Goal: Task Accomplishment & Management: Manage account settings

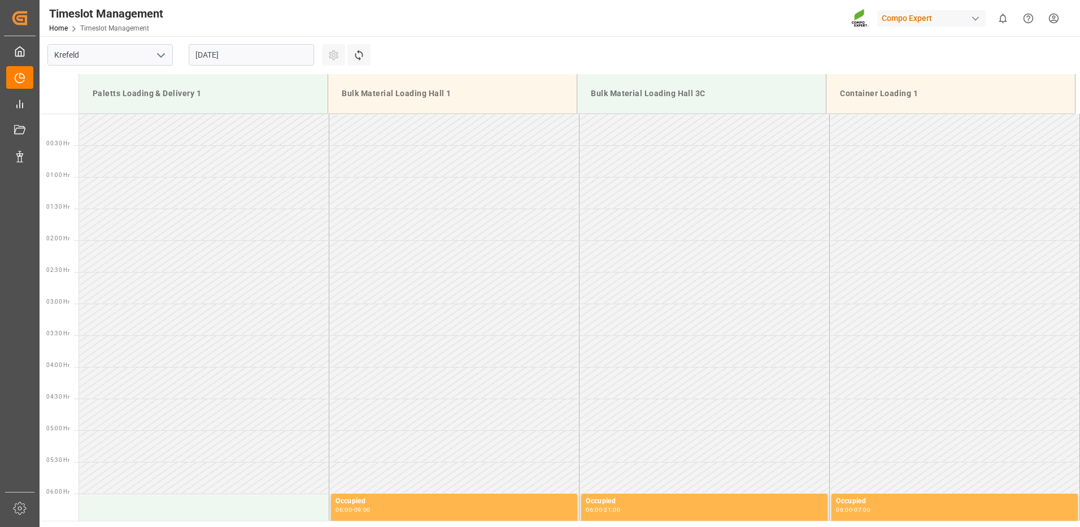
scroll to position [752, 0]
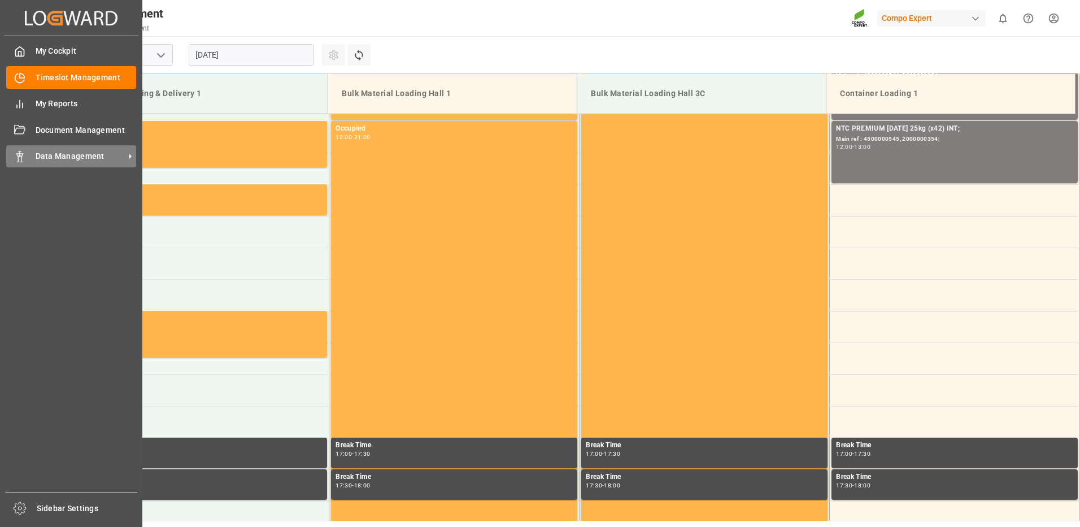
click at [9, 160] on div at bounding box center [15, 156] width 19 height 12
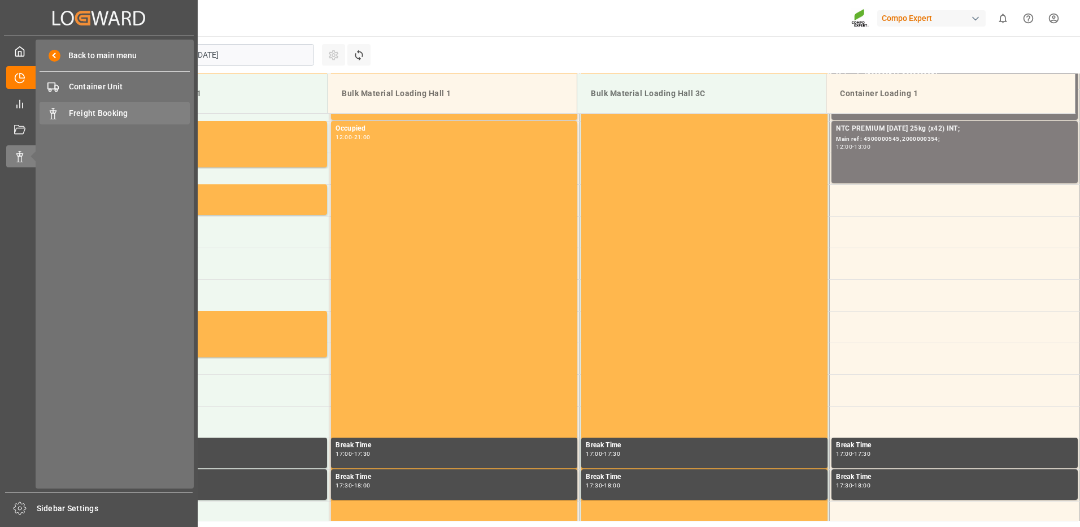
click at [63, 119] on div "Freight Booking Freight Booking" at bounding box center [115, 113] width 150 height 22
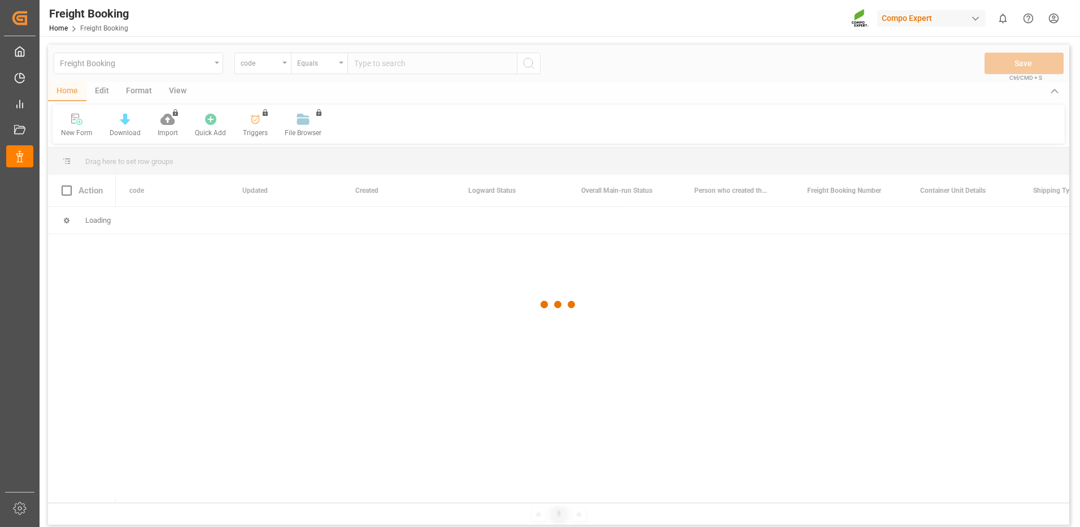
click at [289, 66] on div at bounding box center [559, 305] width 1022 height 520
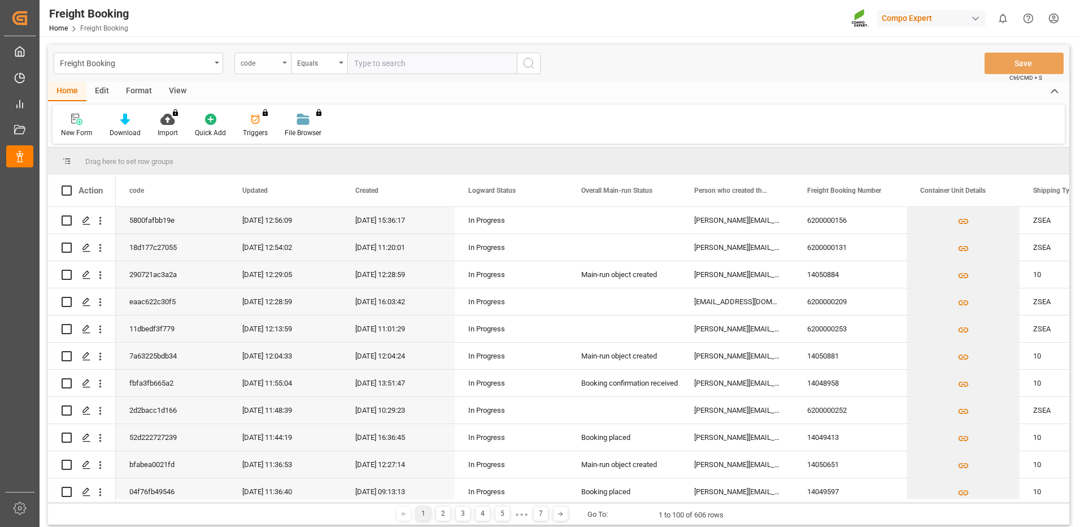
click at [280, 64] on div "code" at bounding box center [263, 63] width 57 height 21
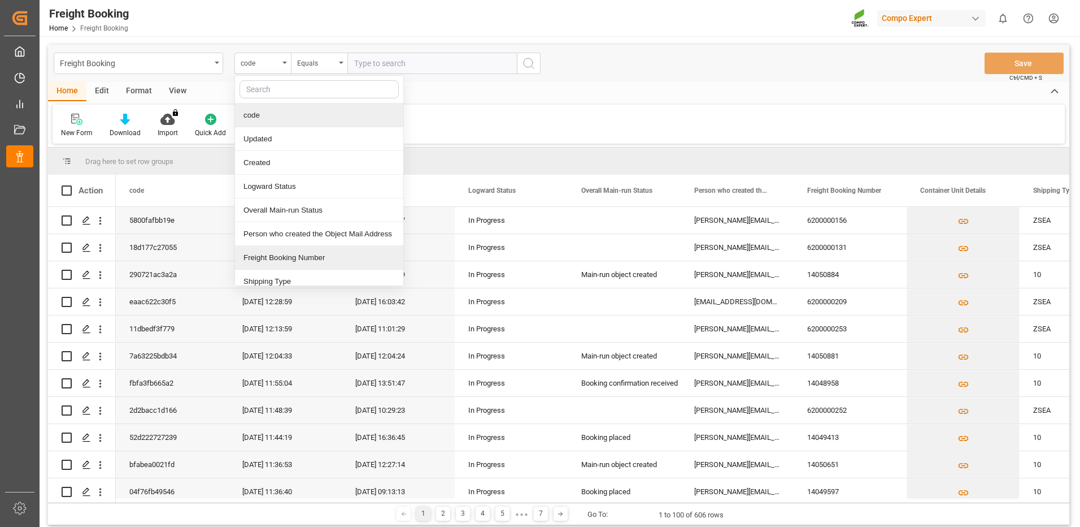
click at [251, 263] on div "Freight Booking Number" at bounding box center [319, 258] width 168 height 24
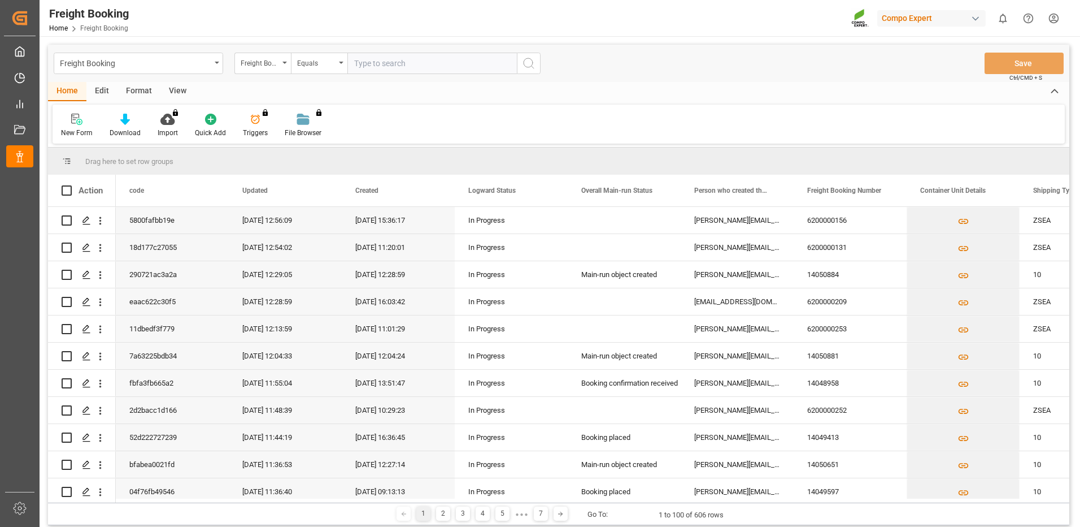
click at [397, 58] on input "text" at bounding box center [433, 63] width 170 height 21
paste input "6200000365"
type input "6200000365"
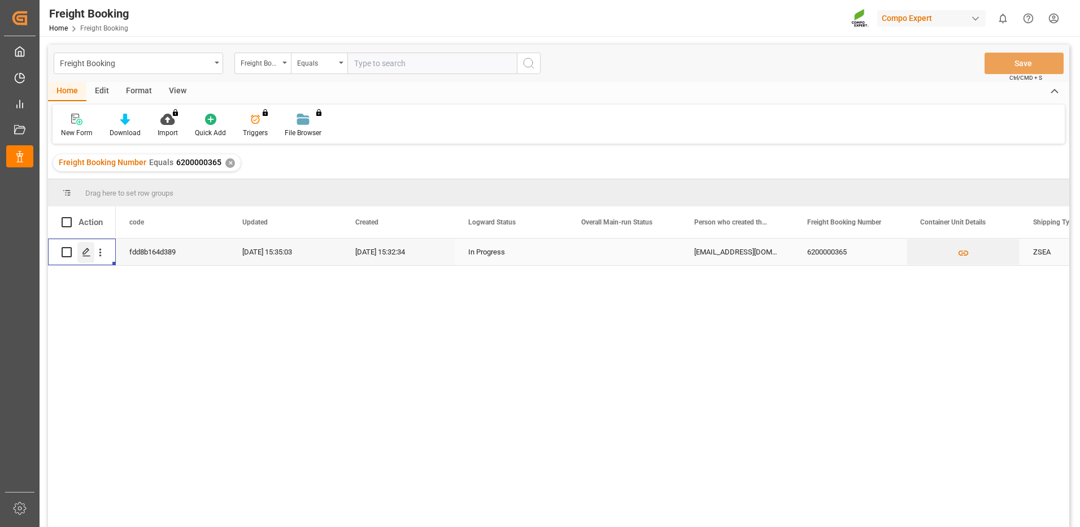
click at [91, 248] on div "Press SPACE to select this row." at bounding box center [85, 252] width 17 height 21
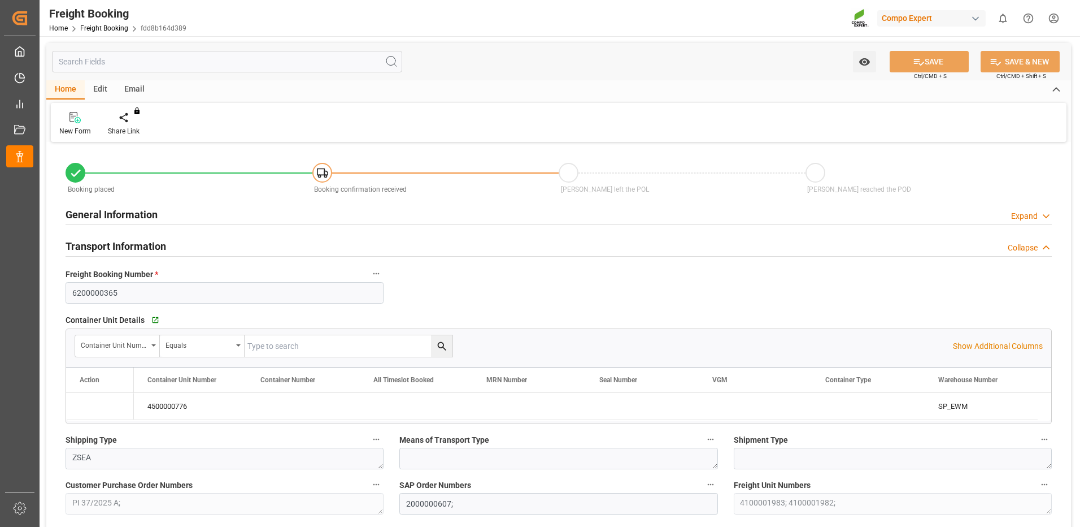
type input "TRMER"
type input "0"
type input "22116"
type input "07.08.2025 01:00"
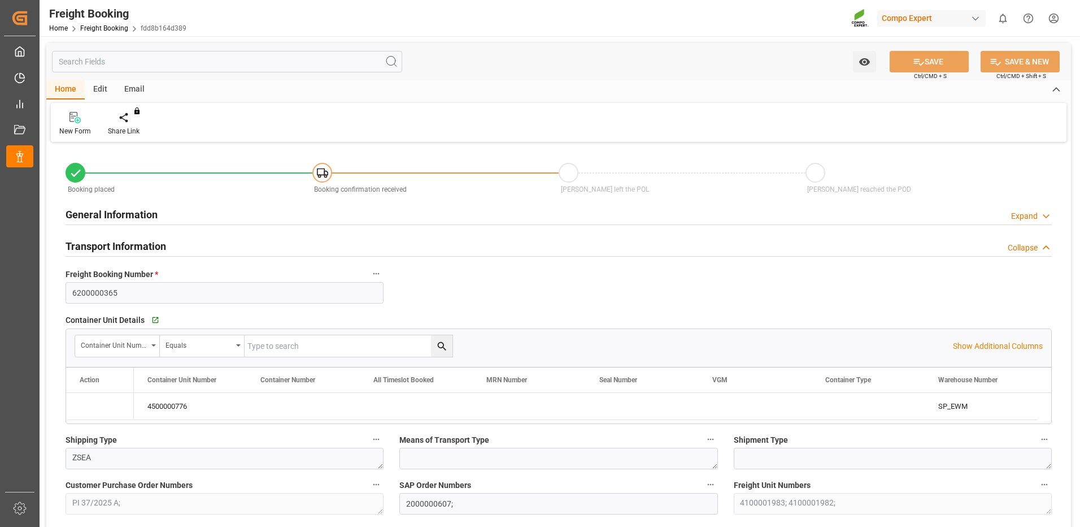
type input "22.07.2025 15:32"
type input "22.07.2025 15:34"
click at [90, 410] on icon "Press SPACE to select this row." at bounding box center [90, 406] width 9 height 9
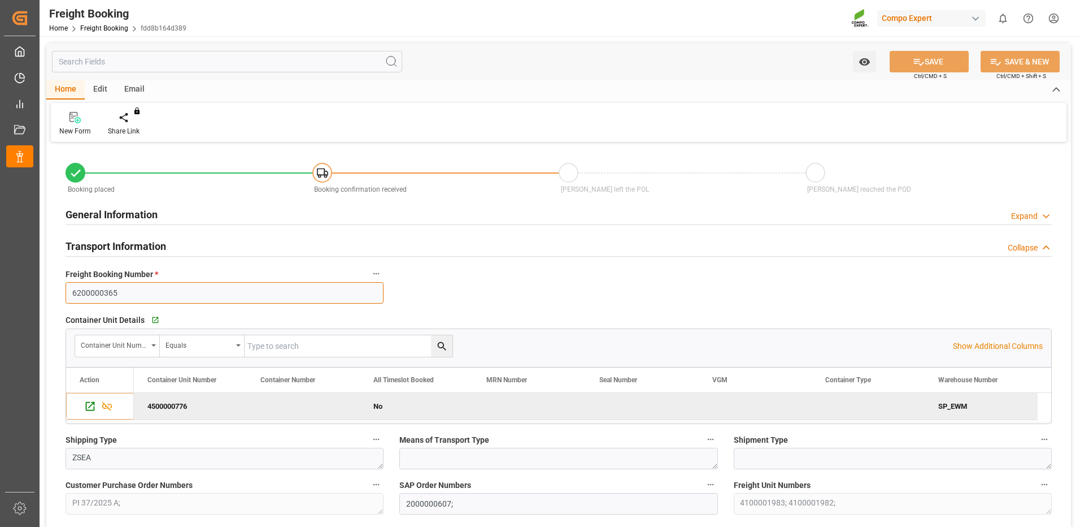
click at [136, 291] on input "6200000365" at bounding box center [225, 292] width 318 height 21
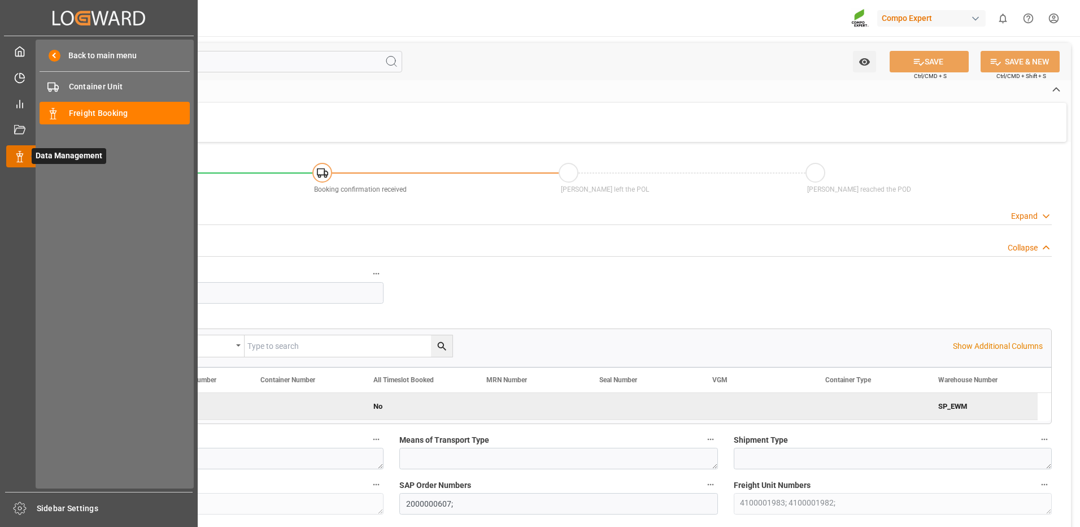
click at [18, 159] on icon at bounding box center [19, 156] width 11 height 11
click at [63, 106] on div "Freight Booking Freight Booking" at bounding box center [115, 113] width 150 height 22
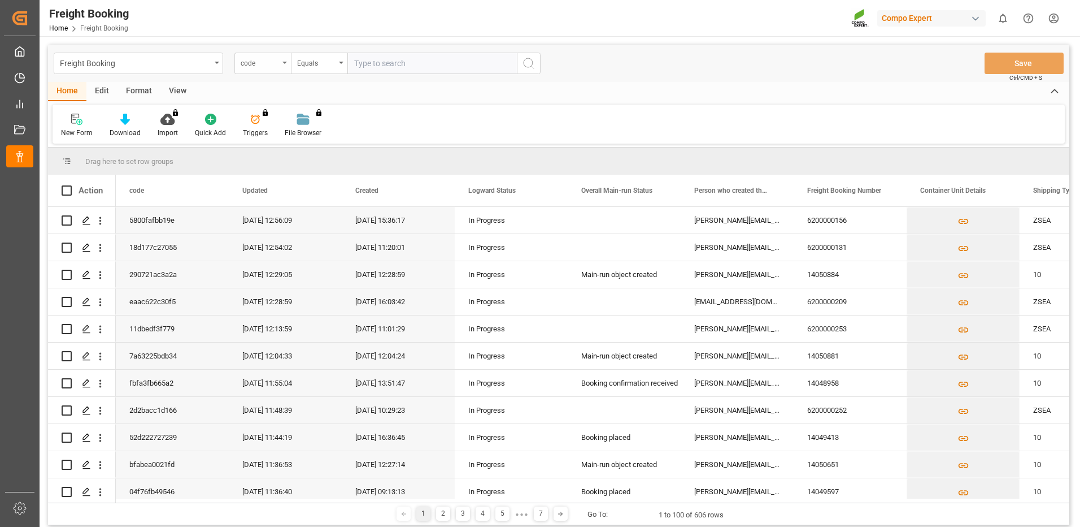
click at [282, 68] on div "code" at bounding box center [263, 63] width 57 height 21
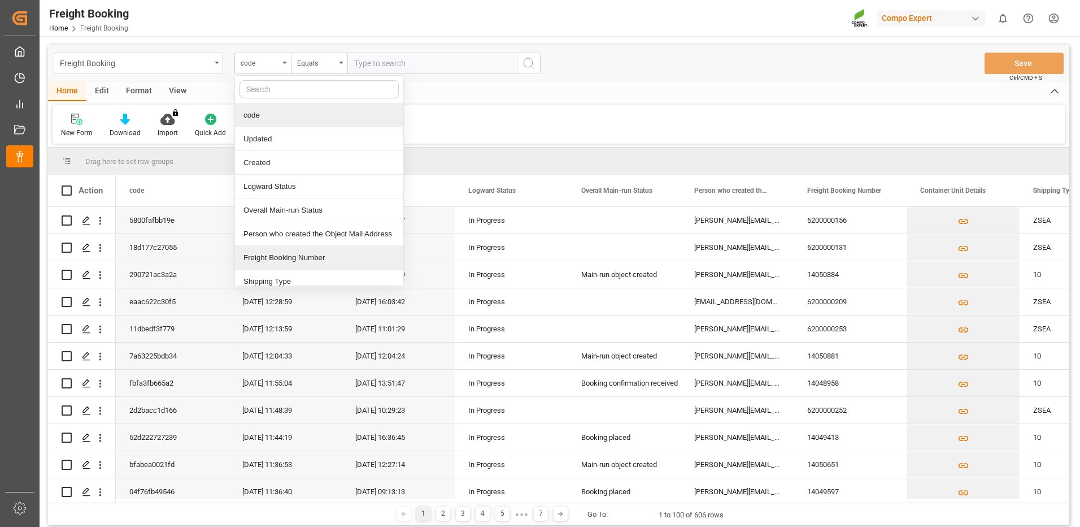
drag, startPoint x: 272, startPoint y: 252, endPoint x: 314, endPoint y: 192, distance: 73.4
click at [272, 252] on div "Freight Booking Number" at bounding box center [319, 258] width 168 height 24
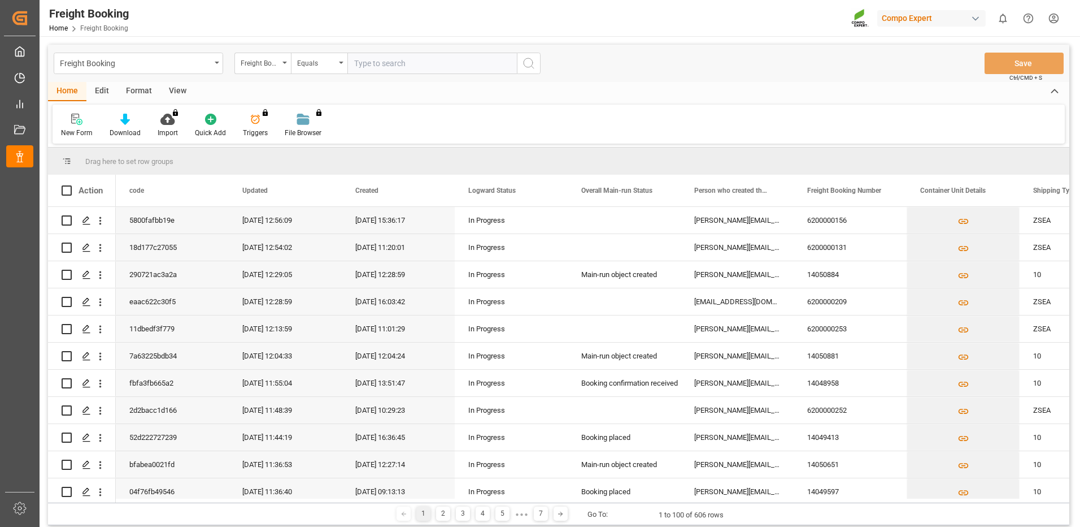
click at [362, 68] on input "text" at bounding box center [433, 63] width 170 height 21
paste input "6200000365"
type input "6200000365"
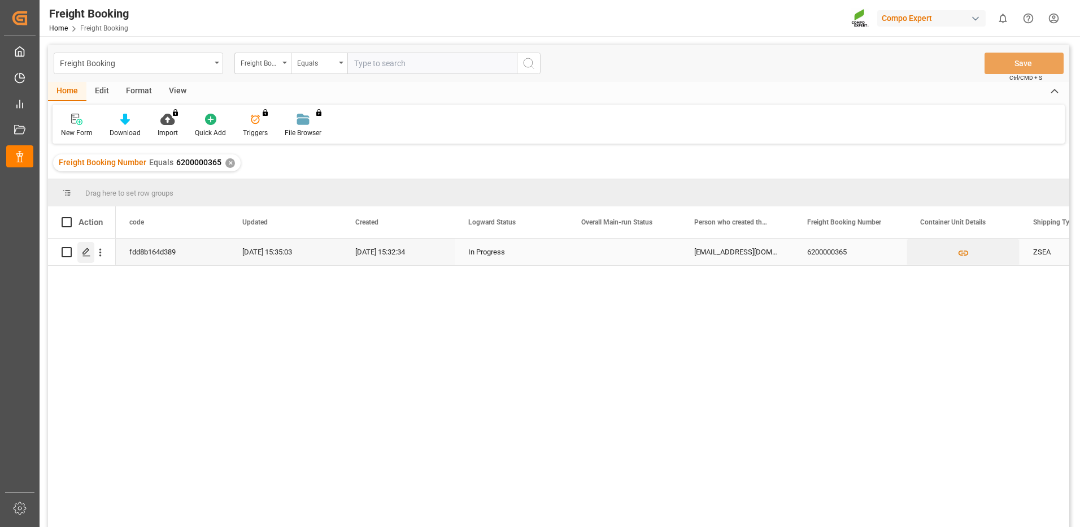
click at [82, 256] on icon "Press SPACE to select this row." at bounding box center [86, 252] width 9 height 9
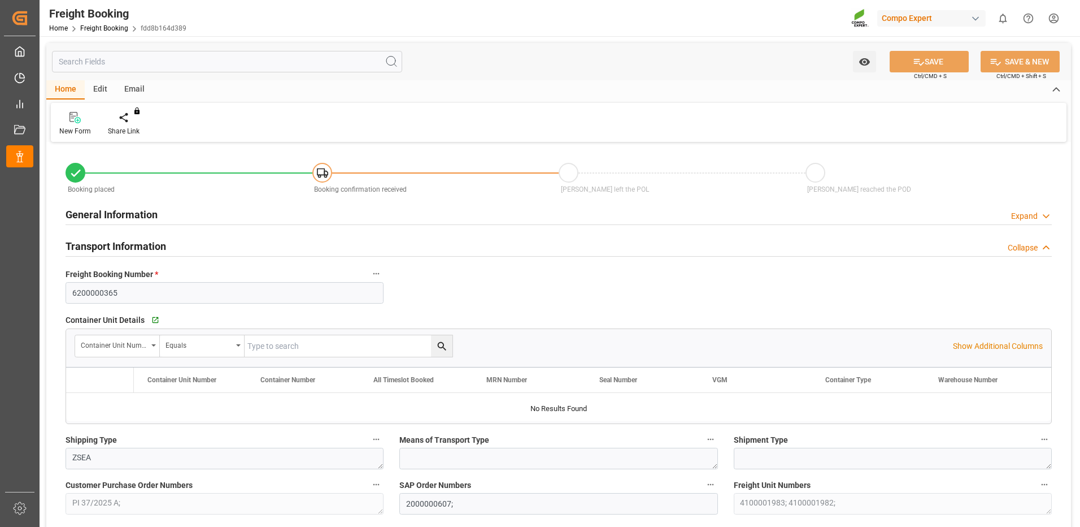
type input "TRMER"
type input "0"
type input "22116"
type input "07.08.2025 01:00"
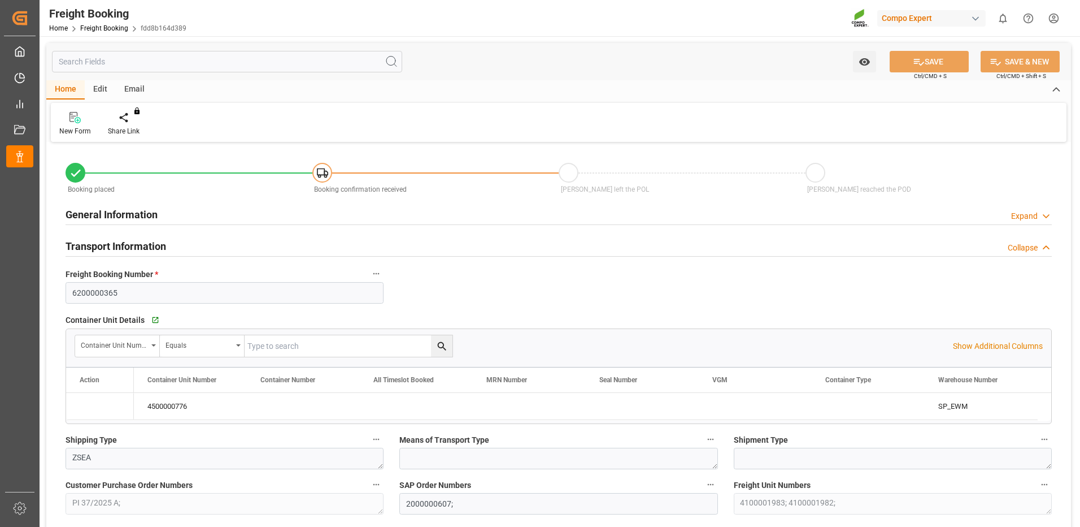
type input "22.07.2025 15:32"
type input "22.07.2025 15:34"
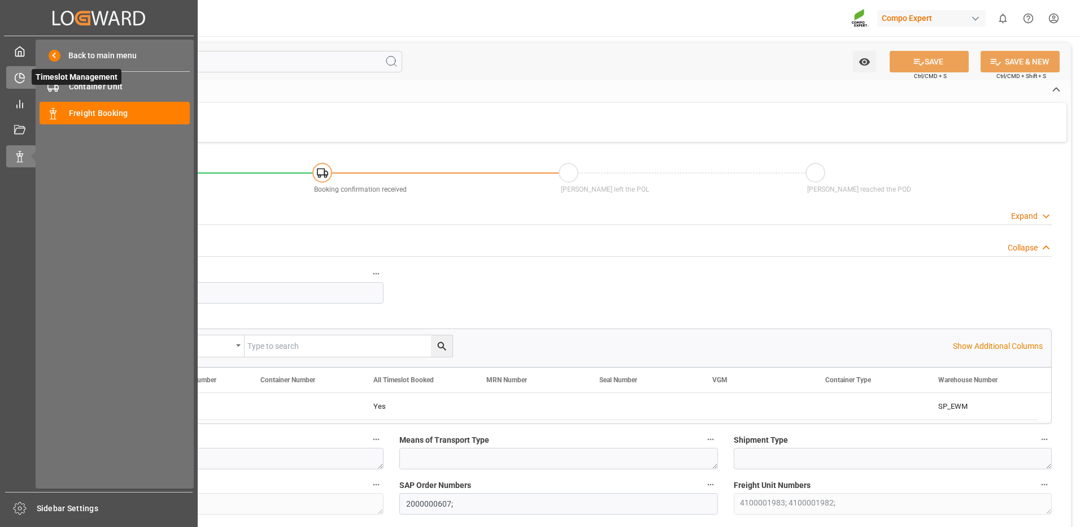
click at [15, 78] on icon at bounding box center [19, 77] width 9 height 9
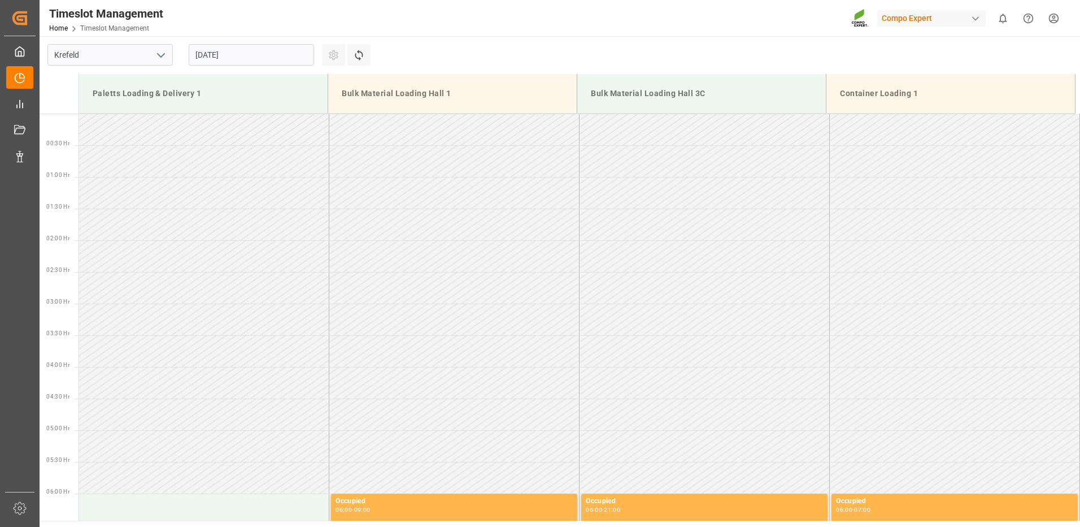
scroll to position [752, 0]
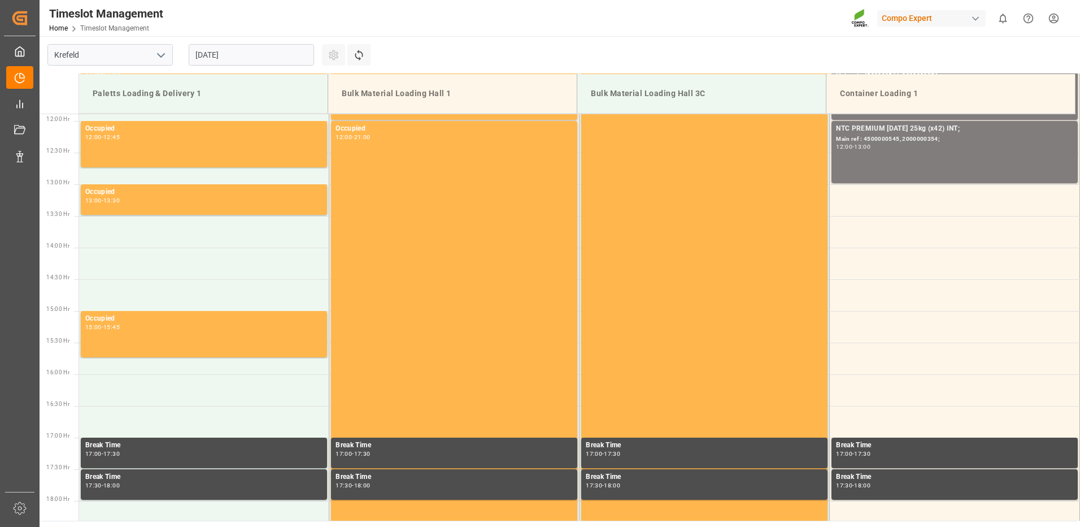
click at [221, 62] on input "[DATE]" at bounding box center [251, 54] width 125 height 21
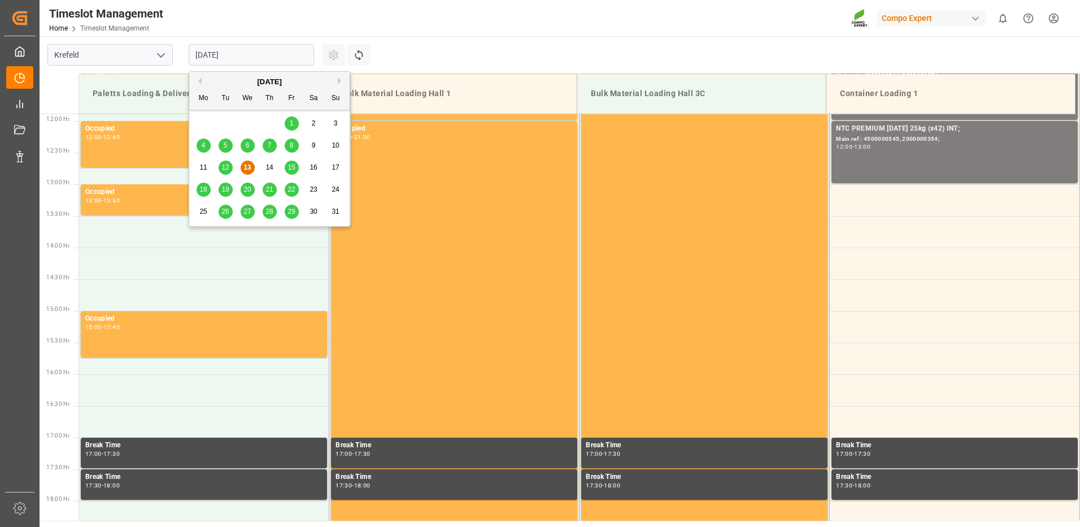
click at [291, 216] on div "29" at bounding box center [292, 212] width 14 height 14
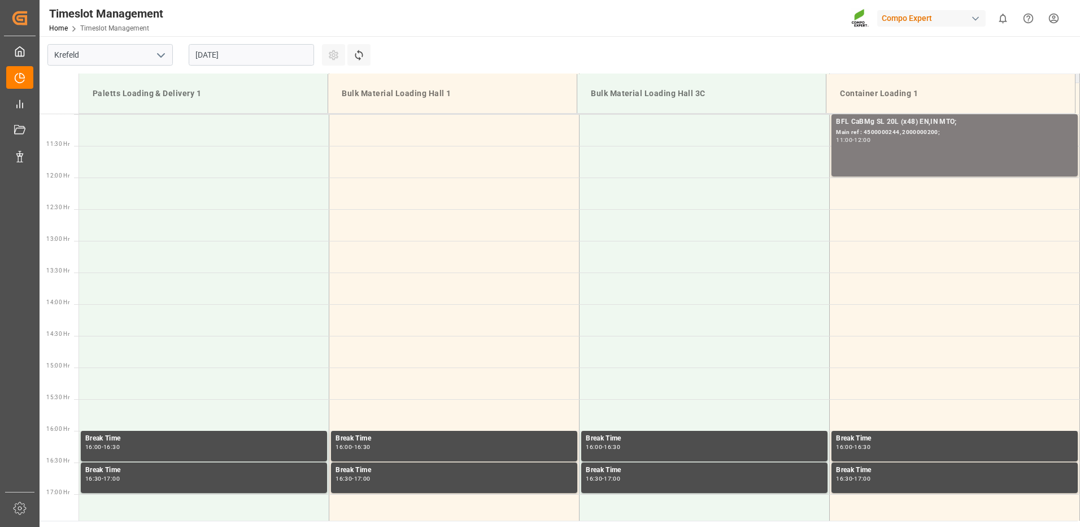
scroll to position [583, 0]
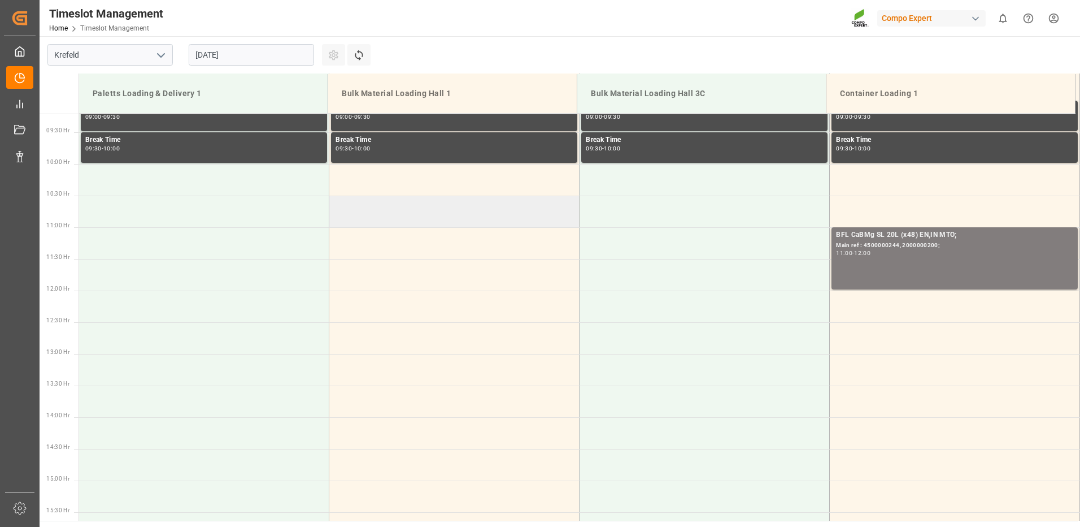
click at [535, 198] on td at bounding box center [454, 212] width 250 height 32
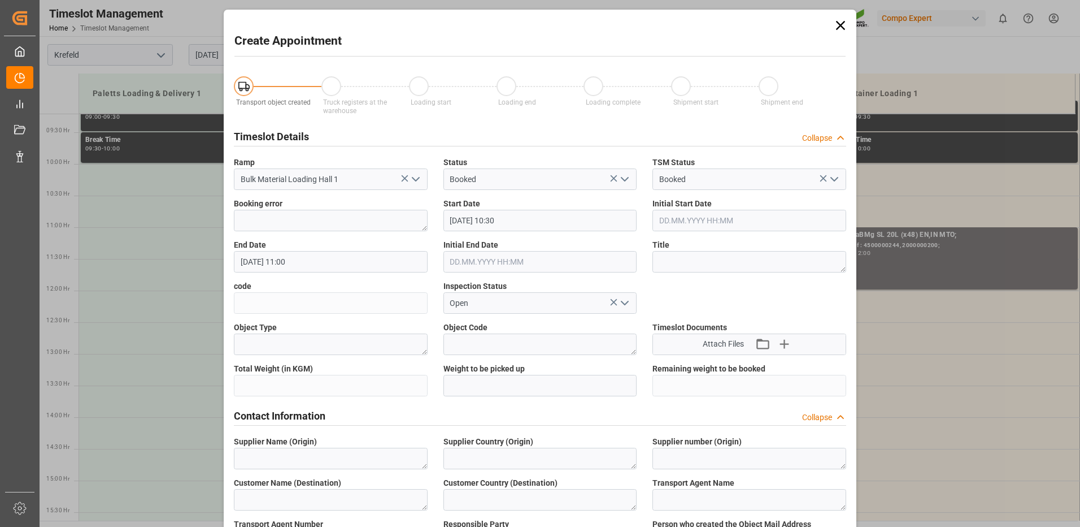
type input "29.08.2025 10:30"
type input "29.08.2025 11:00"
click at [705, 232] on div "Initial Start Date" at bounding box center [750, 214] width 210 height 41
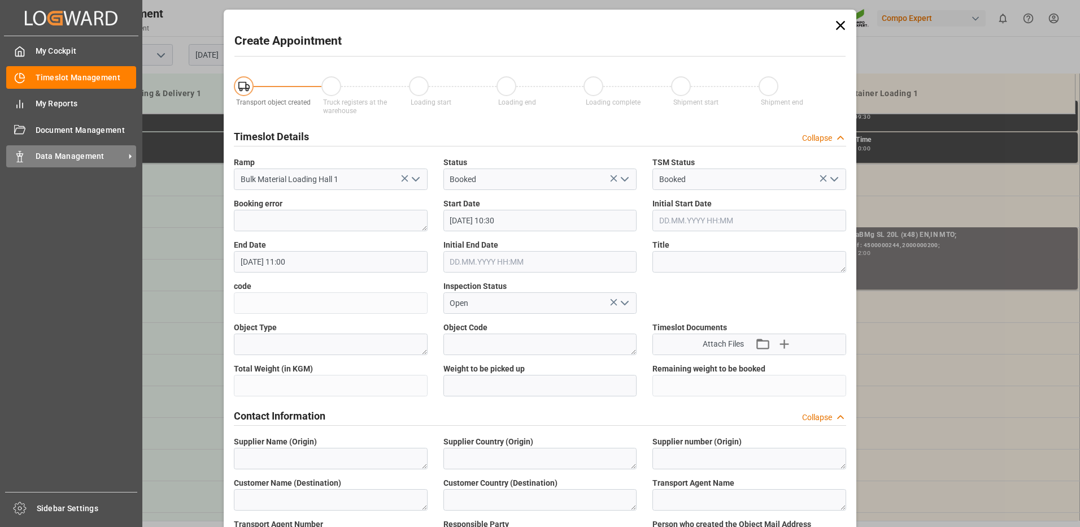
click at [12, 154] on div at bounding box center [15, 156] width 19 height 12
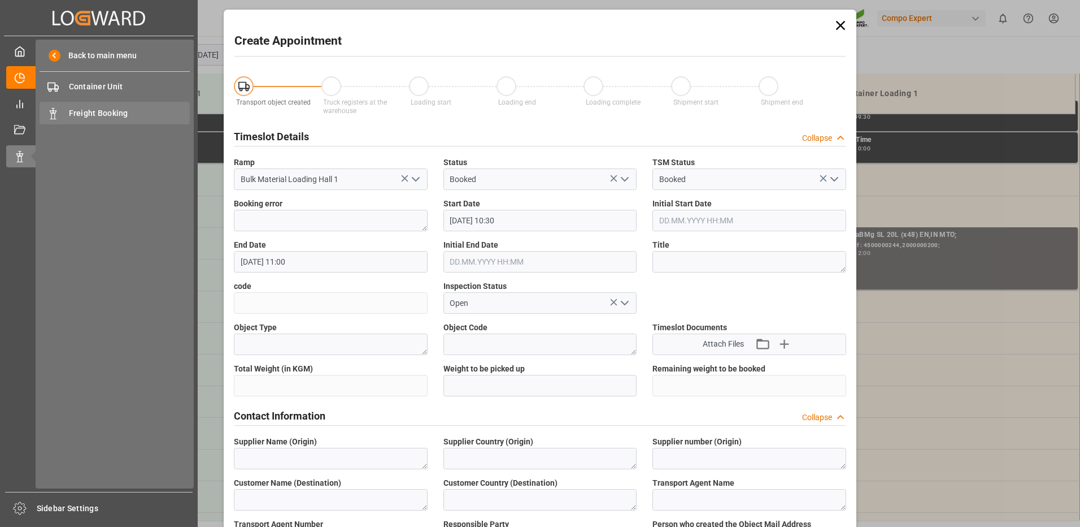
click at [83, 110] on span "Freight Booking" at bounding box center [129, 113] width 121 height 12
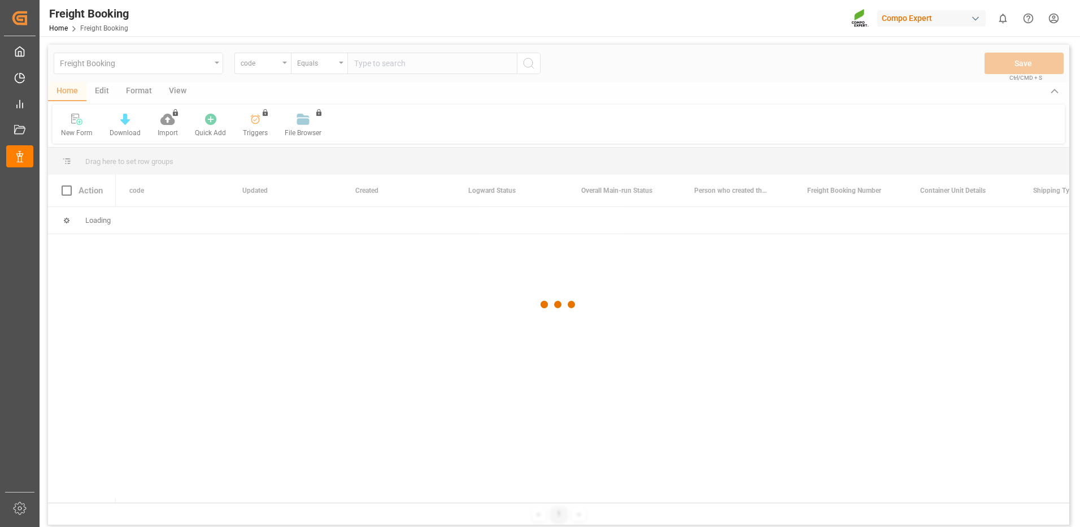
click at [286, 68] on div at bounding box center [559, 305] width 1022 height 520
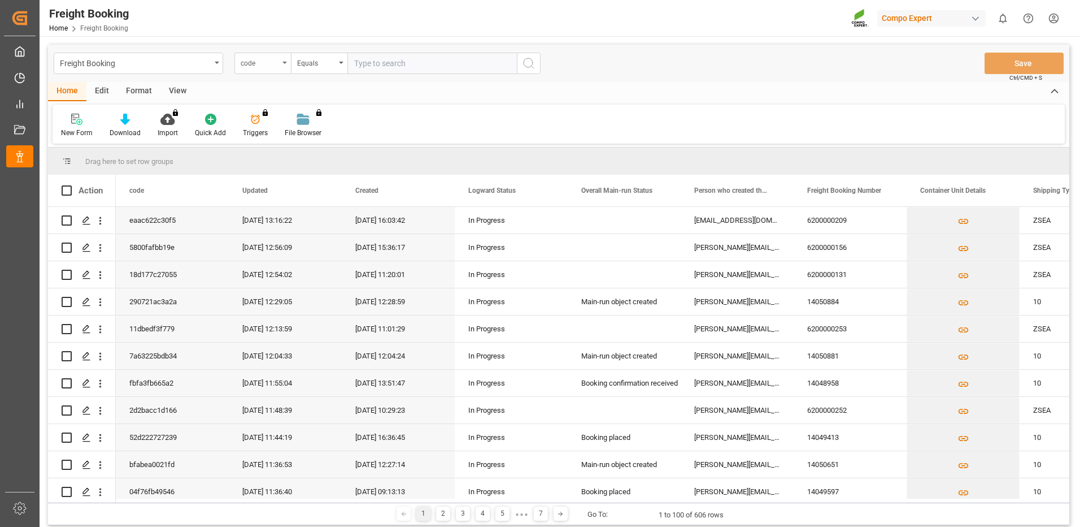
click at [284, 63] on icon "open menu" at bounding box center [285, 63] width 5 height 2
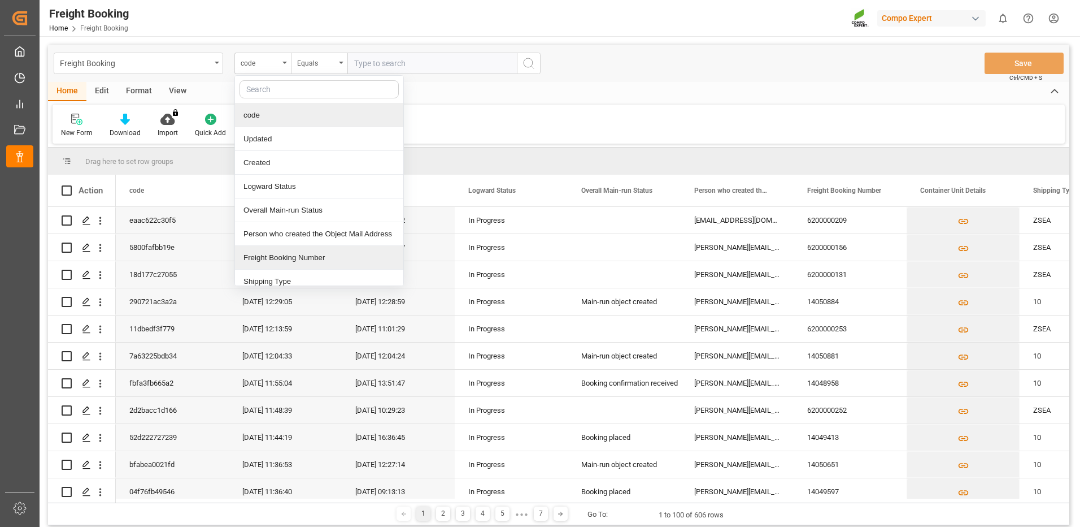
click at [259, 260] on div "Freight Booking Number" at bounding box center [319, 258] width 168 height 24
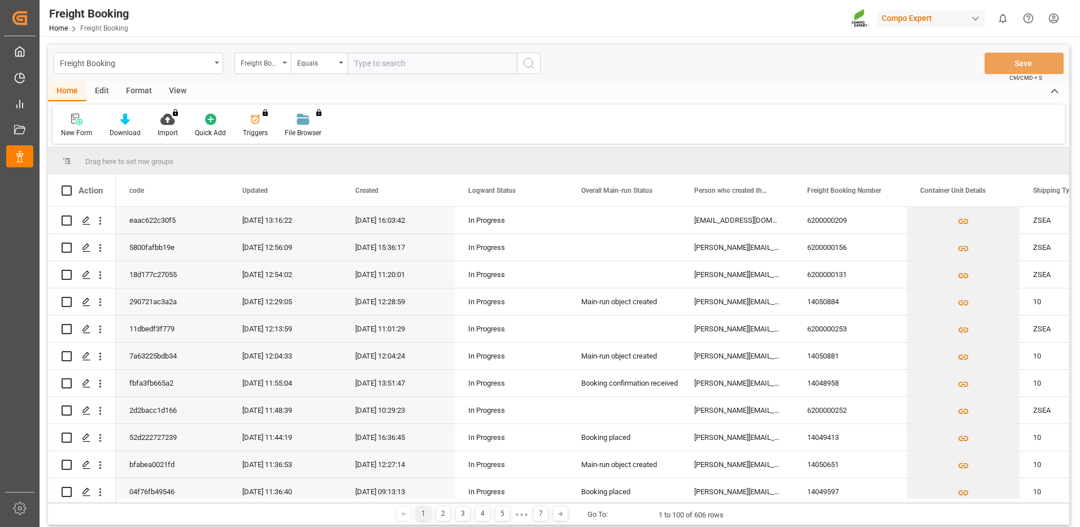
paste input "6200000356"
type input "6200000356"
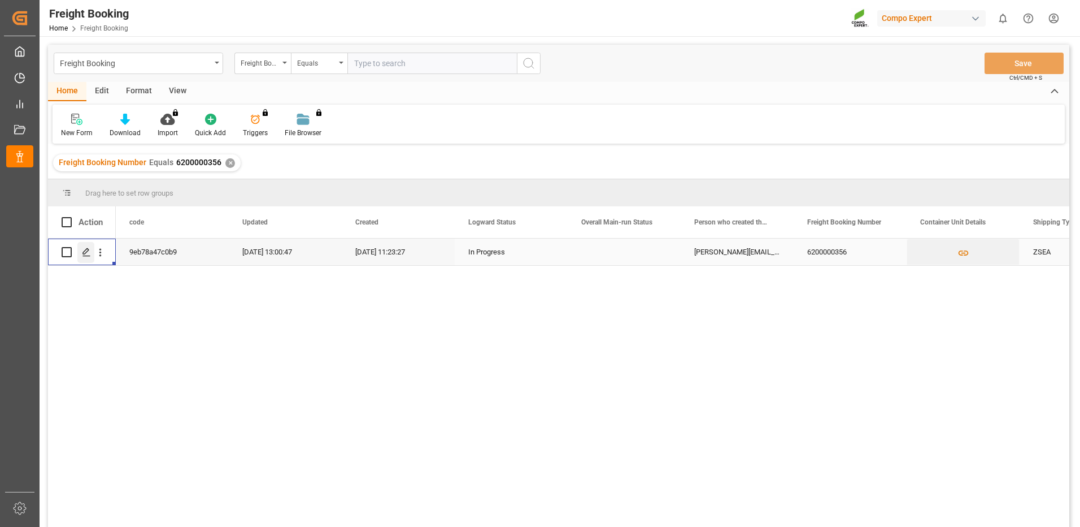
click at [87, 253] on icon "Press SPACE to select this row." at bounding box center [86, 252] width 9 height 9
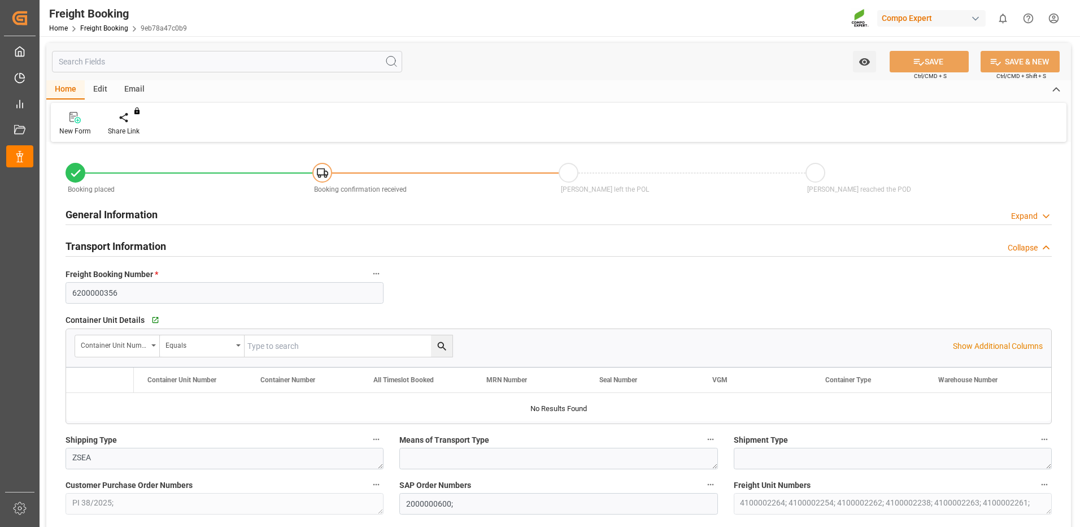
type input "TRMER"
type input "0"
type input "101745"
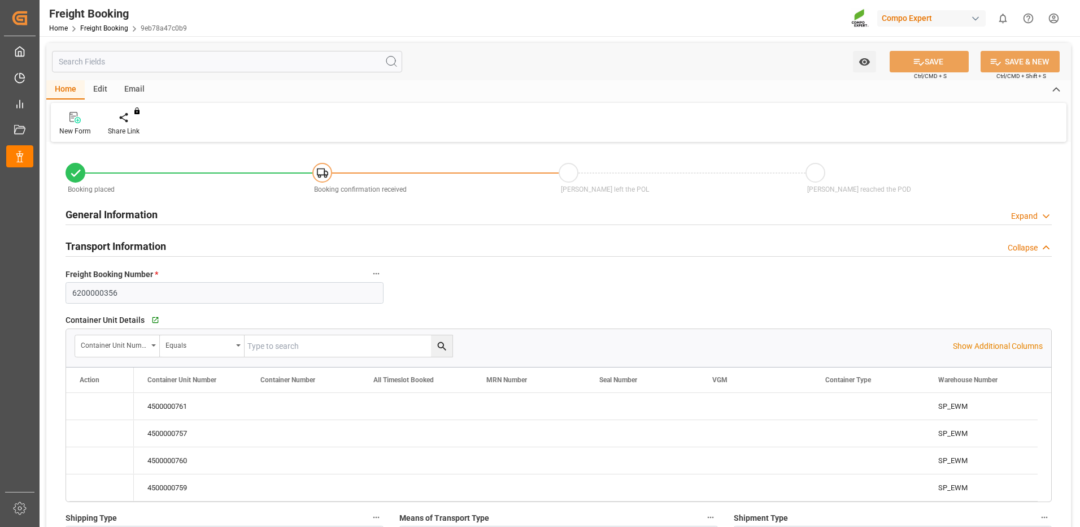
type input "30.07.2025 01:00"
type input "21.07.2025 11:23"
type input "21.07.2025 11:33"
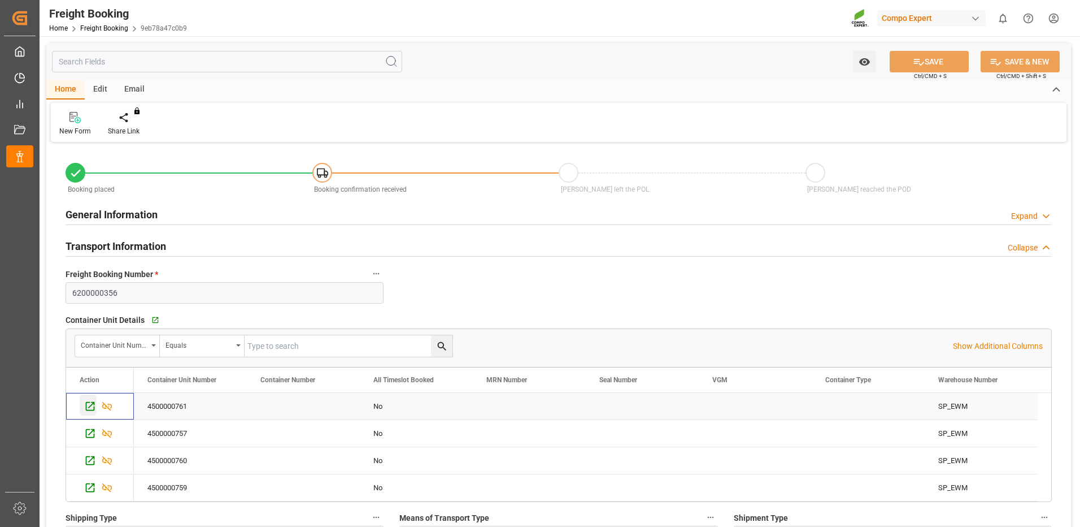
click at [90, 407] on icon "Press SPACE to select this row." at bounding box center [90, 406] width 12 height 12
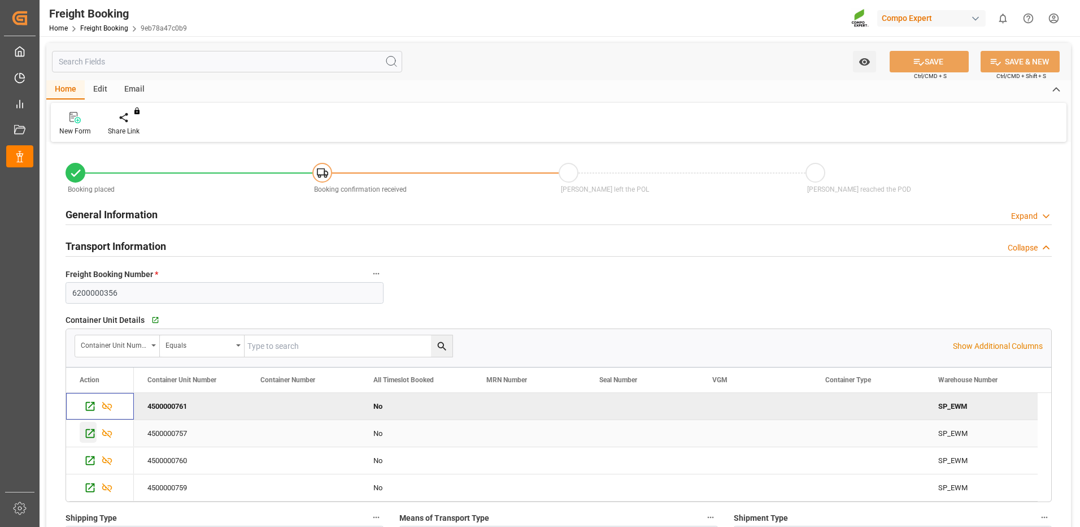
click at [86, 438] on icon "Press SPACE to select this row." at bounding box center [90, 433] width 12 height 12
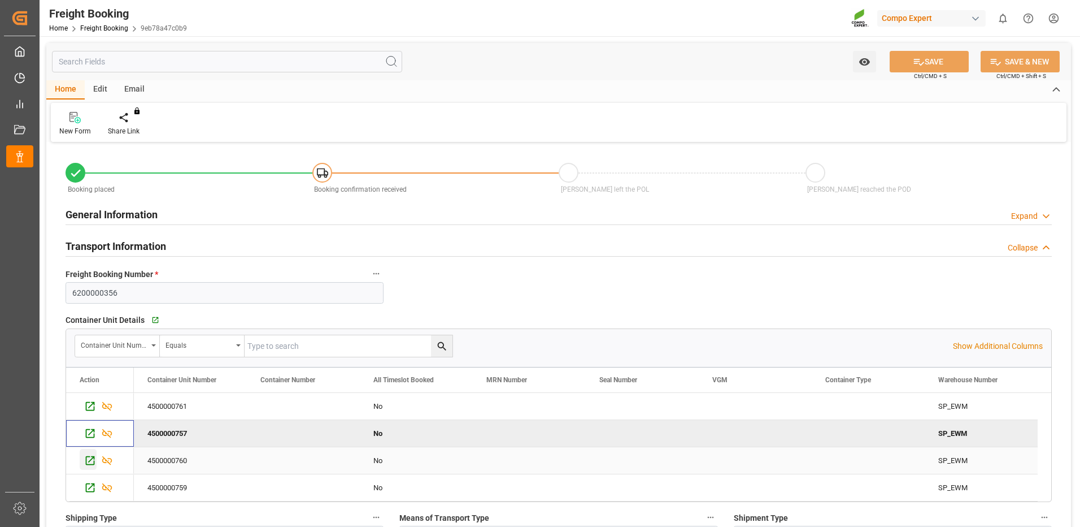
click at [92, 460] on icon "Press SPACE to select this row." at bounding box center [90, 460] width 12 height 12
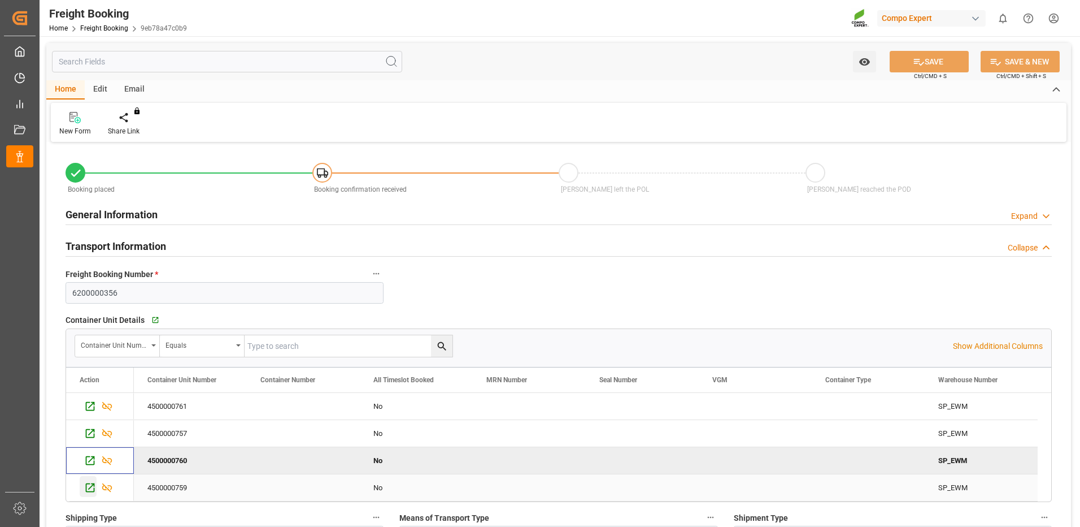
click at [80, 488] on div "Press SPACE to select this row." at bounding box center [100, 487] width 68 height 27
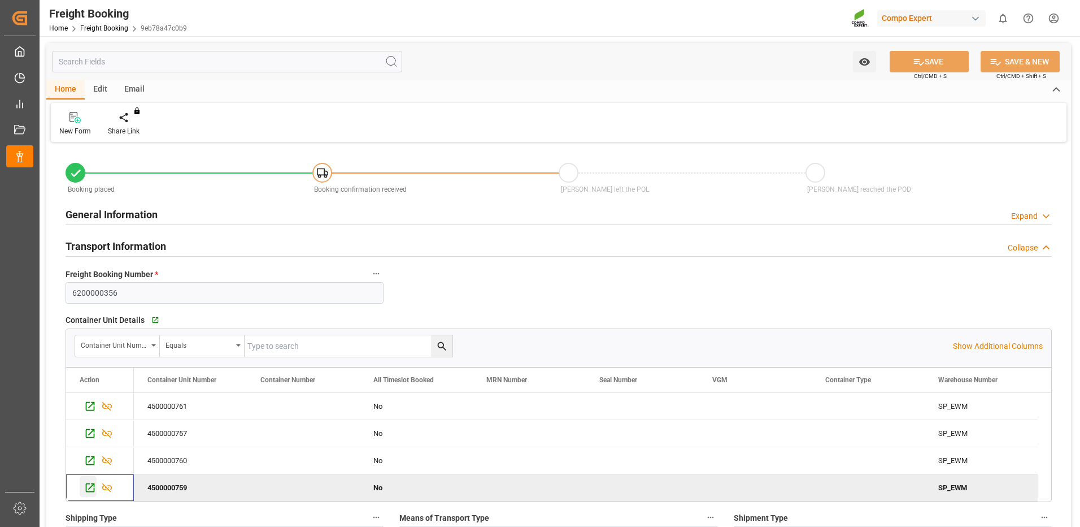
click at [84, 489] on icon "Press SPACE to deselect this row." at bounding box center [90, 487] width 12 height 12
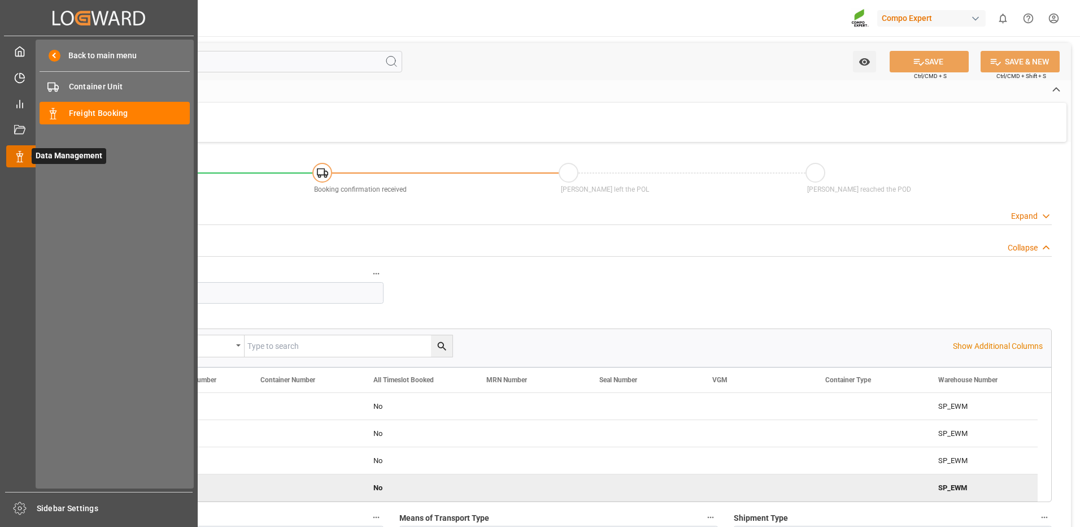
click at [27, 154] on icon at bounding box center [33, 157] width 24 height 24
click at [75, 111] on span "Freight Booking" at bounding box center [129, 113] width 121 height 12
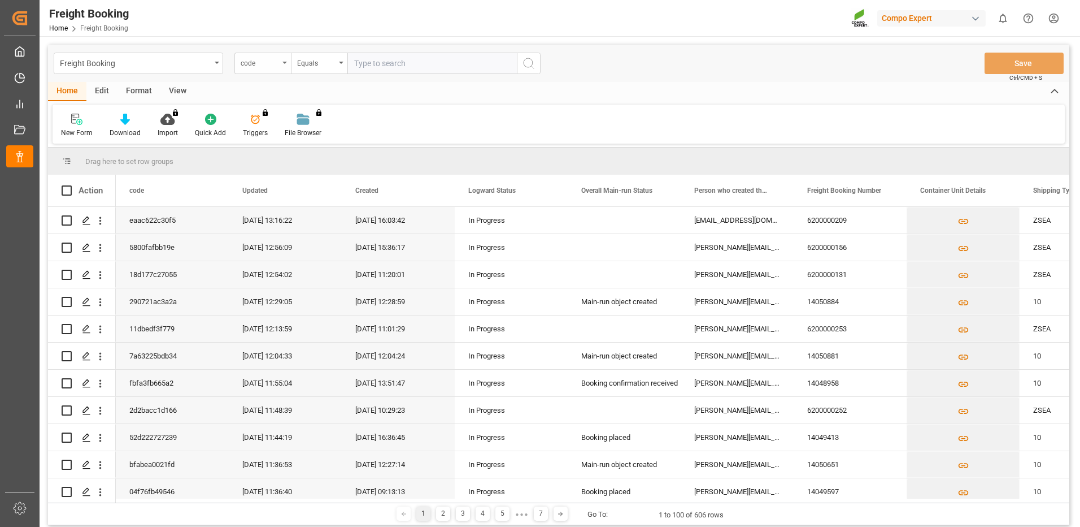
click at [284, 66] on div "code" at bounding box center [263, 63] width 57 height 21
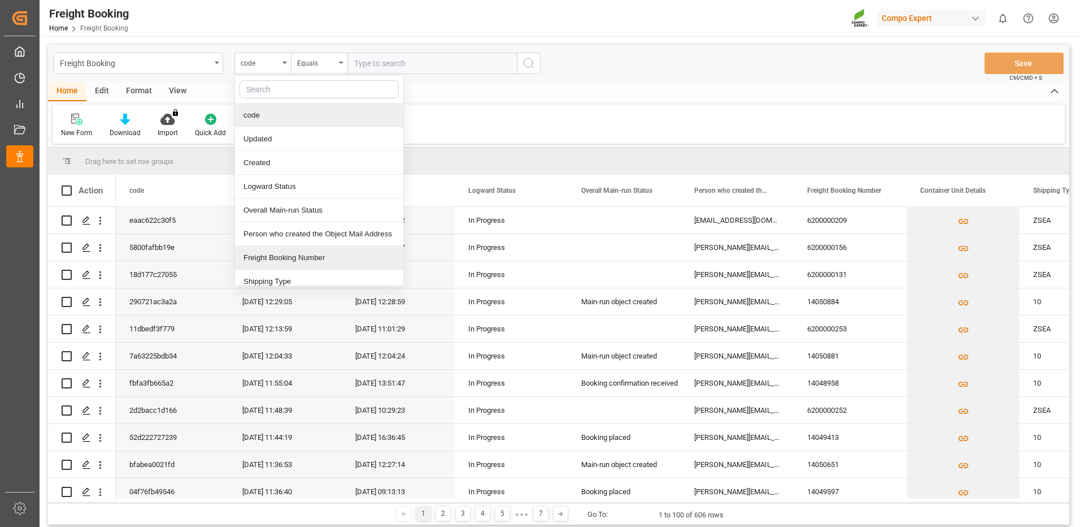
click at [257, 257] on div "Freight Booking Number" at bounding box center [319, 258] width 168 height 24
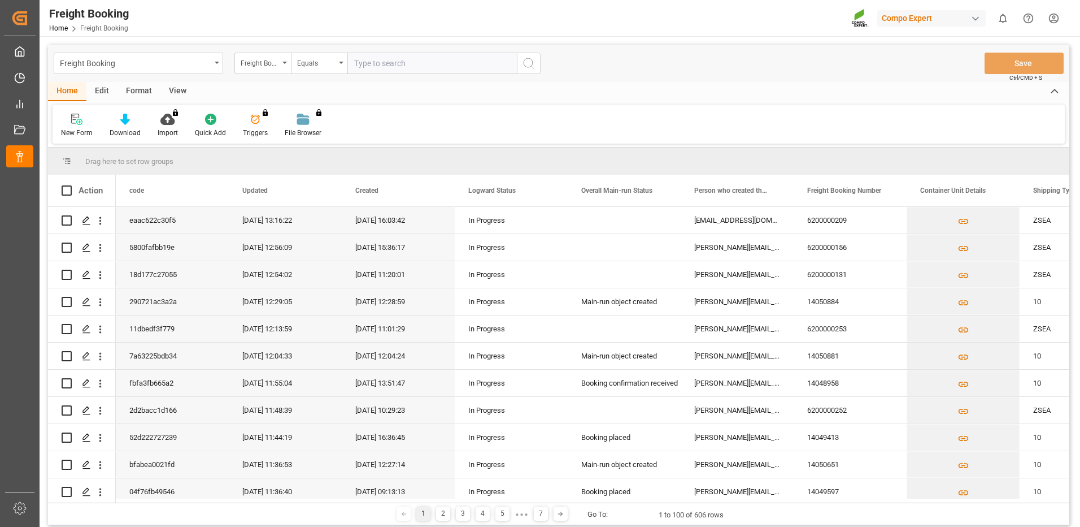
paste input "6200000450"
type input "6200000450"
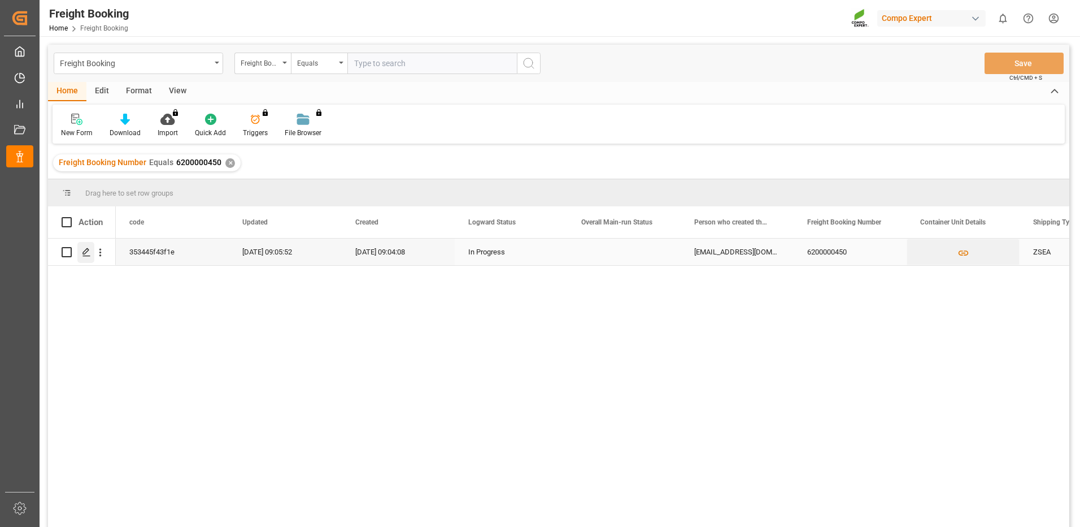
click at [85, 251] on icon "Press SPACE to select this row." at bounding box center [86, 252] width 9 height 9
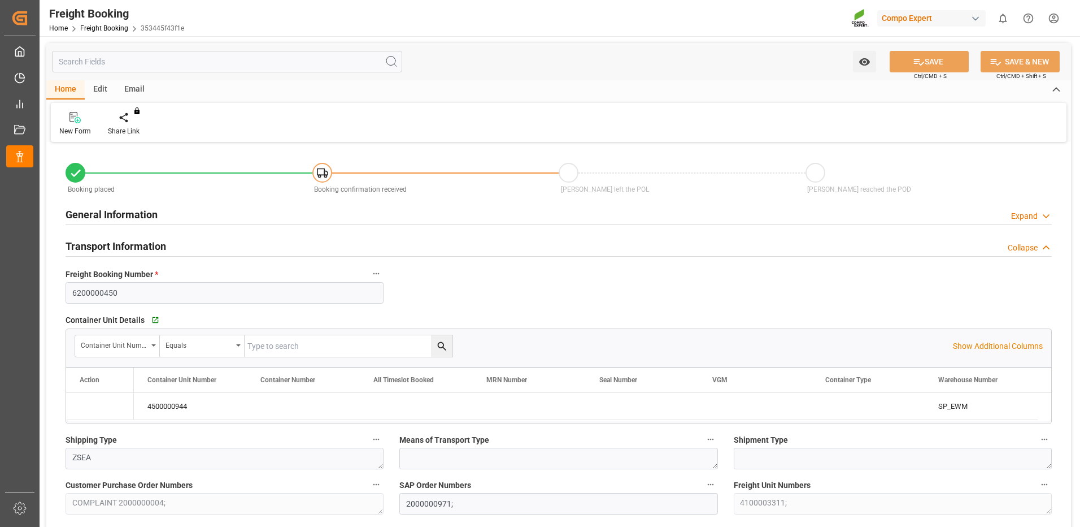
type input "TRMER"
type input "0"
type input "94"
type input "18.09.2025 01:00"
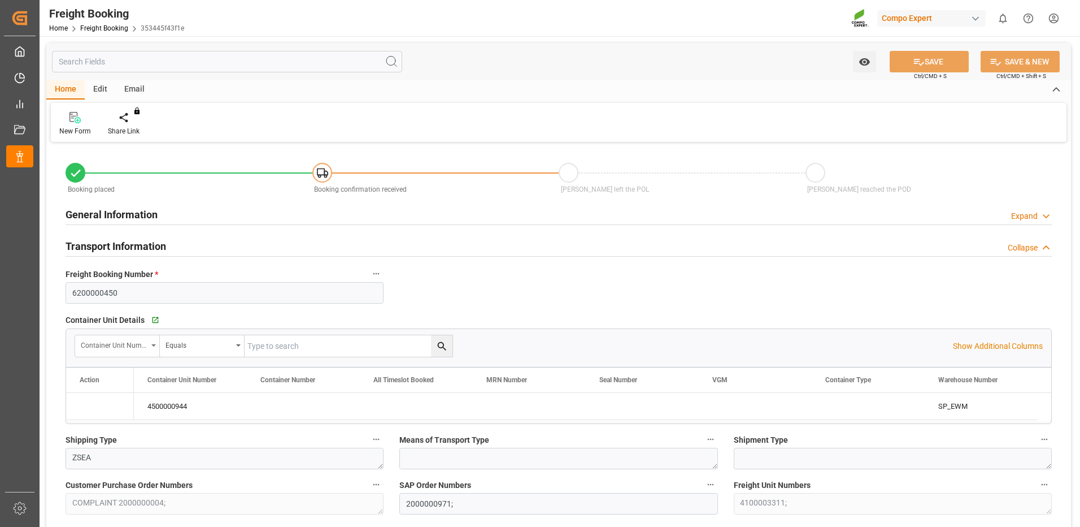
type input "08.08.2025 09:04"
type input "08.08.2025 09:05"
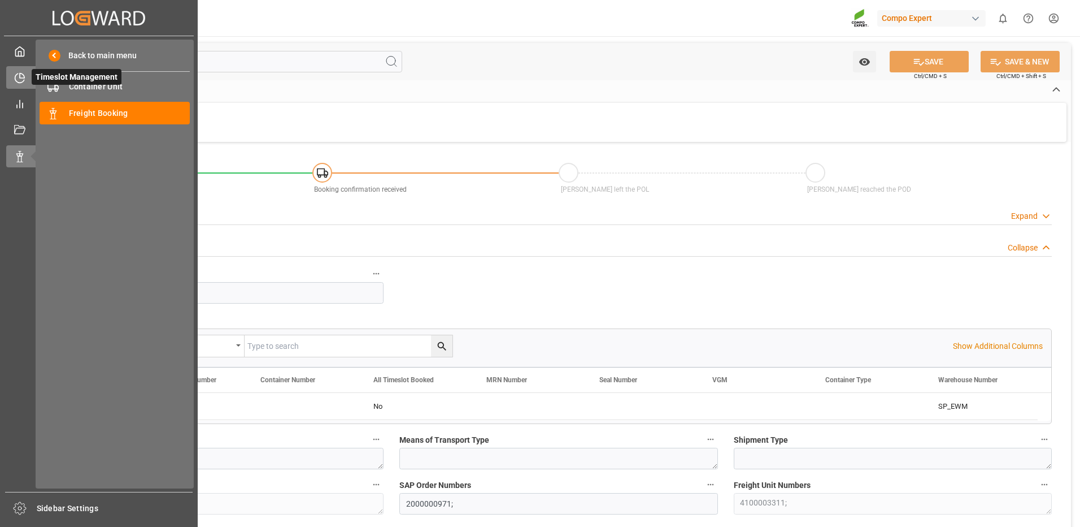
click at [25, 74] on div "Timeslot Management Timeslot Management" at bounding box center [98, 77] width 185 height 22
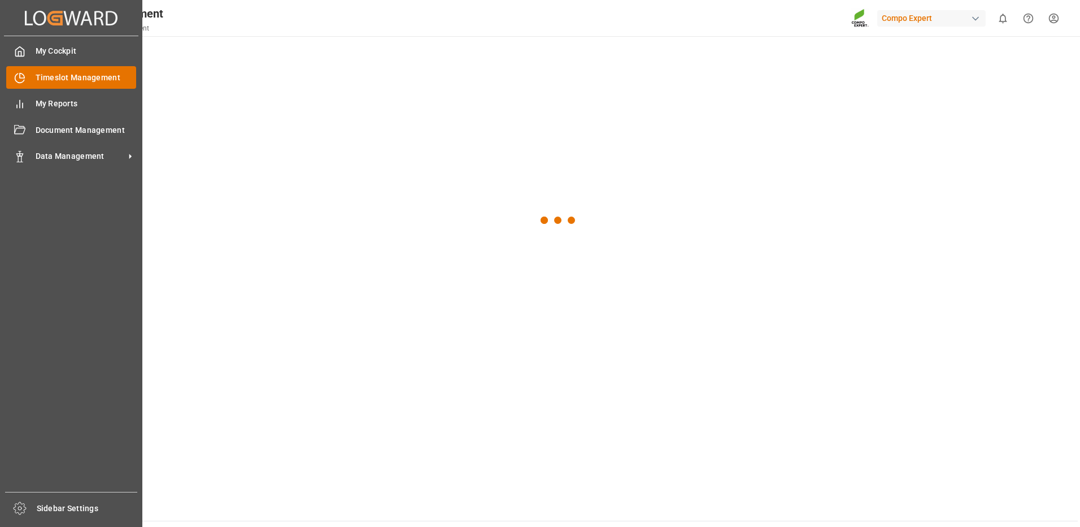
click at [63, 76] on span "Timeslot Management" at bounding box center [86, 78] width 101 height 12
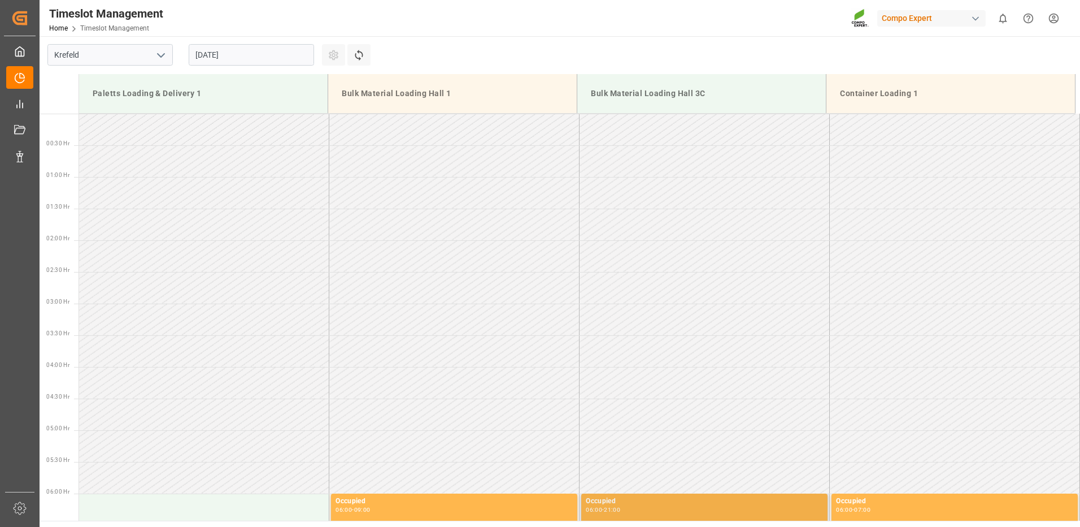
scroll to position [752, 0]
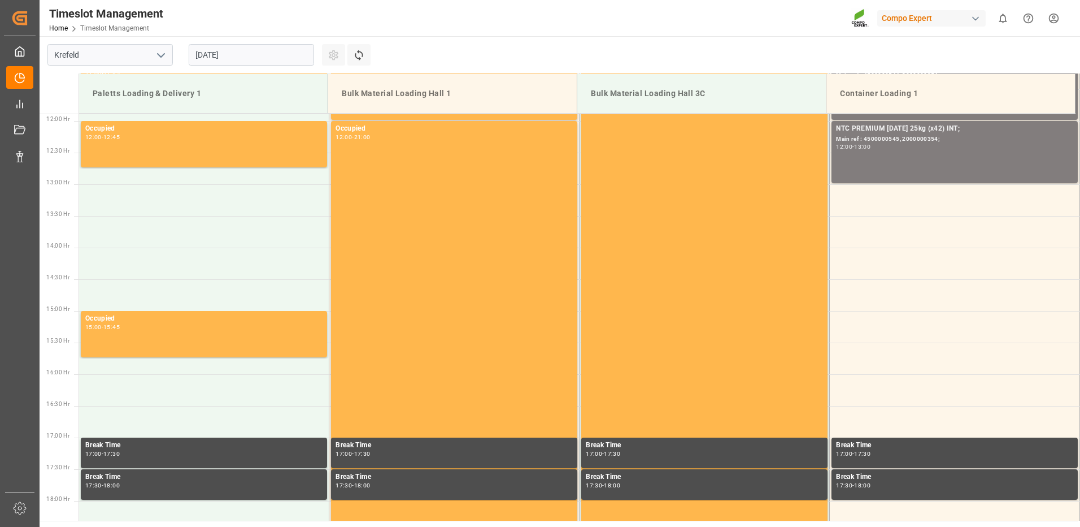
click at [257, 51] on input "[DATE]" at bounding box center [251, 54] width 125 height 21
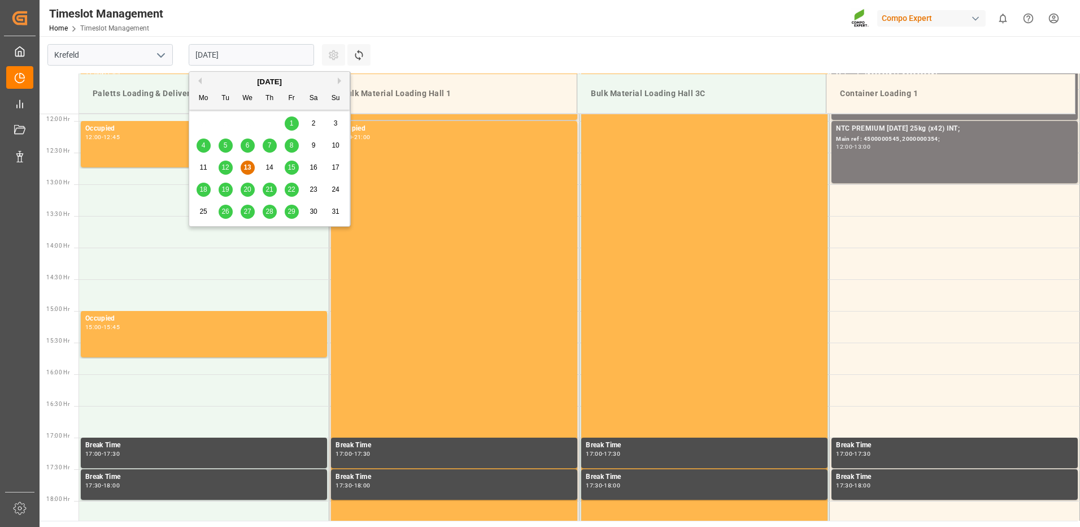
click at [341, 84] on button "Next Month" at bounding box center [341, 80] width 7 height 7
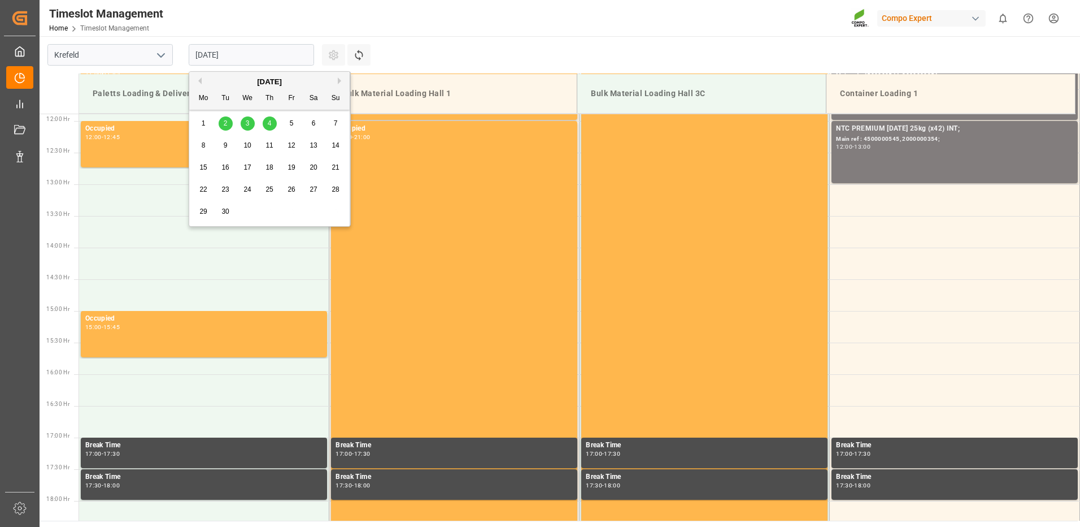
click at [248, 125] on span "3" at bounding box center [248, 123] width 4 height 8
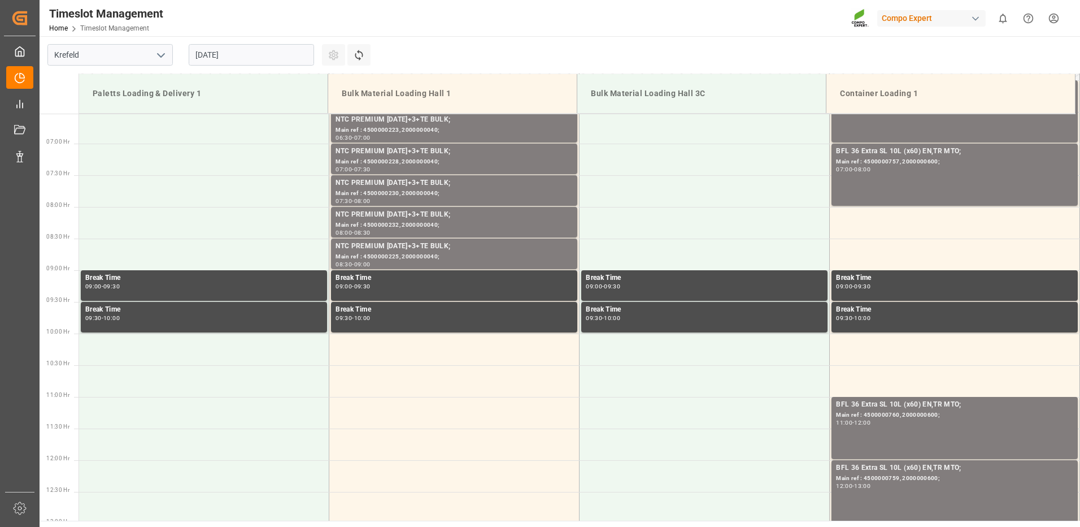
scroll to position [357, 0]
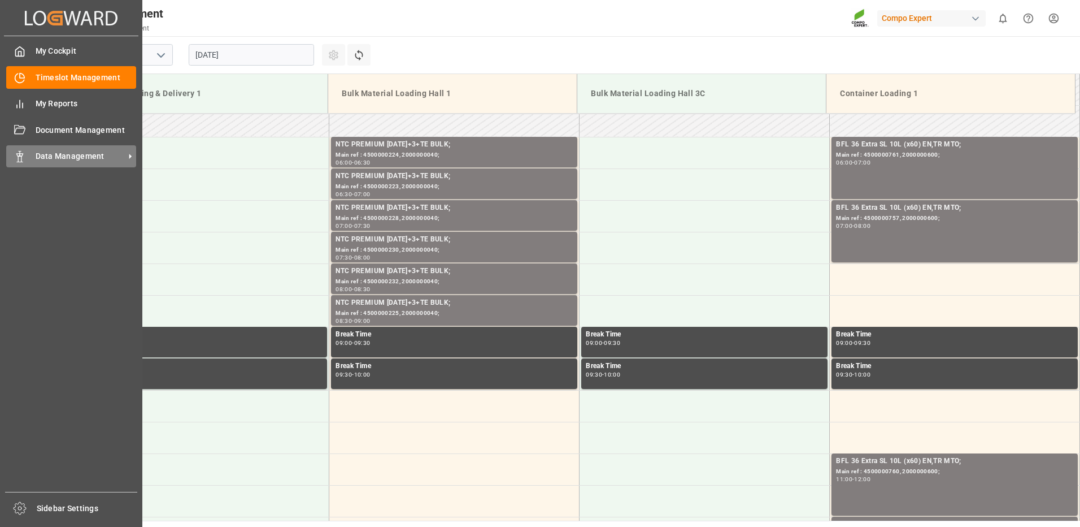
click at [23, 151] on icon at bounding box center [19, 156] width 11 height 11
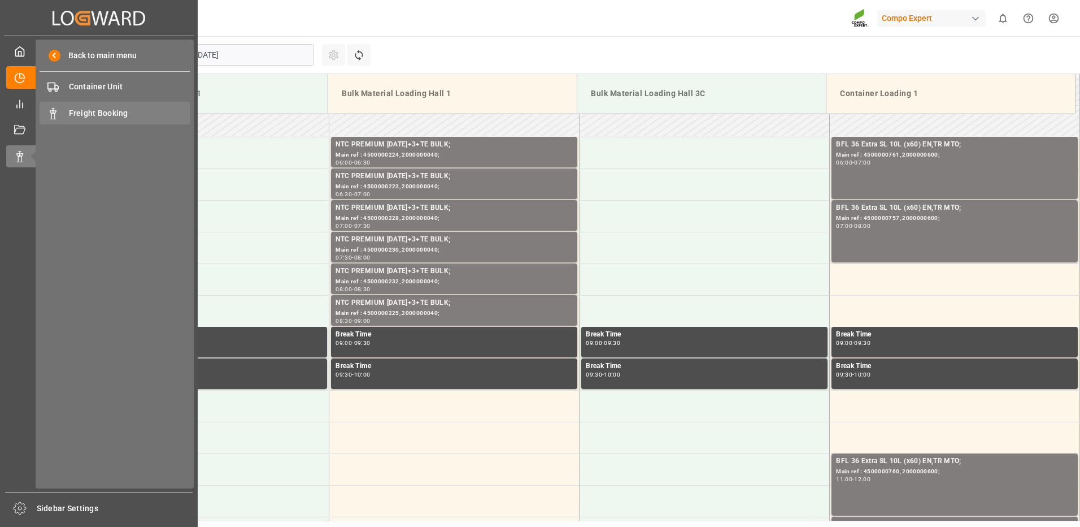
click at [98, 107] on span "Freight Booking" at bounding box center [129, 113] width 121 height 12
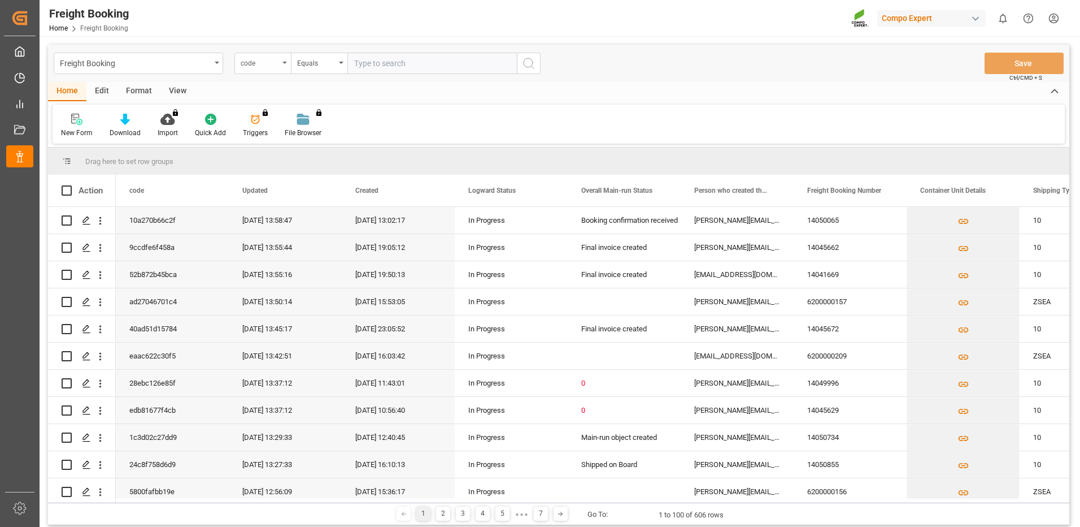
click at [285, 66] on div "code" at bounding box center [263, 63] width 57 height 21
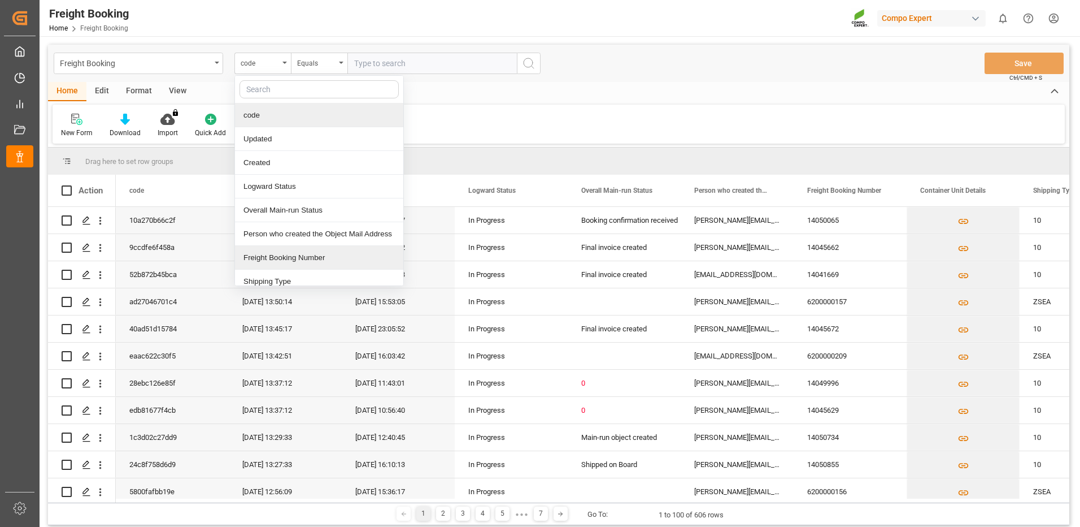
click at [275, 246] on div "Freight Booking Number" at bounding box center [319, 258] width 168 height 24
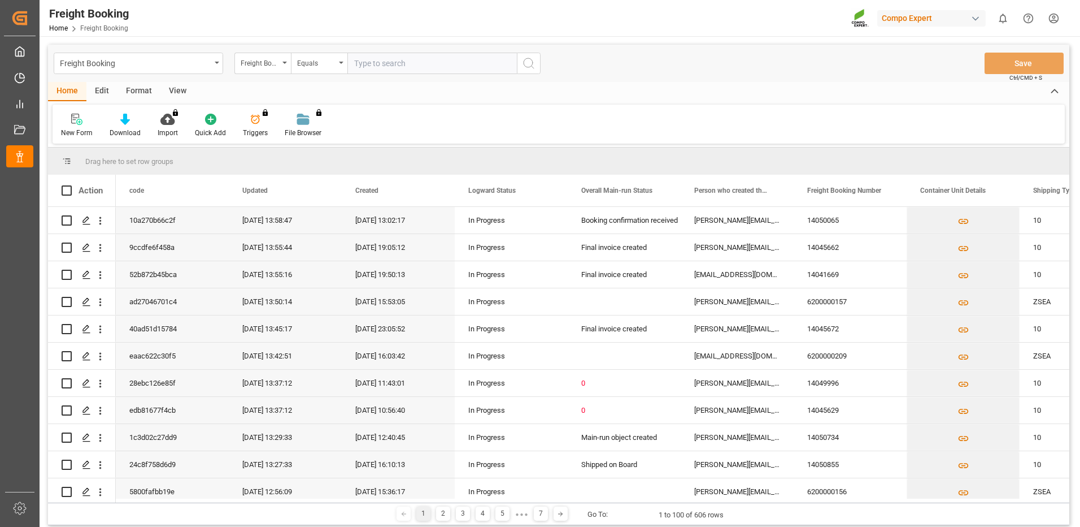
paste input "6200000450"
type input "6200000450"
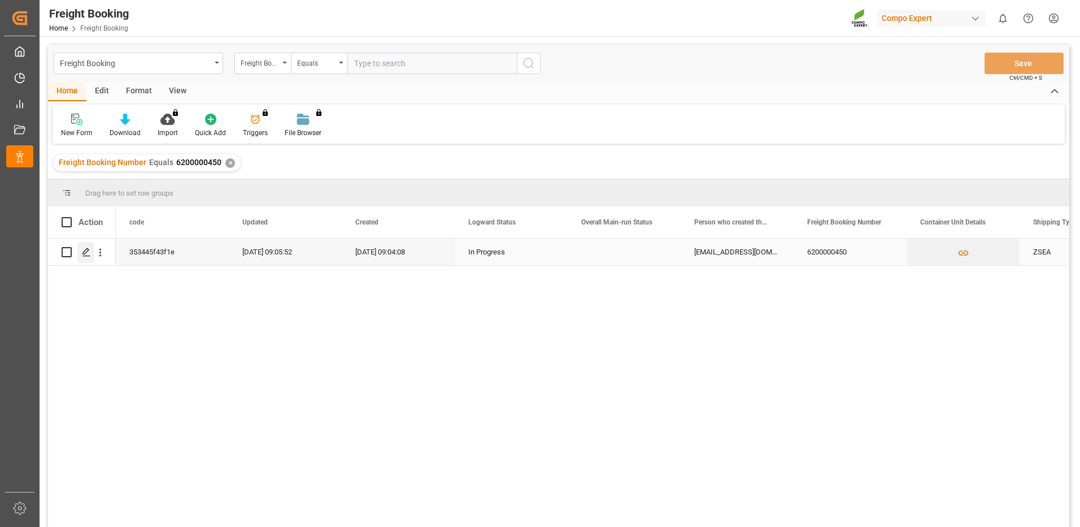
click at [85, 254] on polygon "Press SPACE to select this row." at bounding box center [86, 252] width 6 height 6
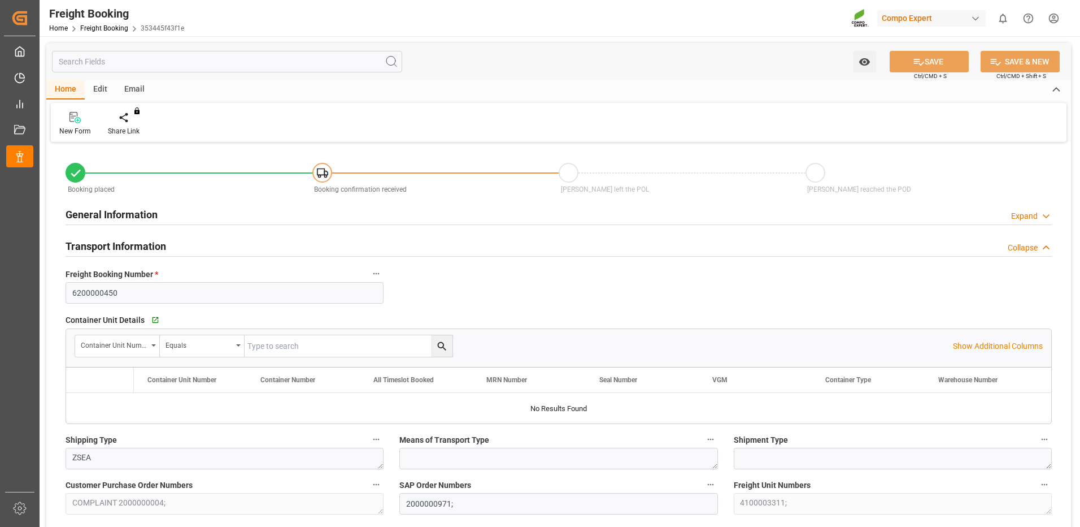
type input "TRMER"
type input "0"
type input "94"
type input "18.09.2025 01:00"
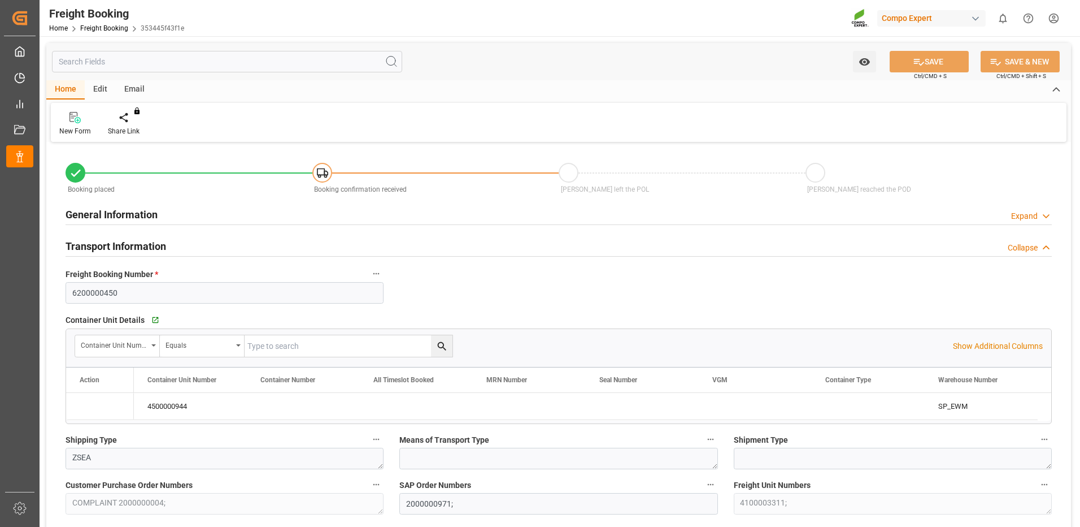
type input "08.08.2025 09:04"
type input "08.08.2025 09:05"
click at [96, 407] on icon "Press SPACE to select this row." at bounding box center [90, 406] width 12 height 12
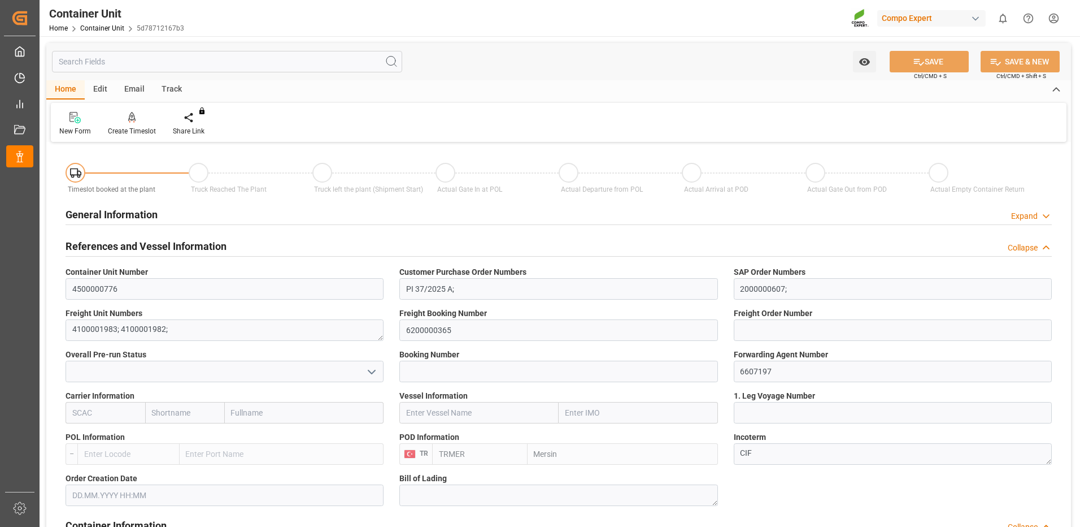
type input "TRMER"
type input "0"
type input "22116"
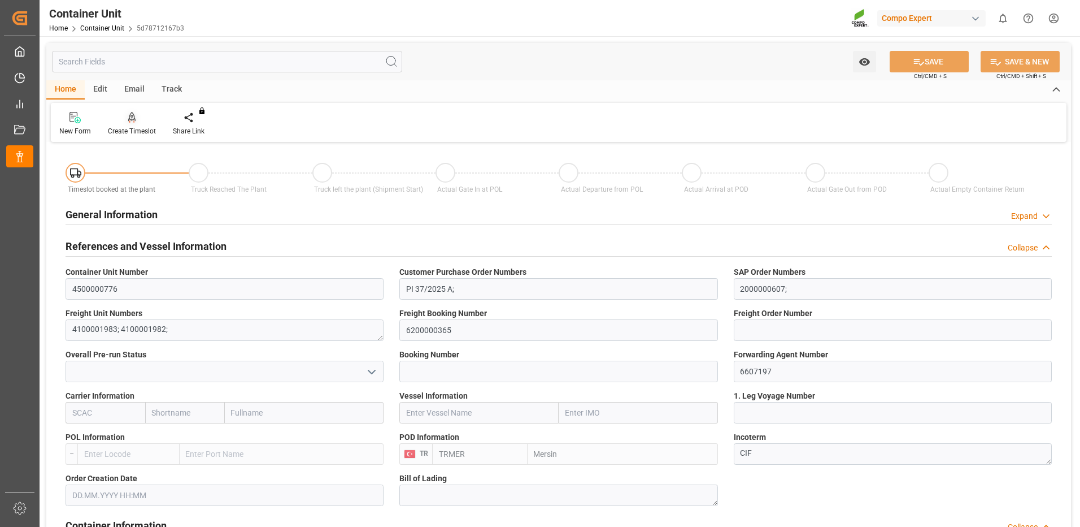
type input "07.08.2025"
click at [127, 121] on div at bounding box center [132, 117] width 48 height 12
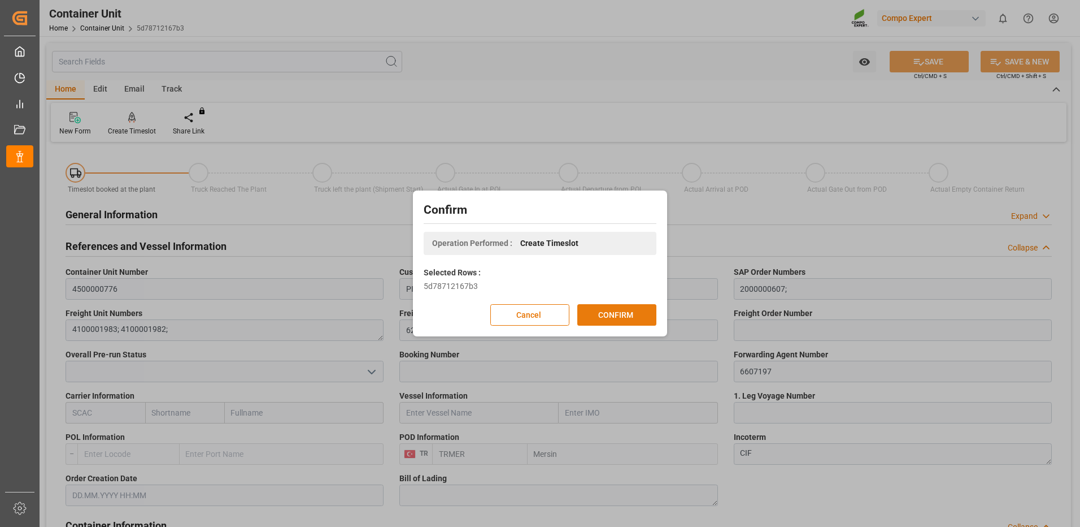
click at [604, 319] on button "CONFIRM" at bounding box center [617, 314] width 79 height 21
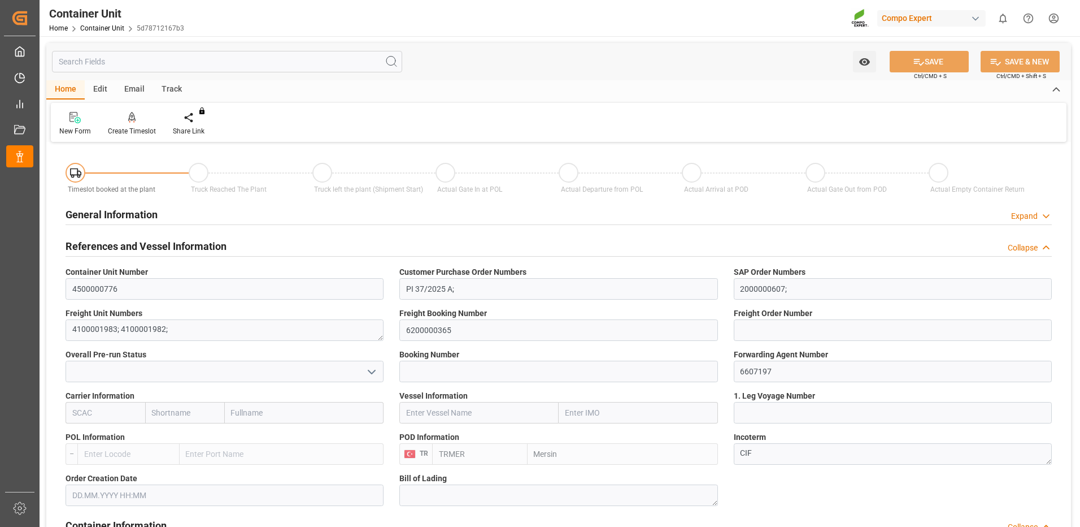
type input "TRMER"
type input "0"
type input "22116"
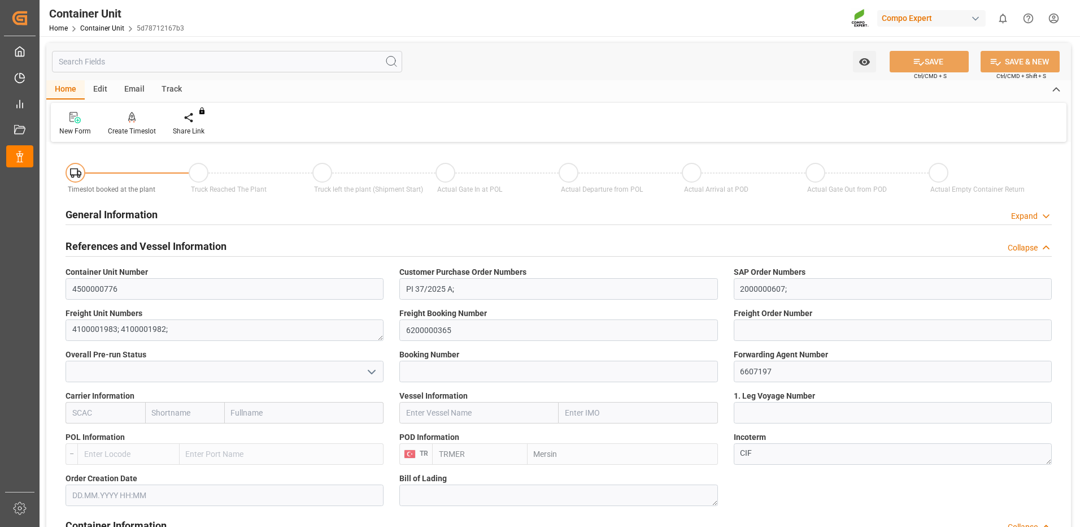
type input "07.08.2025"
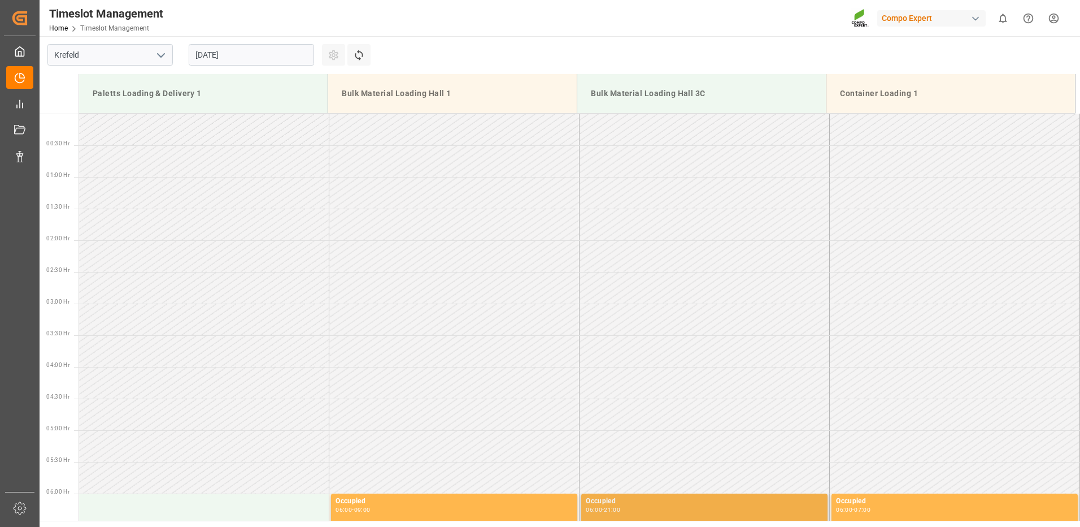
scroll to position [752, 0]
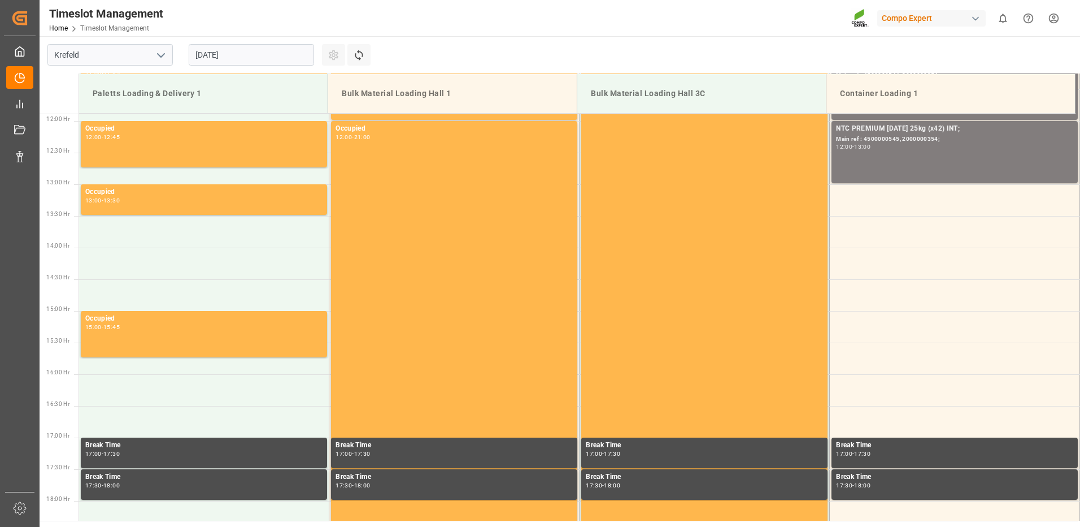
click at [227, 59] on input "13.08.2025" at bounding box center [251, 54] width 125 height 21
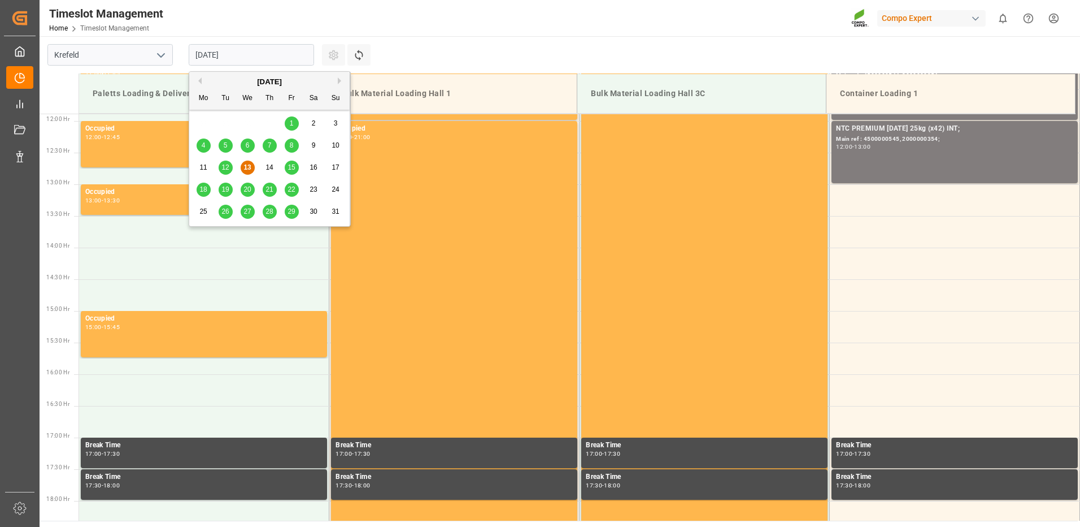
click at [289, 212] on span "29" at bounding box center [291, 211] width 7 height 8
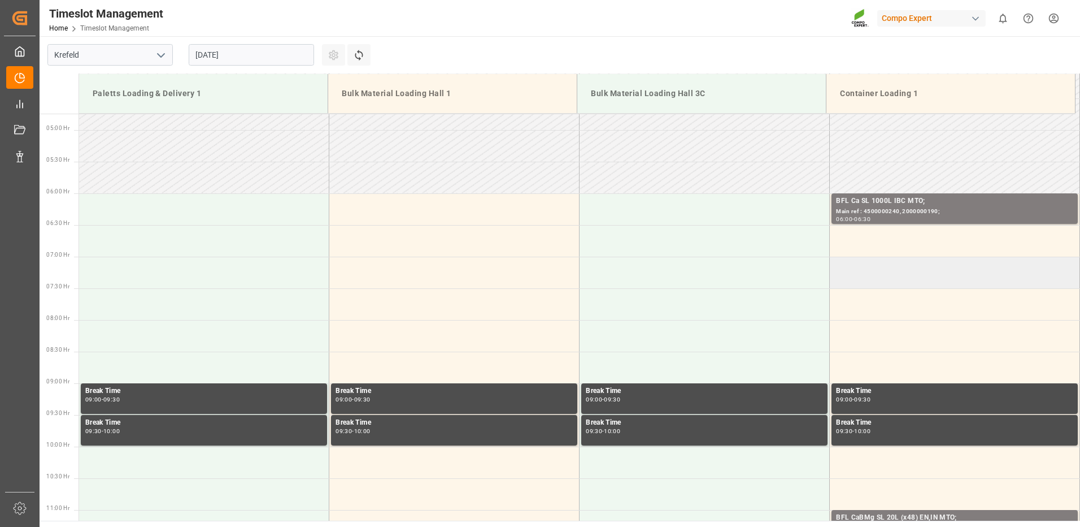
scroll to position [131, 0]
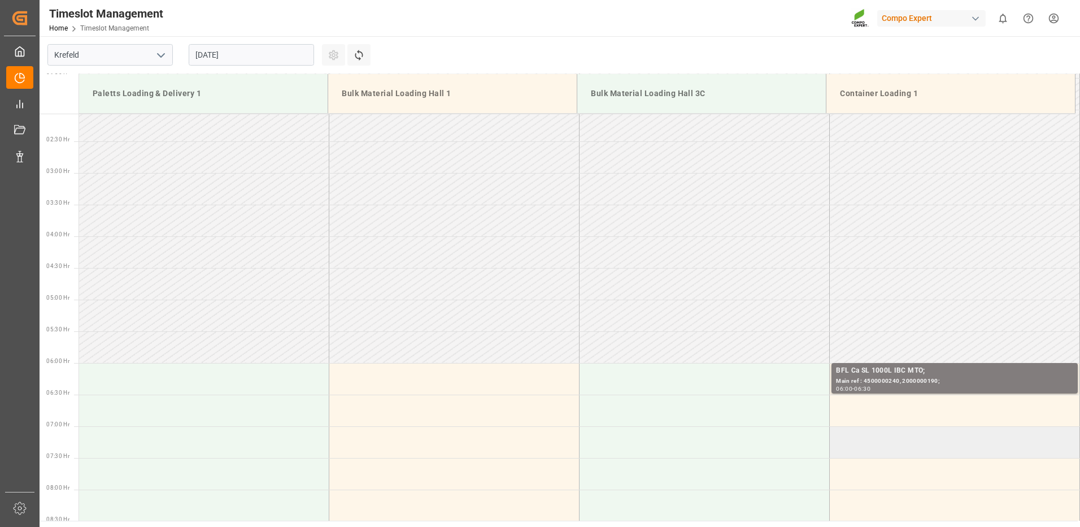
click at [840, 441] on td at bounding box center [955, 442] width 250 height 32
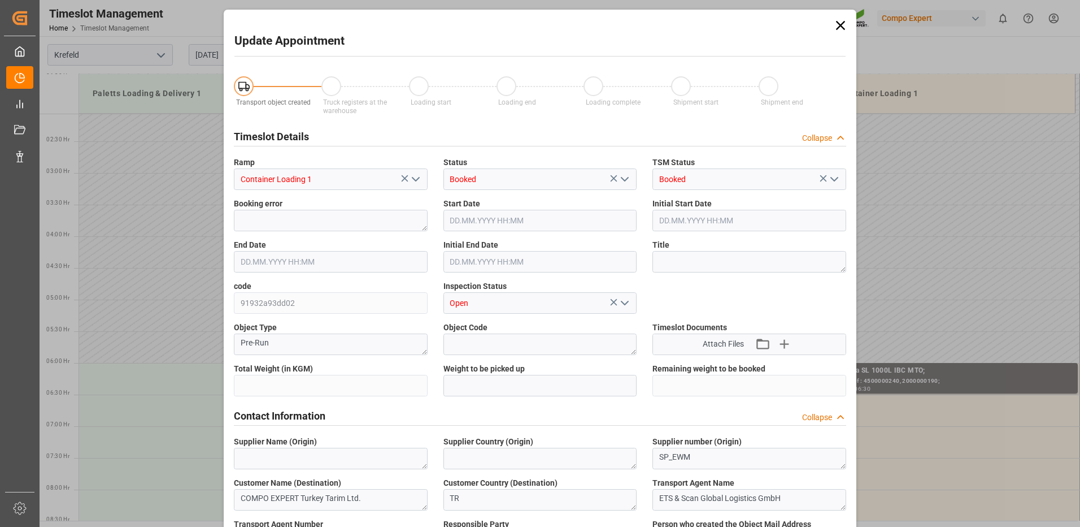
type input "22116"
type input "0"
type input "29.08.2025 07:00"
type input "29.08.2025 07:30"
type input "13.08.2025 11:00"
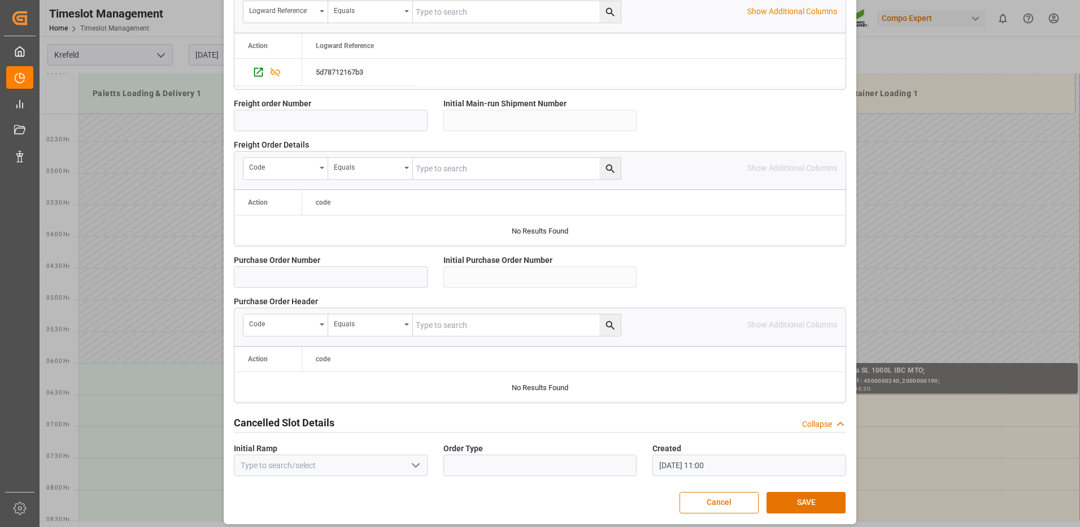
scroll to position [966, 0]
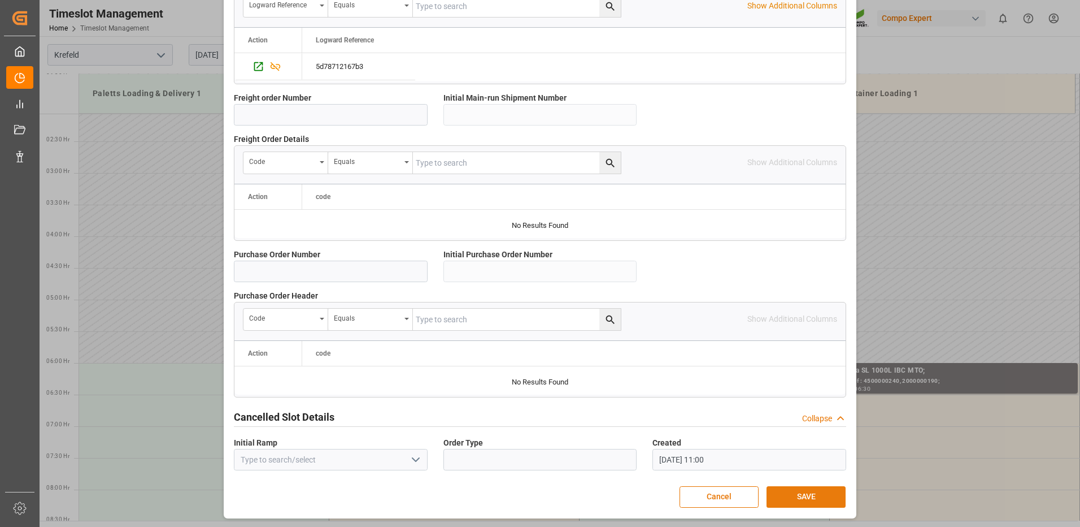
click at [779, 487] on button "SAVE" at bounding box center [806, 496] width 79 height 21
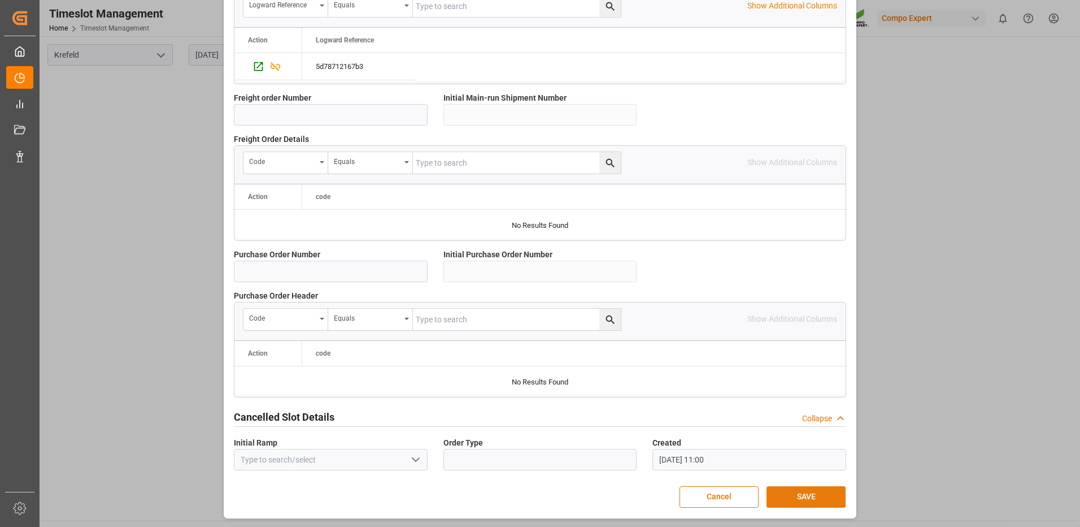
click at [793, 496] on button "SAVE" at bounding box center [806, 496] width 79 height 21
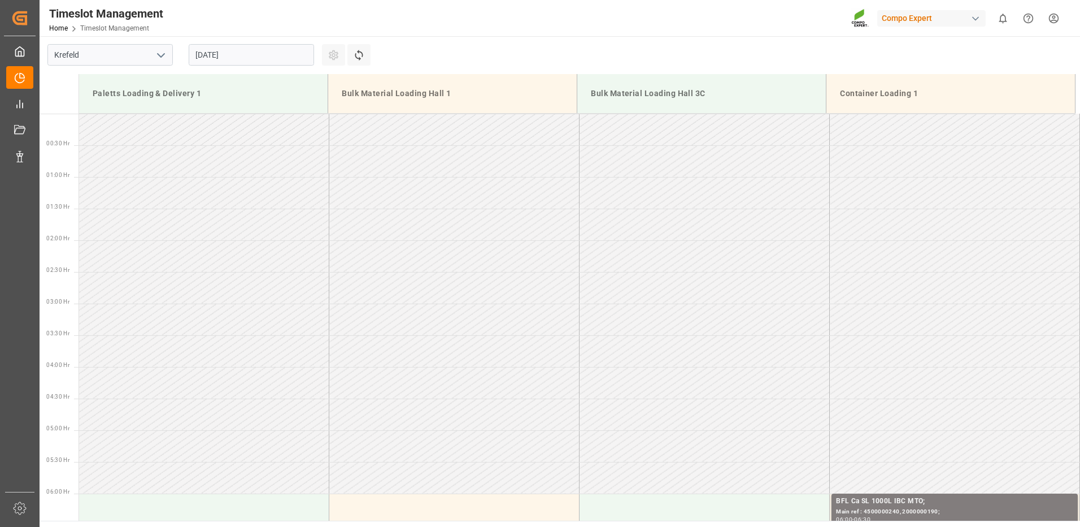
scroll to position [283, 0]
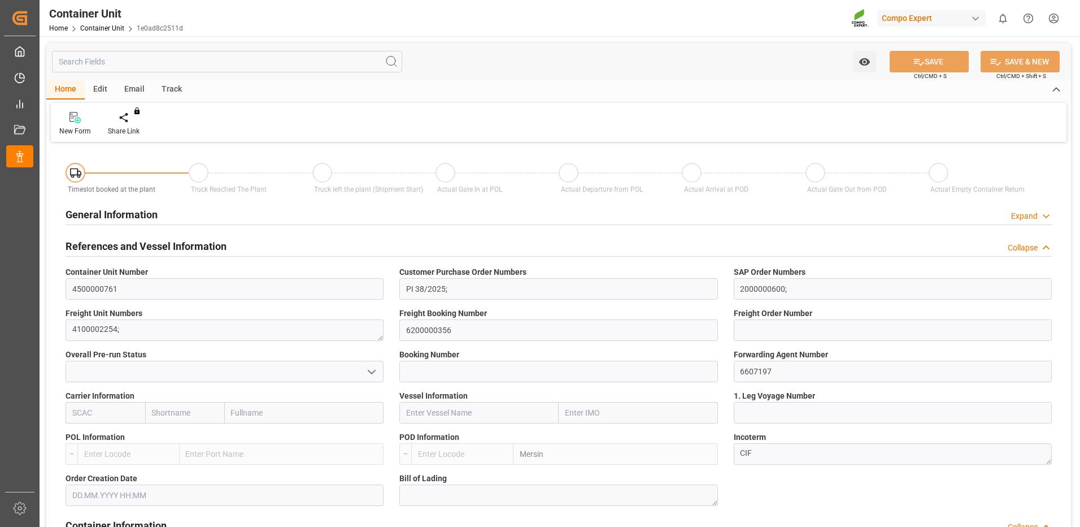
type input "TRMER"
type input "0"
type input "58995"
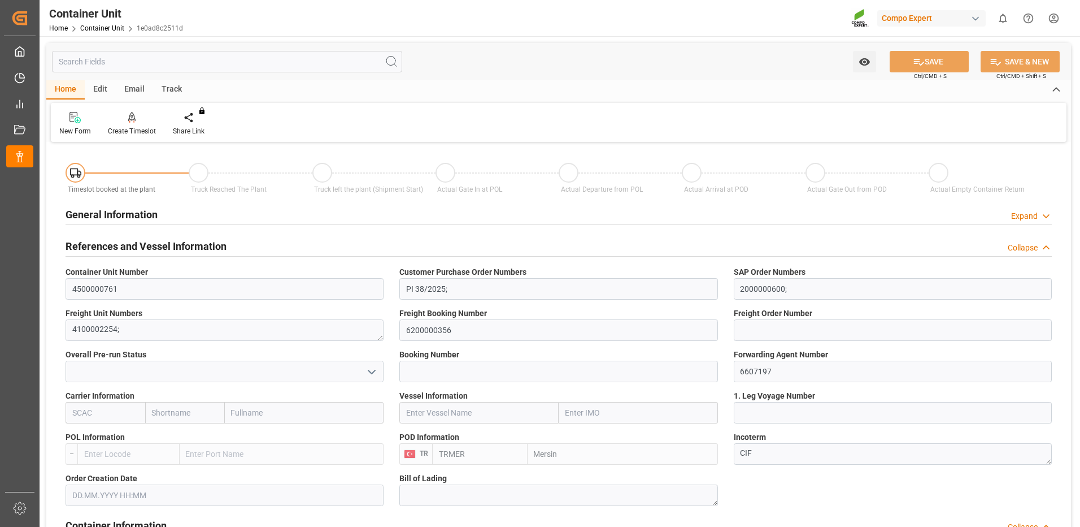
type input "30.07.2025"
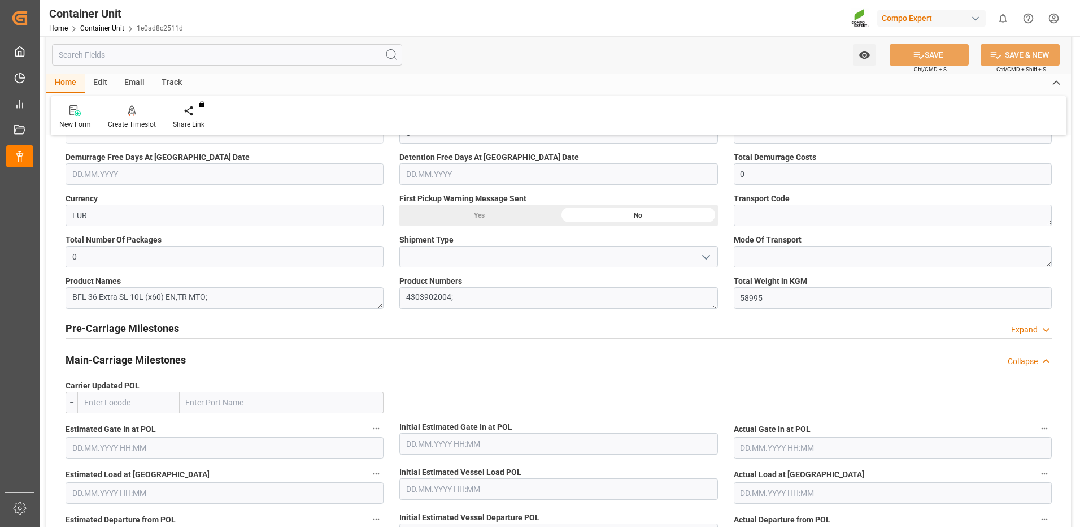
scroll to position [904, 0]
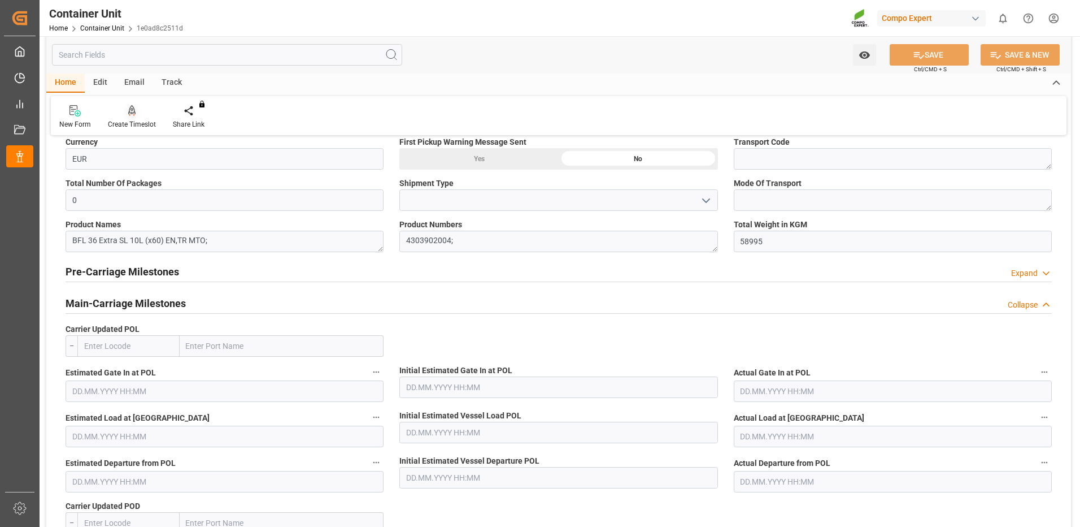
click at [127, 115] on div at bounding box center [132, 111] width 48 height 12
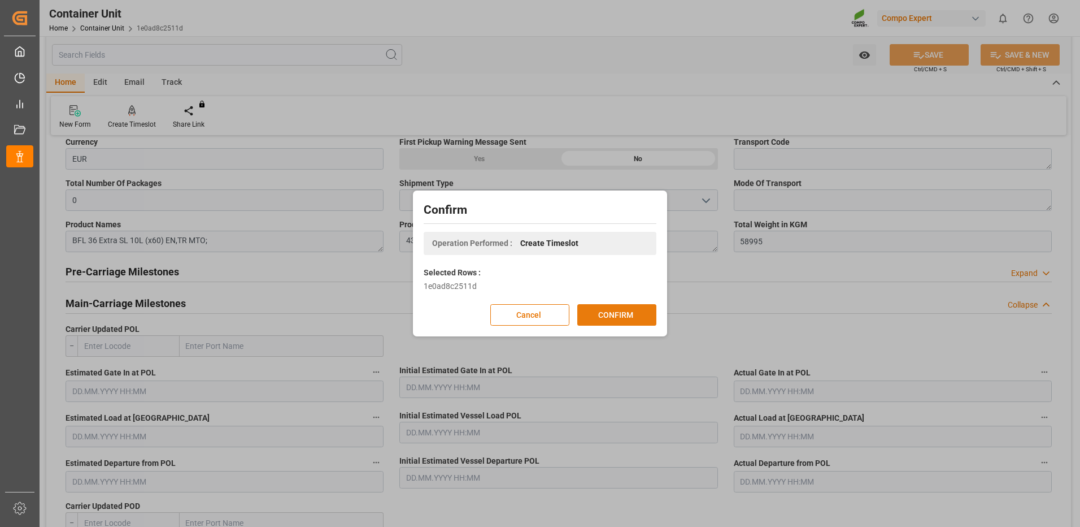
click at [602, 319] on button "CONFIRM" at bounding box center [617, 314] width 79 height 21
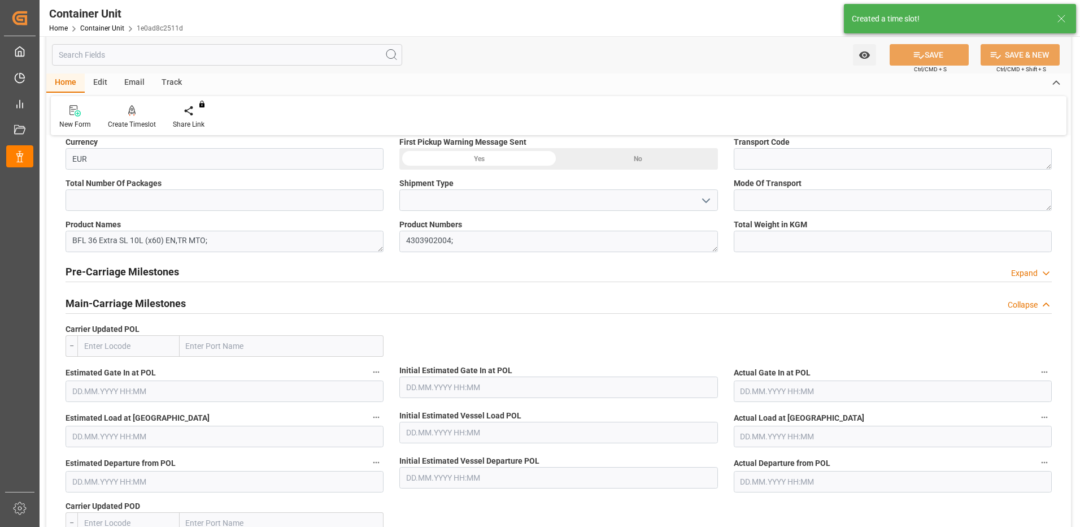
type input "TRMER"
type input "0"
type input "58995"
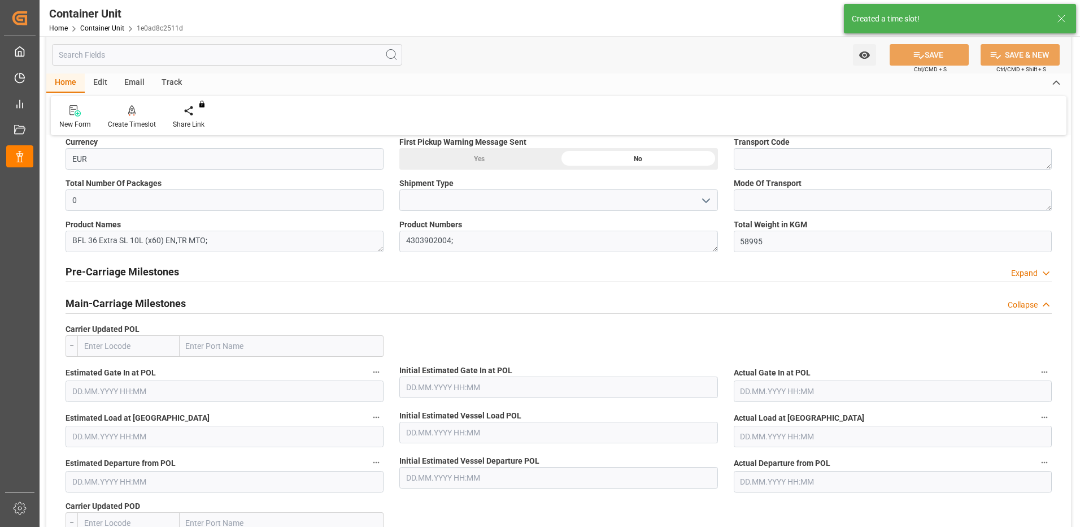
type input "30.07.2025"
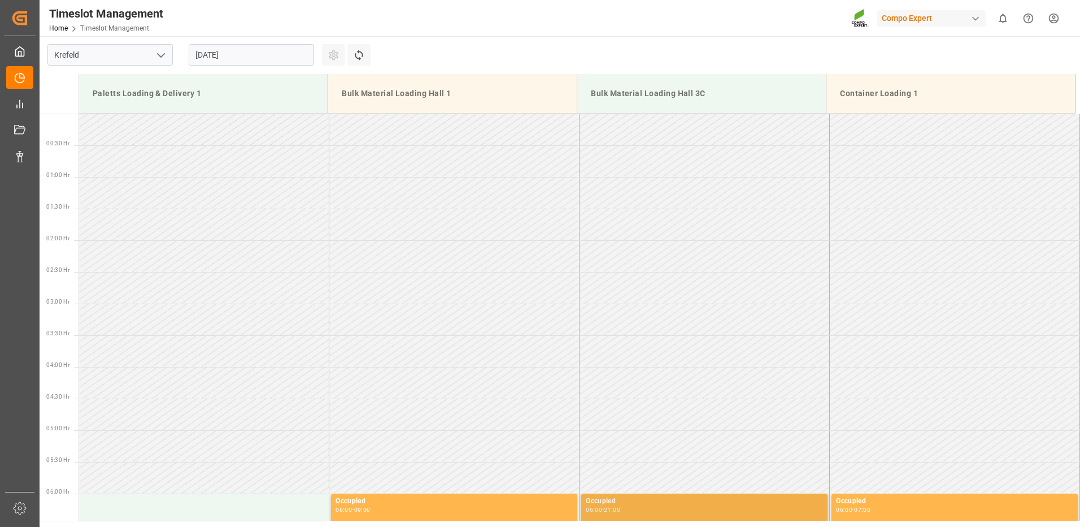
scroll to position [752, 0]
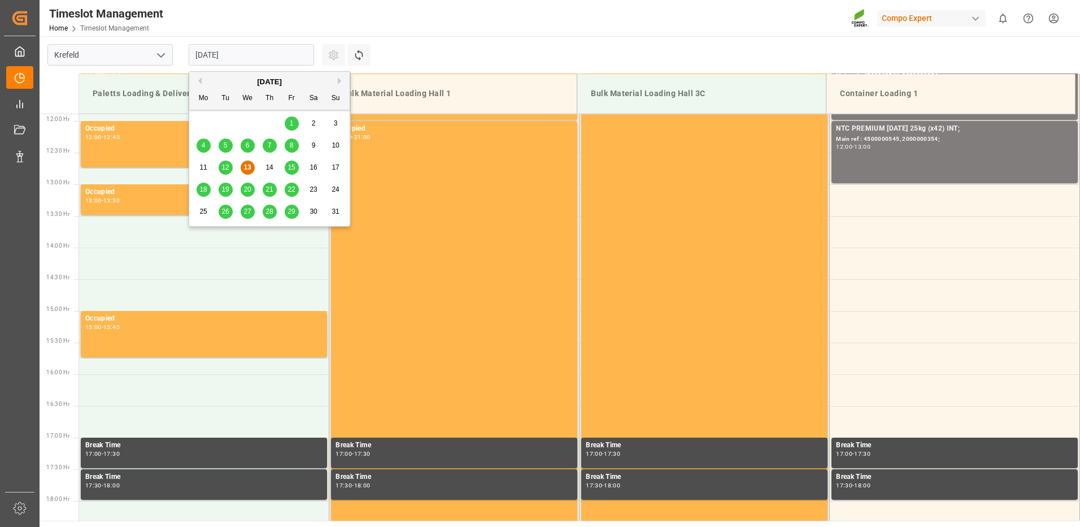
click at [197, 50] on input "[DATE]" at bounding box center [251, 54] width 125 height 21
click at [337, 85] on div "[DATE]" at bounding box center [269, 81] width 160 height 11
click at [337, 84] on div "[DATE]" at bounding box center [269, 81] width 160 height 11
click at [339, 84] on button "Next Month" at bounding box center [341, 80] width 7 height 7
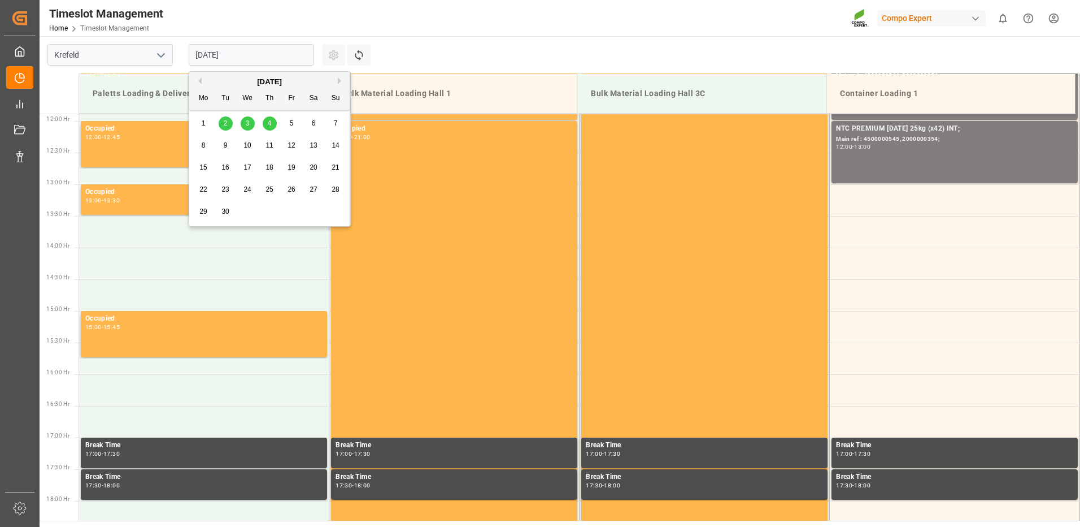
click at [248, 125] on span "3" at bounding box center [248, 123] width 4 height 8
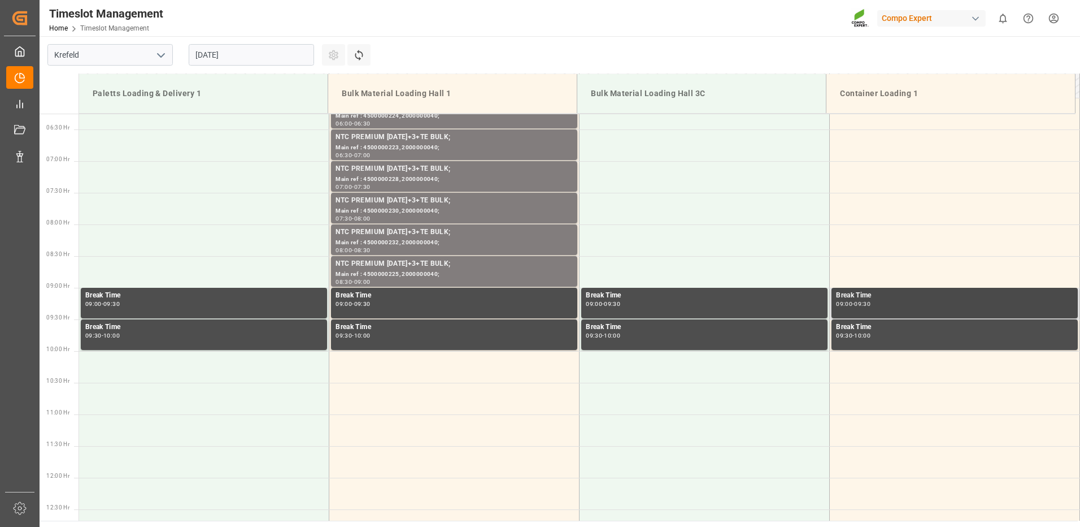
scroll to position [283, 0]
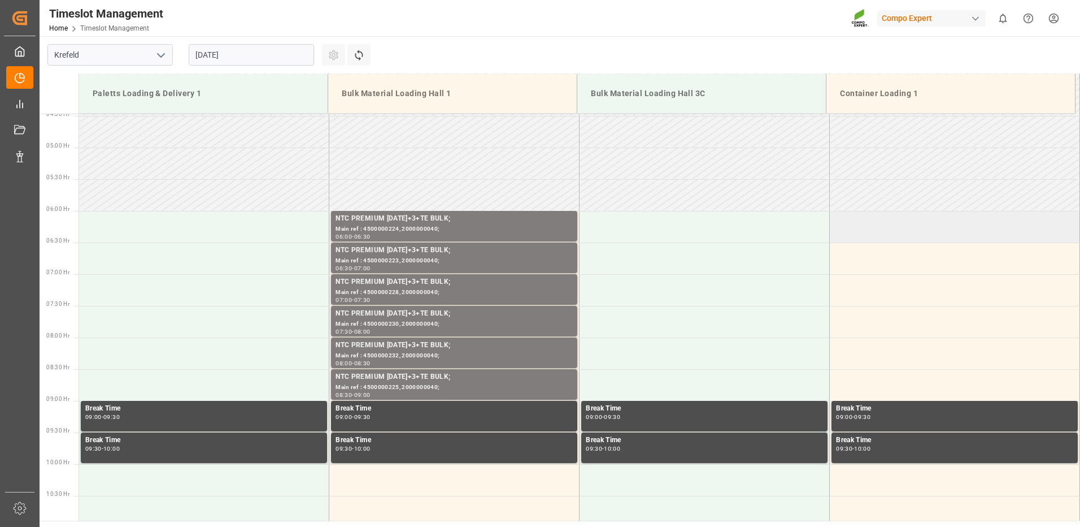
click at [853, 231] on td at bounding box center [955, 227] width 250 height 32
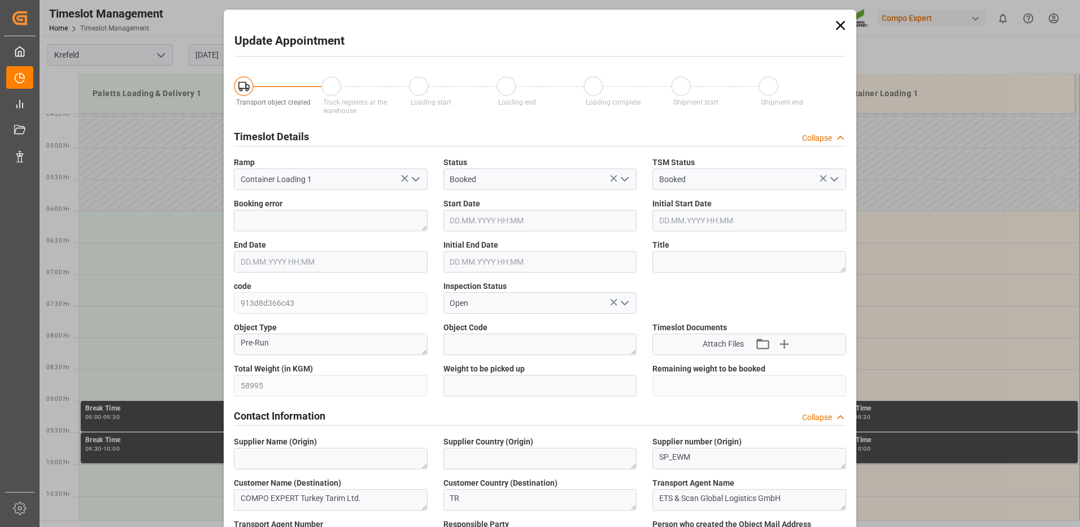
type input "58995"
type input "0"
type input "[DATE] 06:00"
type input "[DATE] 06:30"
type input "[DATE] 11:21"
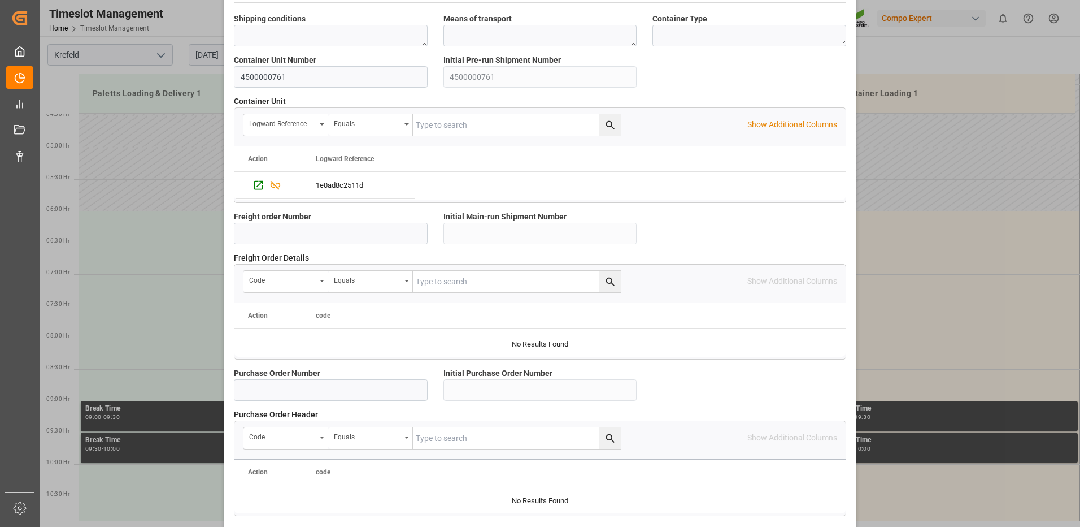
scroll to position [966, 0]
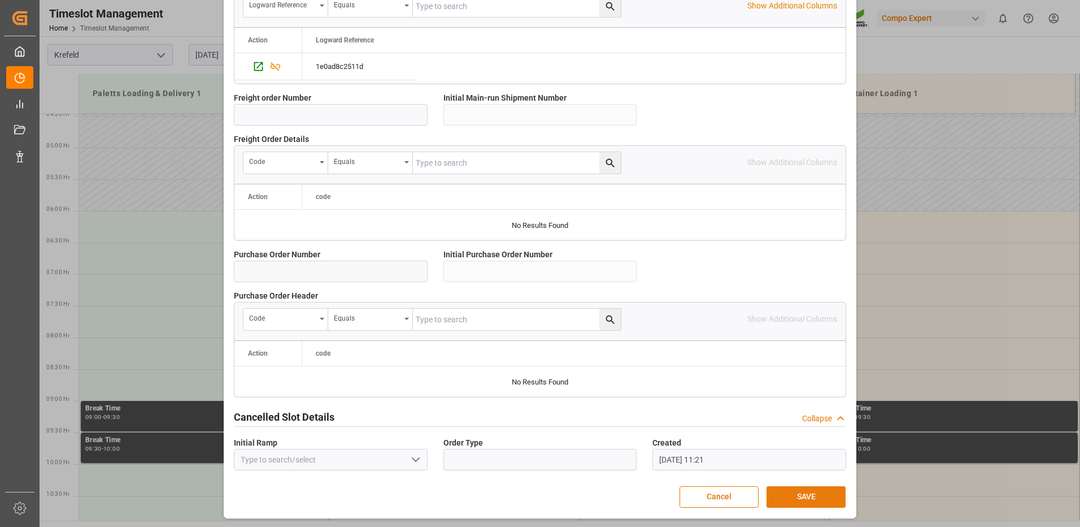
click at [784, 501] on button "SAVE" at bounding box center [806, 496] width 79 height 21
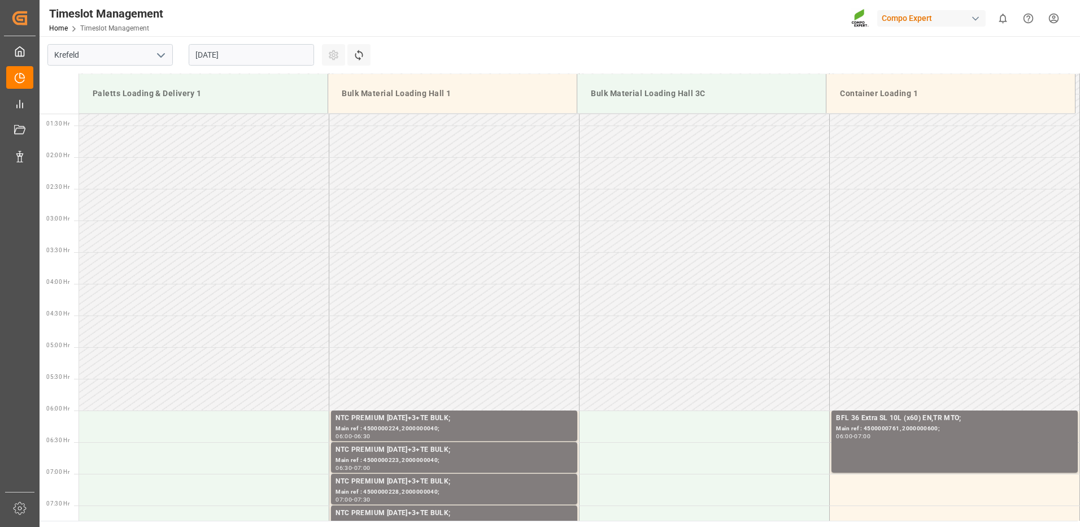
scroll to position [253, 0]
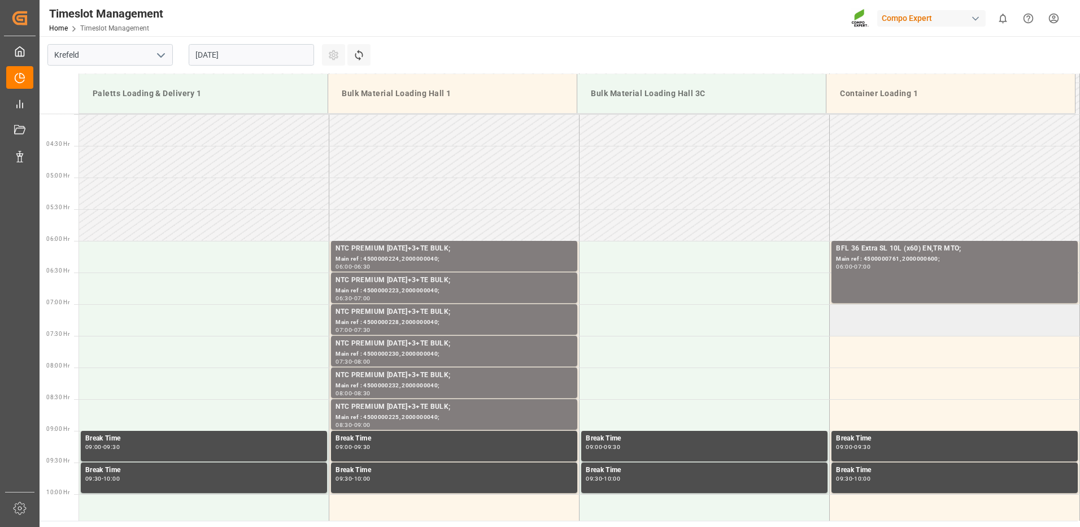
click at [863, 324] on td at bounding box center [955, 320] width 250 height 32
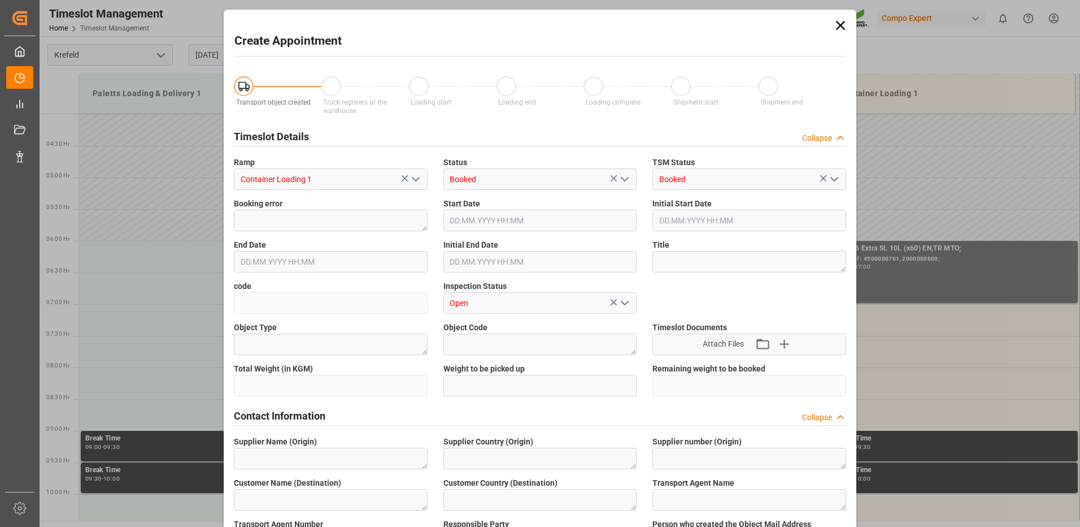
type input "[DATE] 07:00"
type input "[DATE] 07:30"
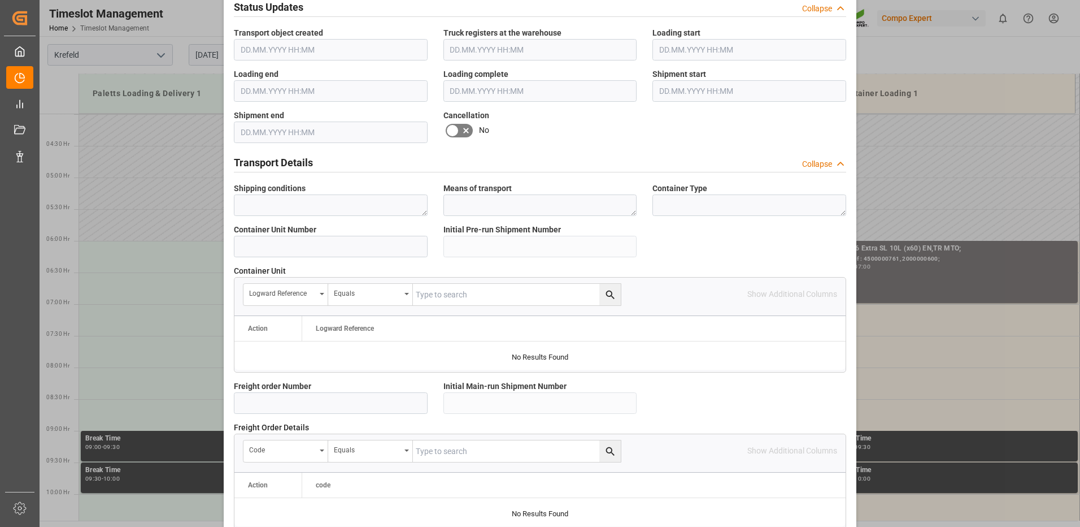
scroll to position [966, 0]
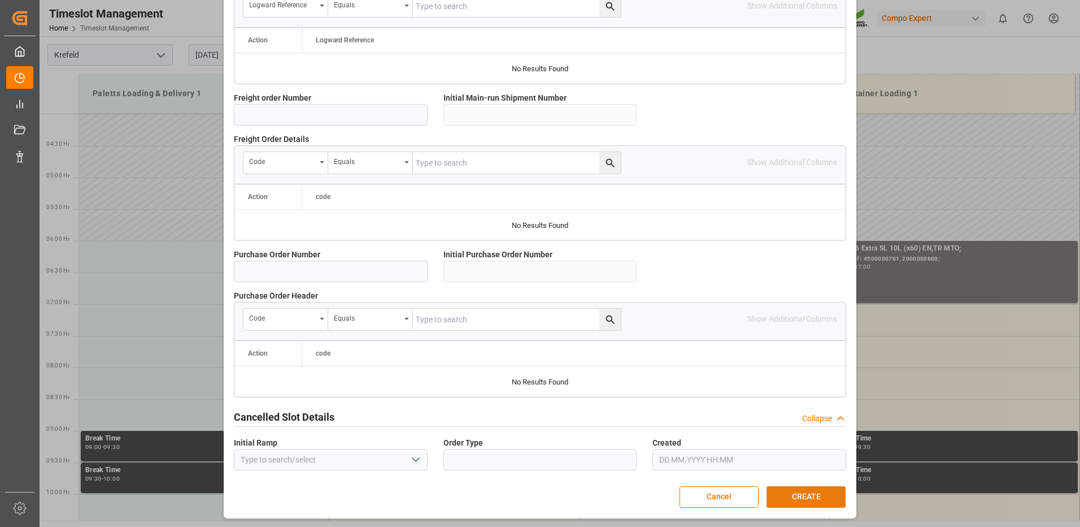
click at [799, 496] on button "CREATE" at bounding box center [806, 496] width 79 height 21
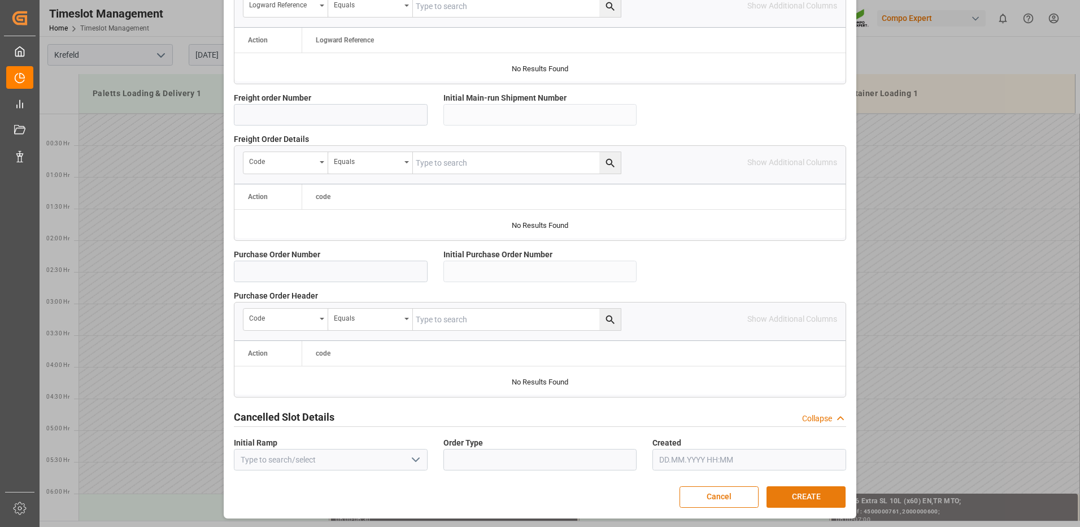
click at [784, 492] on button "CREATE" at bounding box center [806, 496] width 79 height 21
click at [954, 264] on div "Create Appointment Transport object created Truck registers at the warehouse Lo…" at bounding box center [540, 263] width 1080 height 527
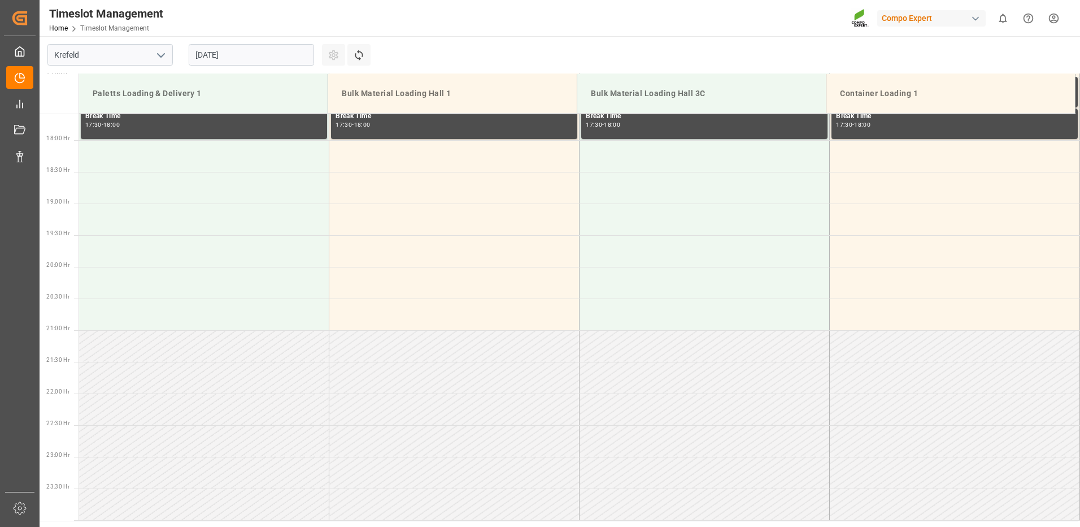
scroll to position [774, 0]
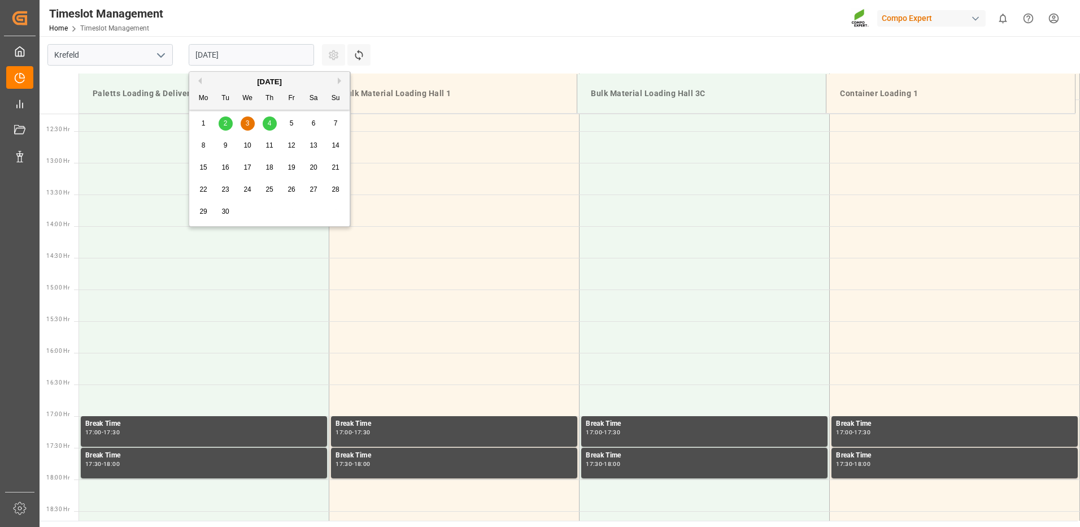
click at [205, 52] on input "[DATE]" at bounding box center [251, 54] width 125 height 21
click at [249, 124] on span "3" at bounding box center [248, 123] width 4 height 8
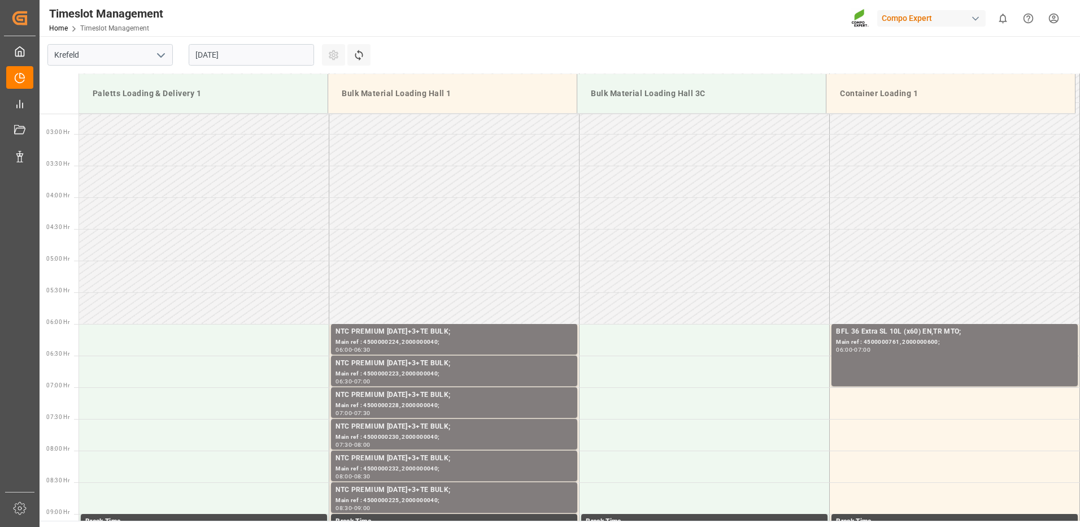
scroll to position [339, 0]
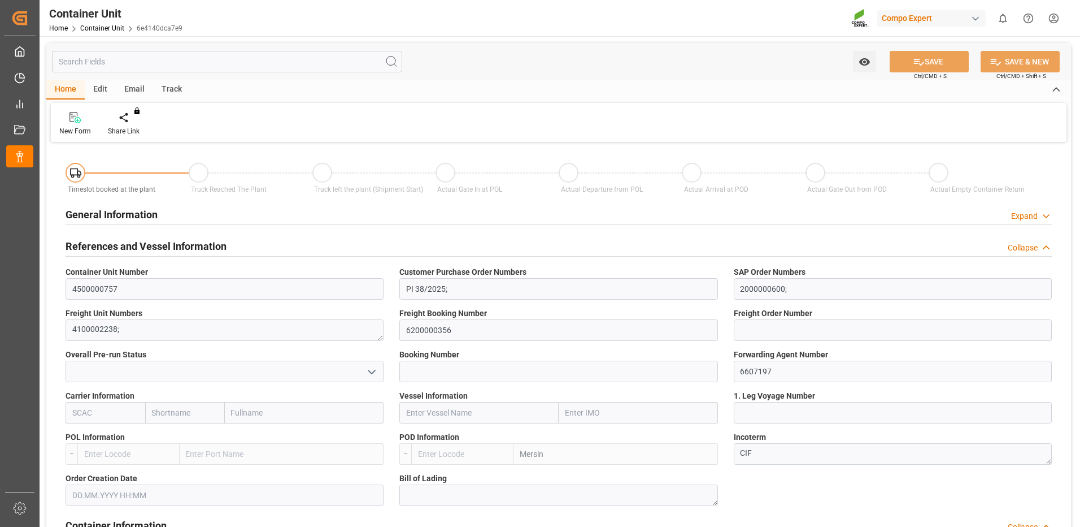
type input "TRMER"
type input "0"
type input "8550"
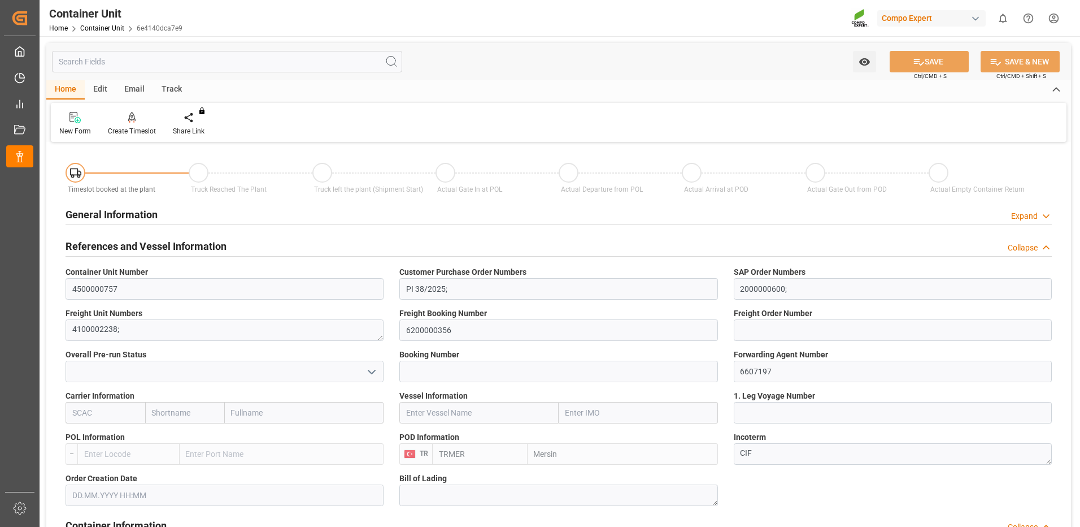
type input "[DATE]"
click at [124, 121] on div at bounding box center [132, 117] width 48 height 12
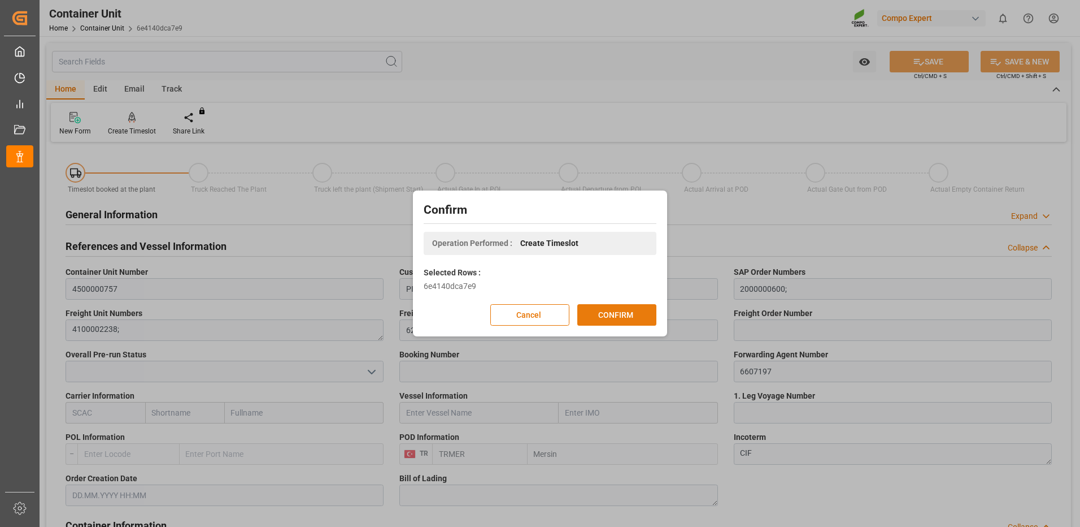
click at [627, 315] on button "CONFIRM" at bounding box center [617, 314] width 79 height 21
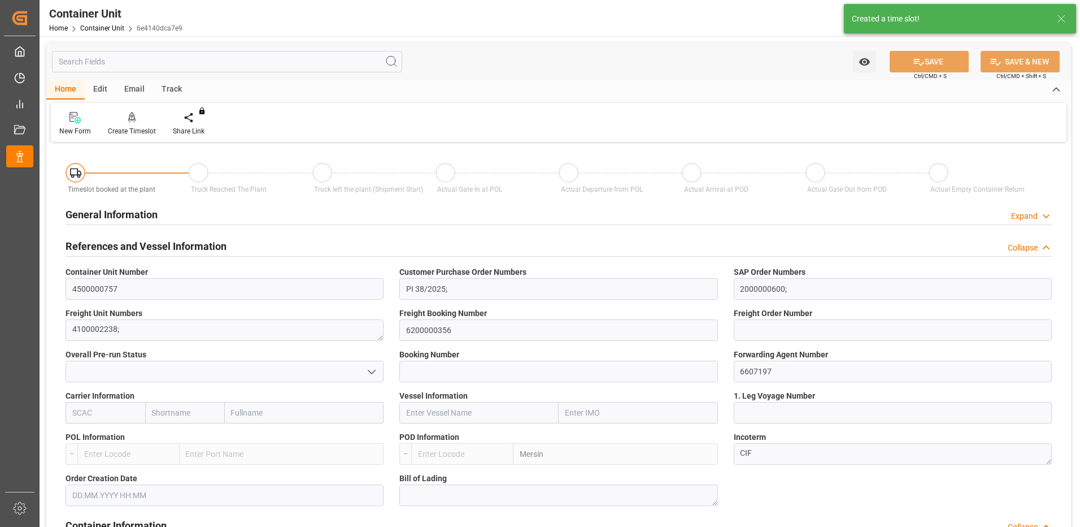
type input "TRMER"
type input "0"
type input "8550"
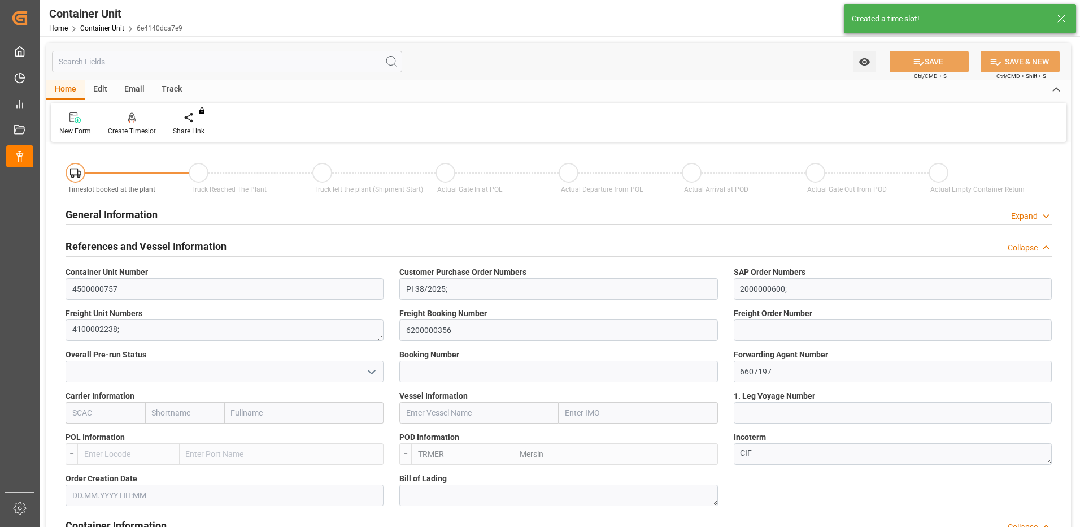
type input "30.07.2025"
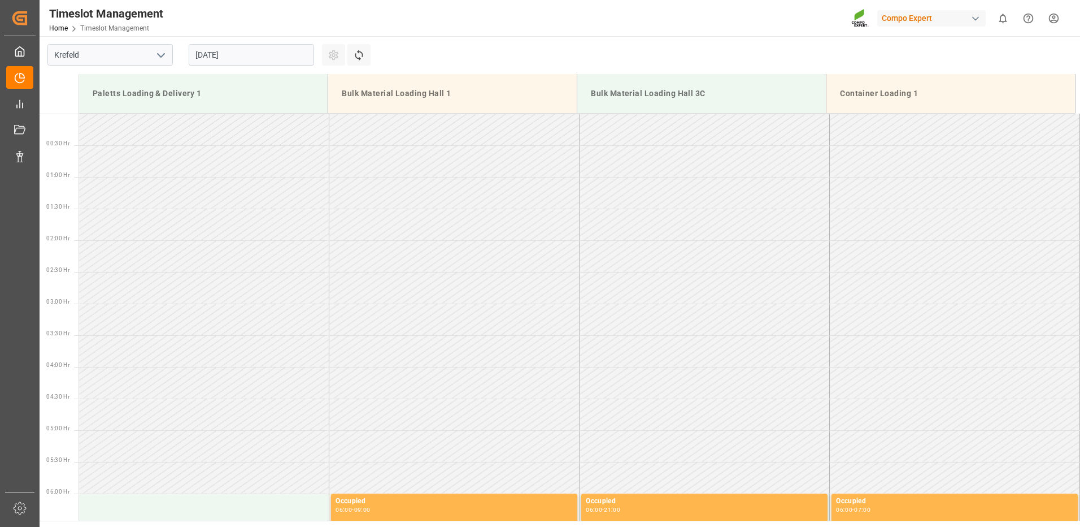
scroll to position [752, 0]
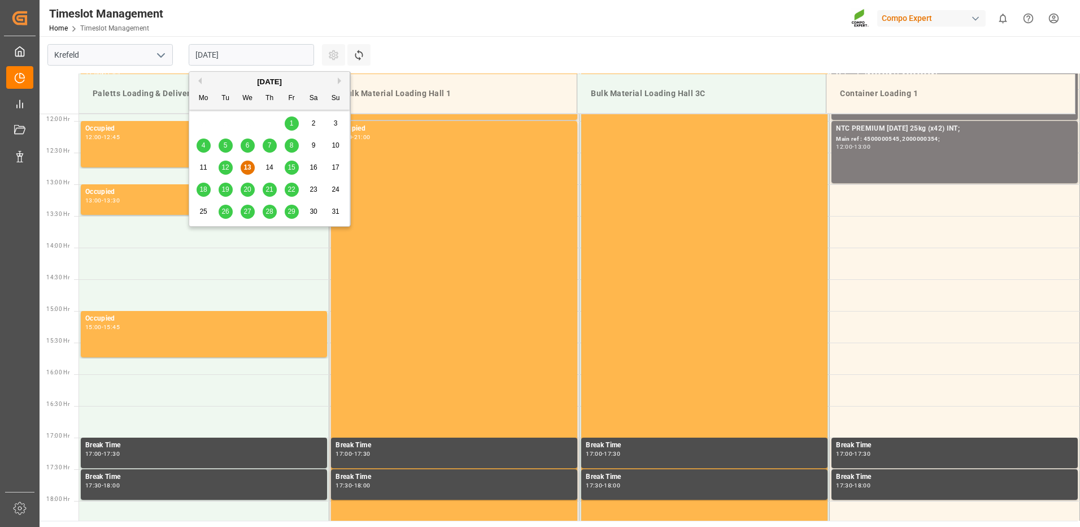
click at [231, 63] on input "[DATE]" at bounding box center [251, 54] width 125 height 21
click at [338, 80] on div "Previous Month Next Month [DATE] Mo Tu We Th Fr Sa Su 28 29 30 31 1 2 3 4 5 6 7…" at bounding box center [270, 148] width 162 height 155
click at [339, 80] on button "Next Month" at bounding box center [341, 80] width 7 height 7
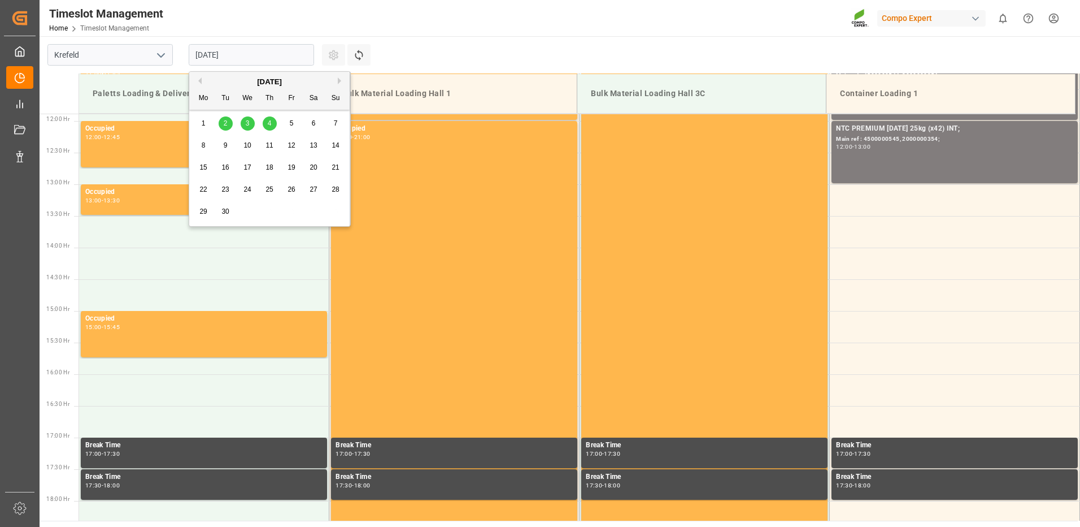
click at [245, 122] on div "3" at bounding box center [248, 124] width 14 height 14
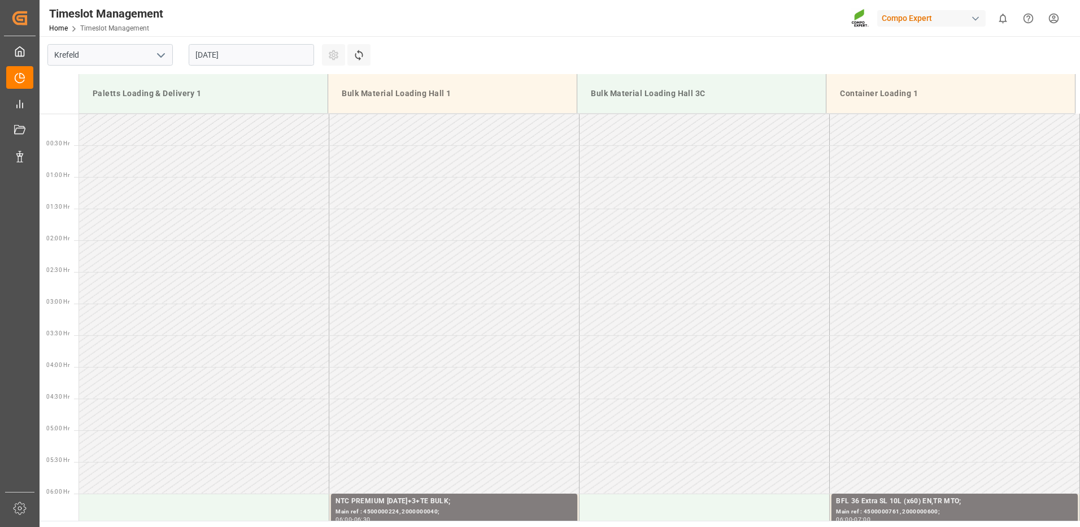
scroll to position [396, 0]
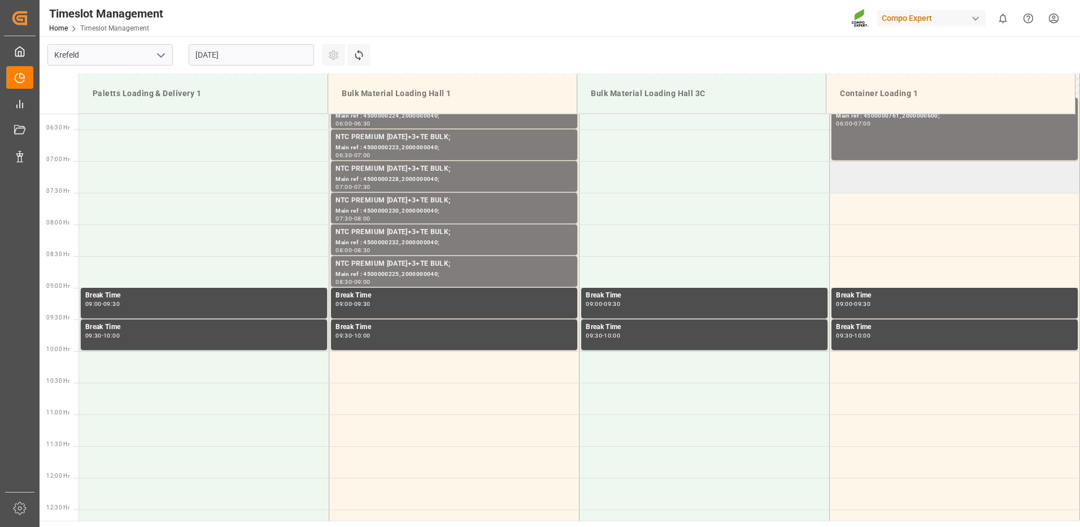
click at [840, 182] on td at bounding box center [955, 177] width 250 height 32
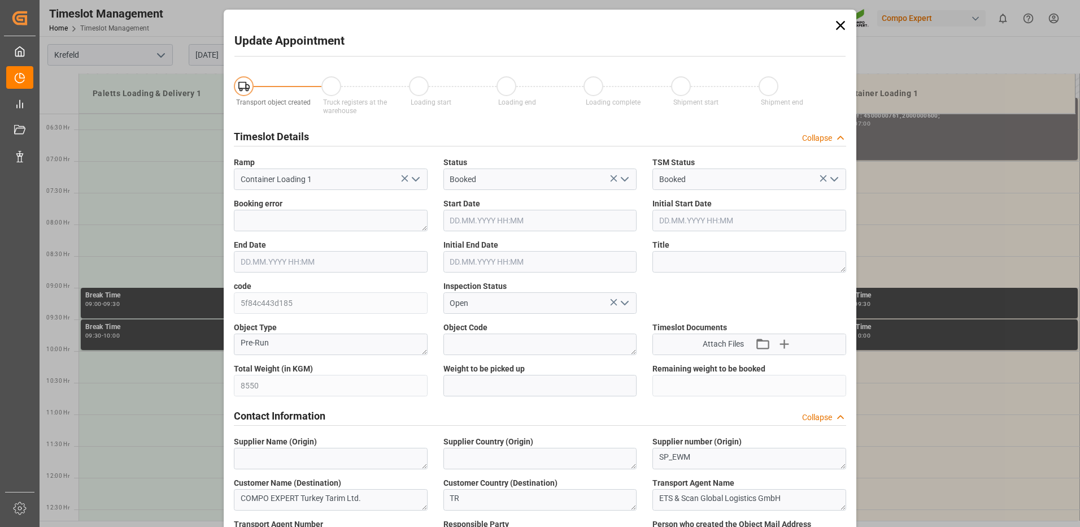
type input "8550"
type input "0"
type input "03.09.2025 07:00"
type input "03.09.2025 07:30"
type input "13.08.2025 11:22"
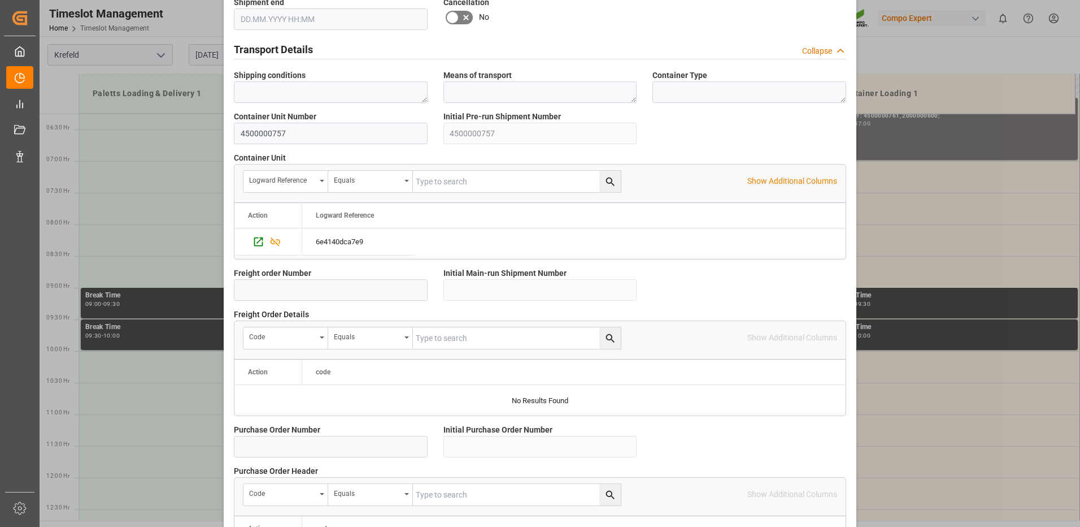
scroll to position [966, 0]
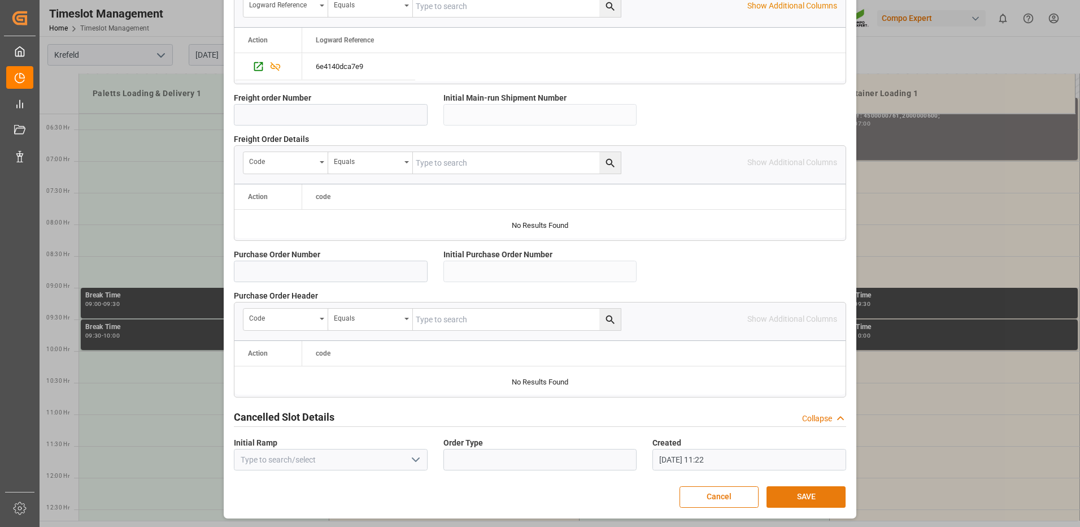
click at [805, 499] on button "SAVE" at bounding box center [806, 496] width 79 height 21
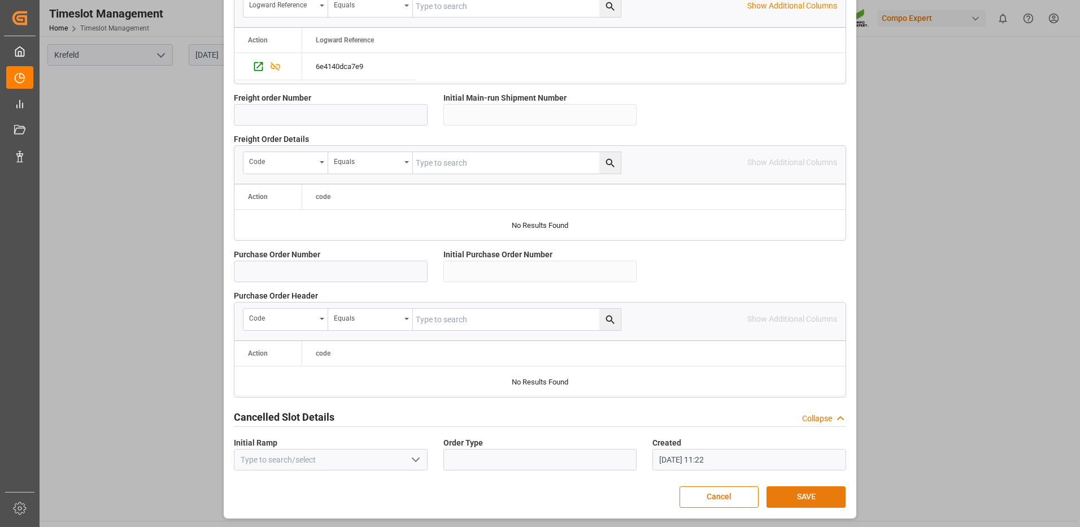
click at [802, 501] on button "SAVE" at bounding box center [806, 496] width 79 height 21
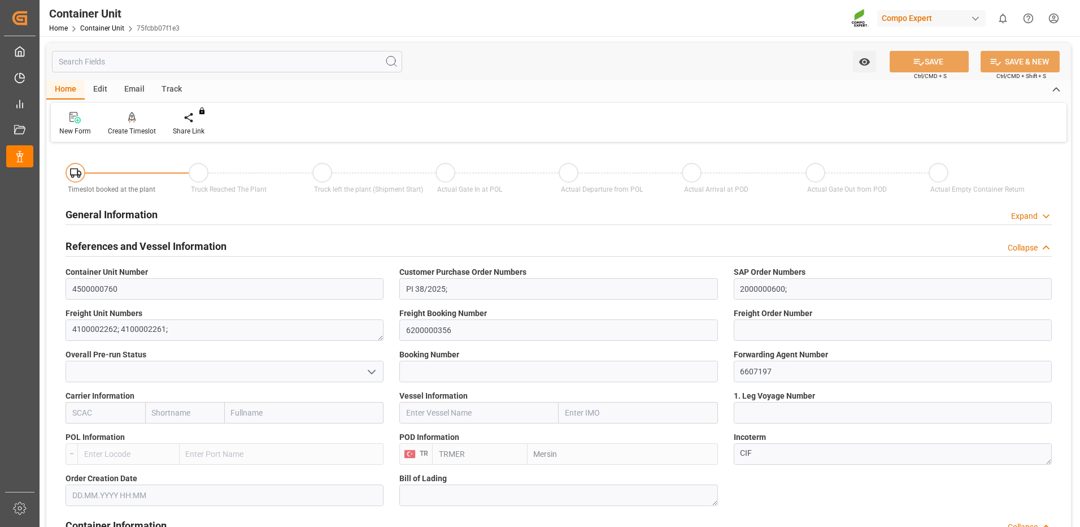
type input "TRMER"
type input "0"
type input "17100"
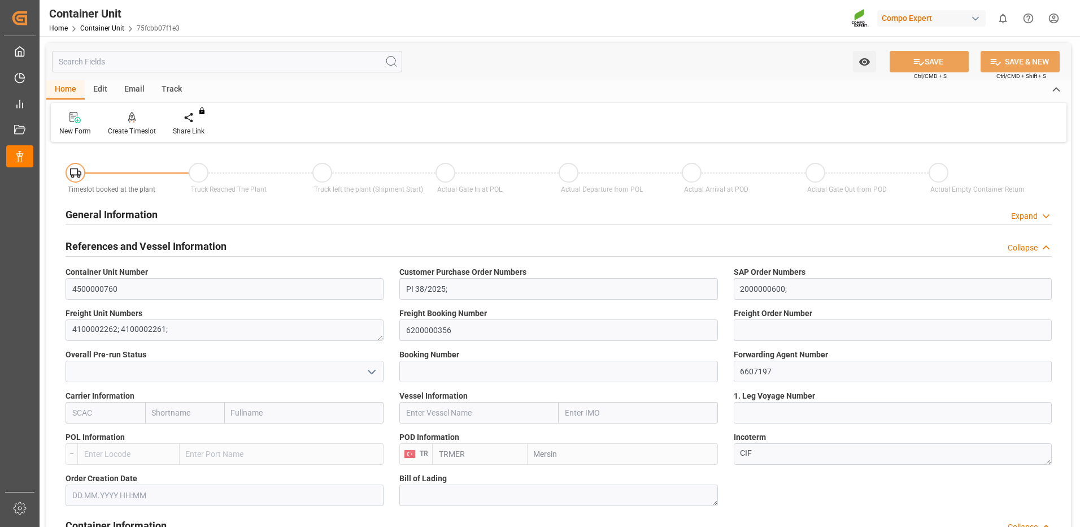
type input "30.07.2025"
click at [122, 129] on div "Create Timeslot" at bounding box center [132, 131] width 48 height 10
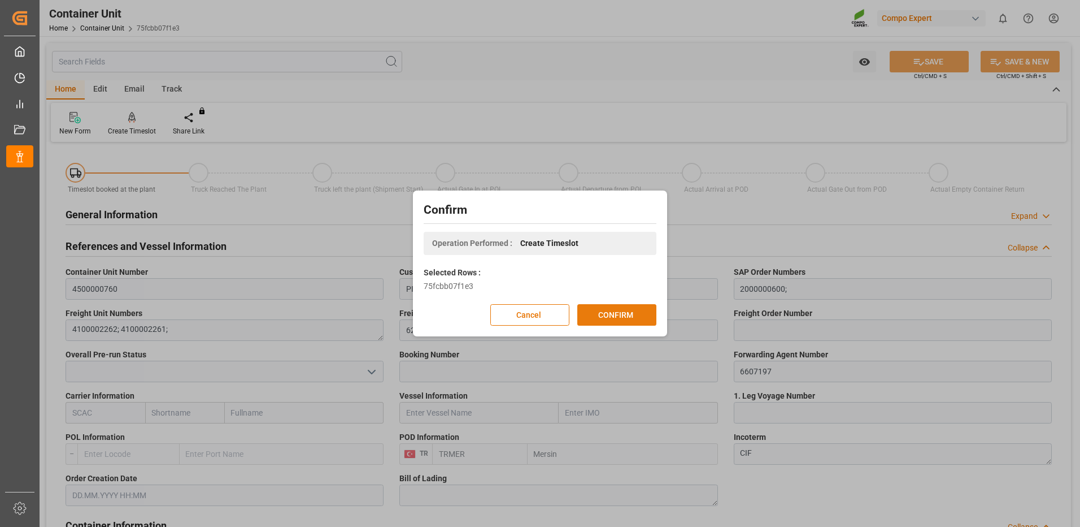
click at [598, 318] on button "CONFIRM" at bounding box center [617, 314] width 79 height 21
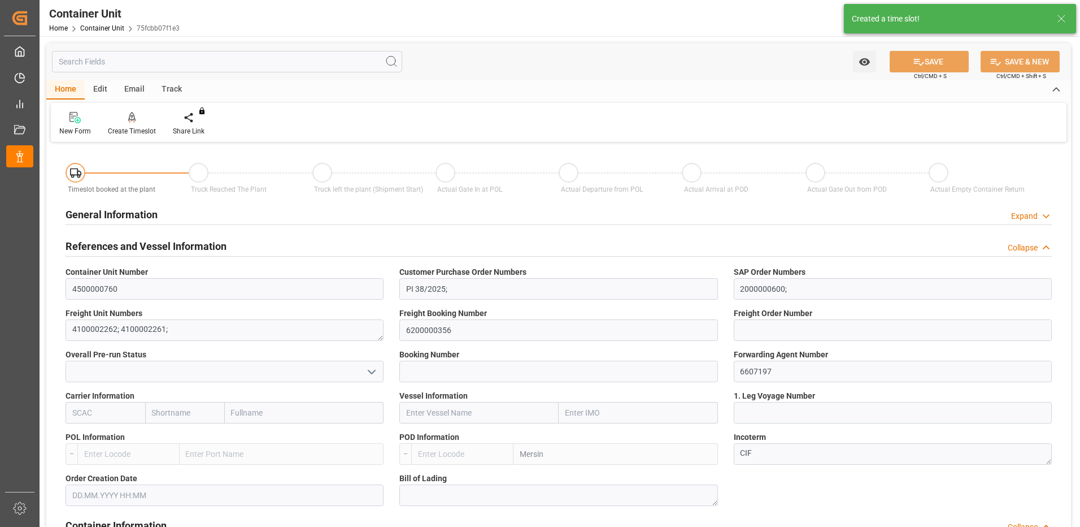
type input "TRMER"
type input "0"
type input "17100"
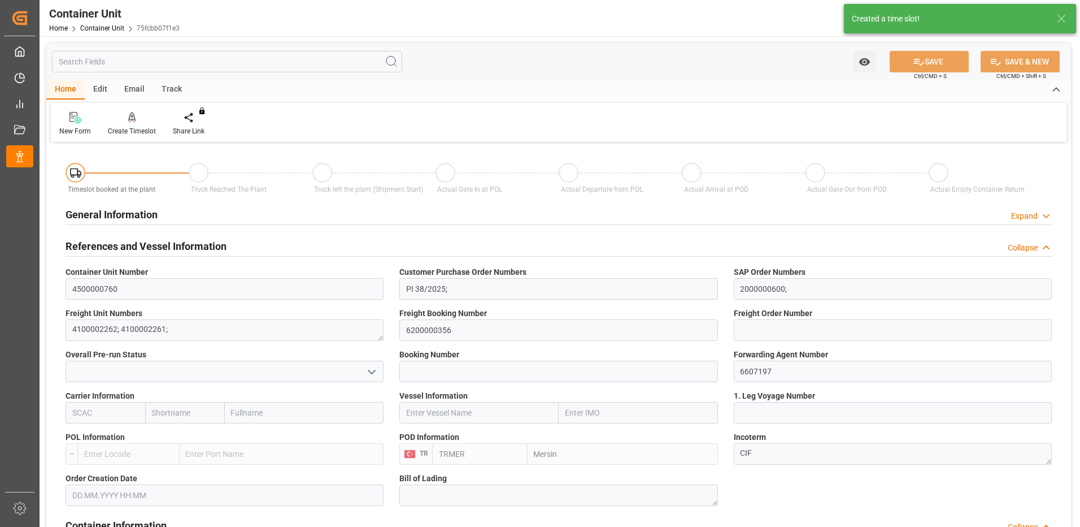
type input "30.07.2025"
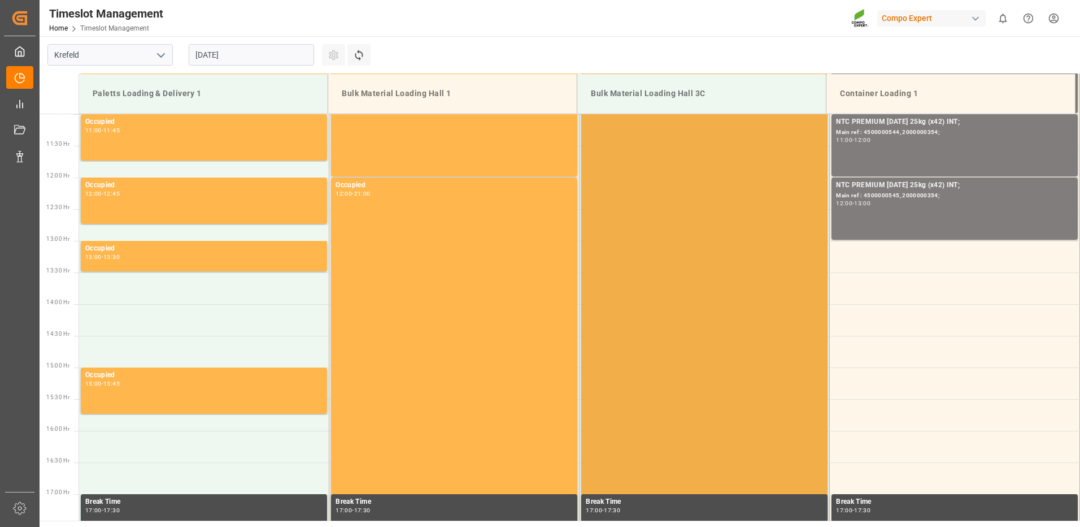
scroll to position [639, 0]
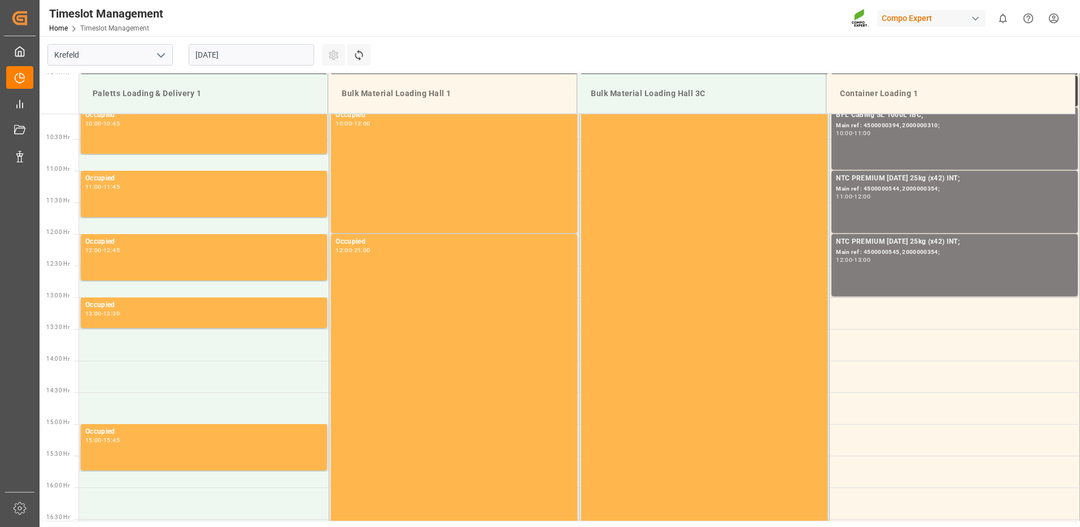
click at [213, 51] on input "[DATE]" at bounding box center [251, 54] width 125 height 21
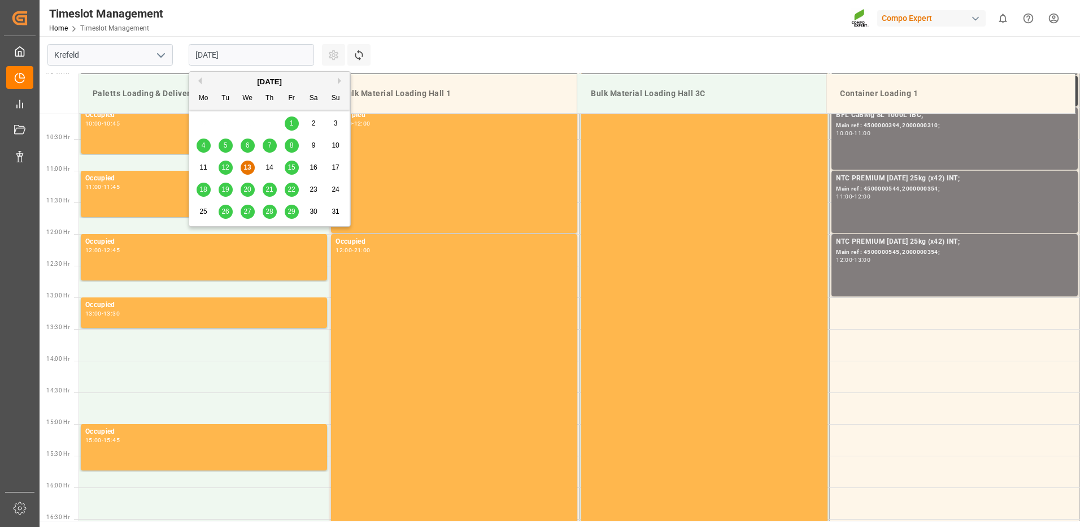
click at [341, 80] on button "Next Month" at bounding box center [341, 80] width 7 height 7
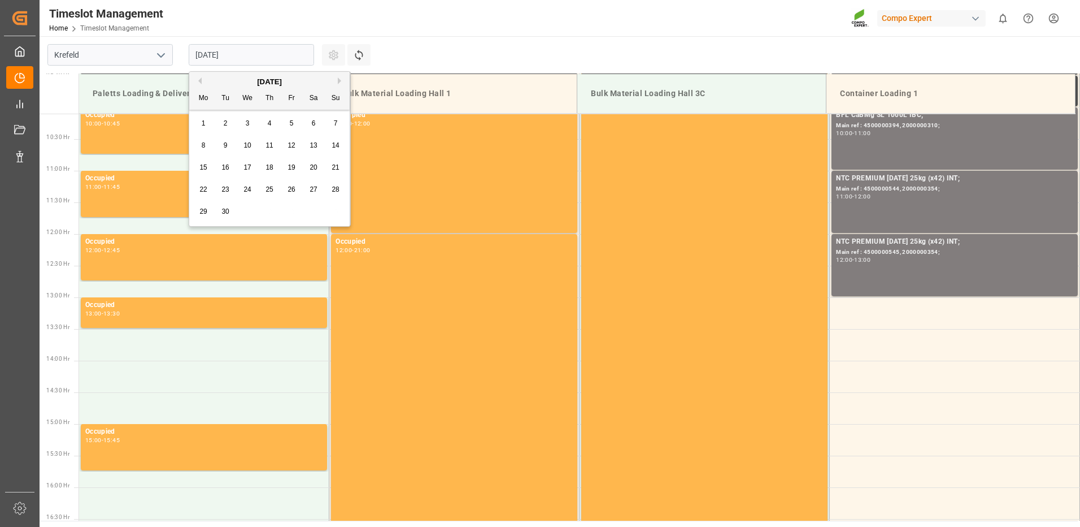
click at [253, 124] on div "3" at bounding box center [248, 124] width 14 height 14
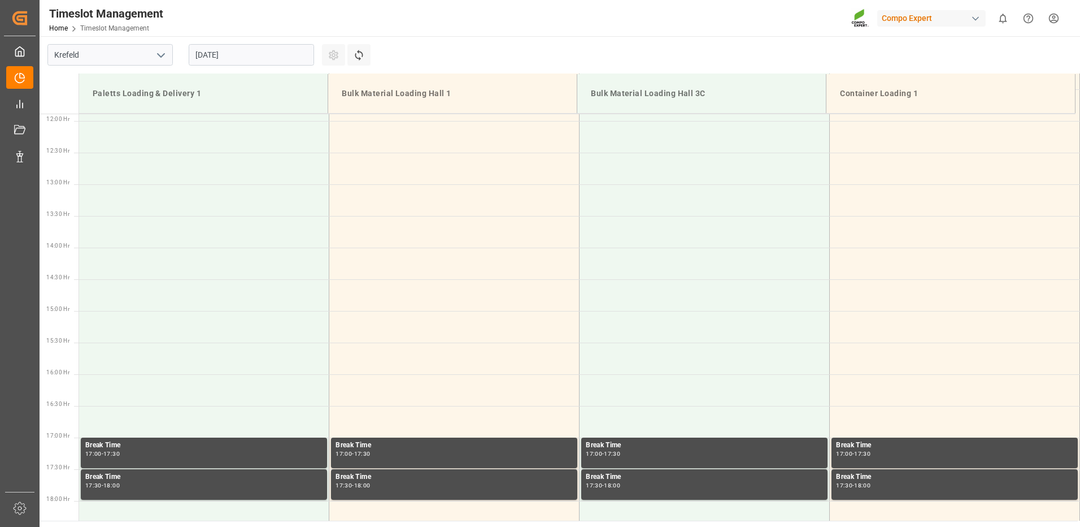
scroll to position [470, 0]
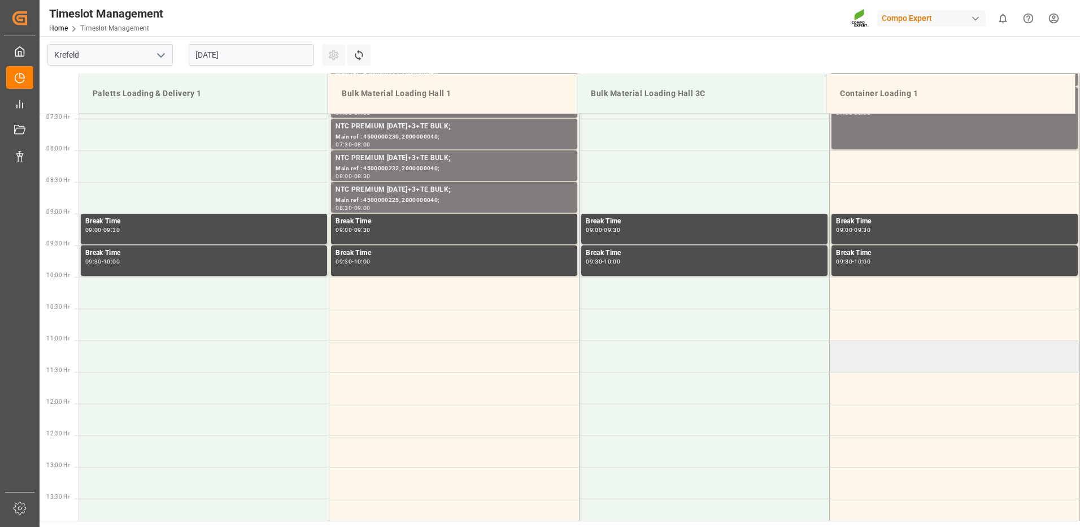
click at [843, 348] on td at bounding box center [955, 356] width 250 height 32
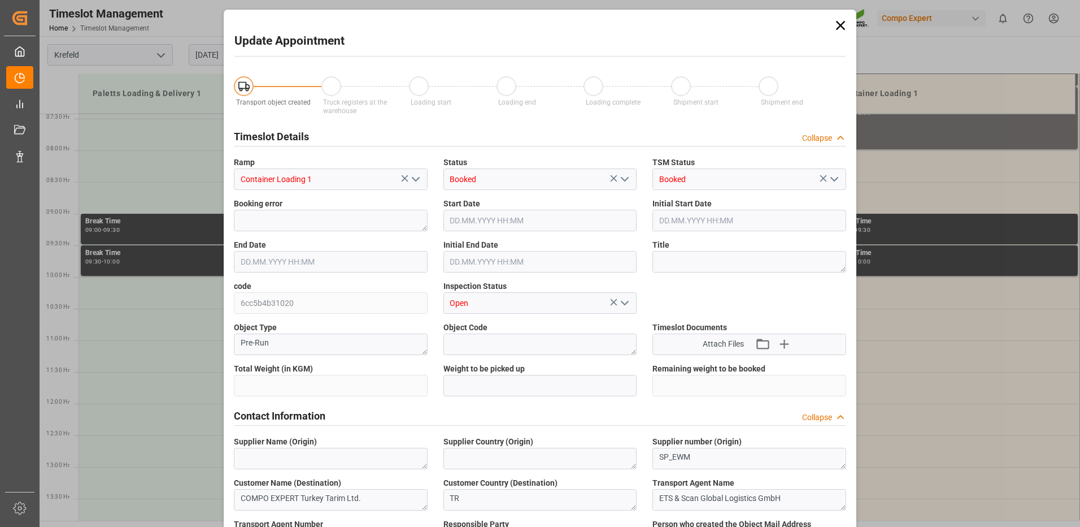
type input "17100"
type input "0"
type input "[DATE] 11:00"
type input "[DATE] 11:30"
type input "[DATE] 11:22"
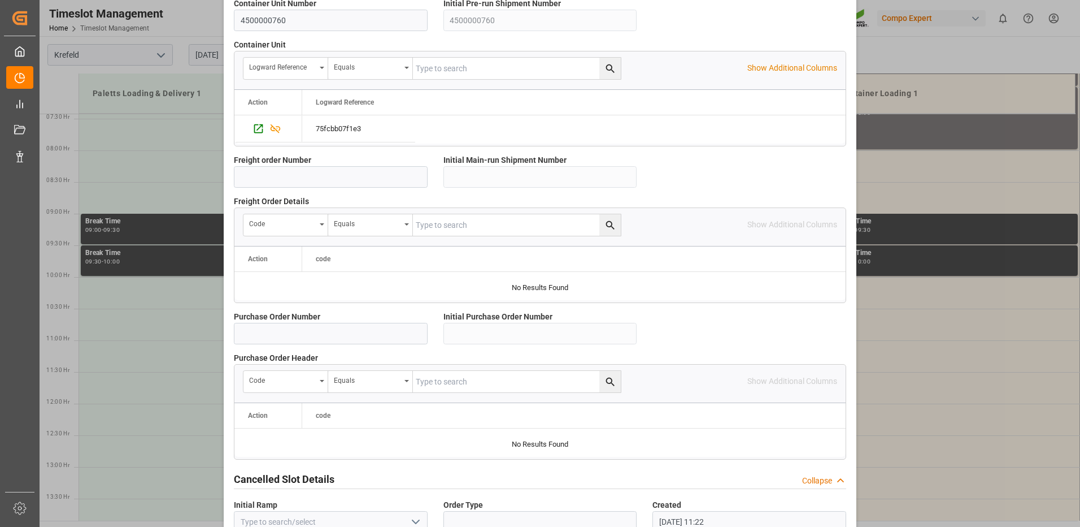
scroll to position [966, 0]
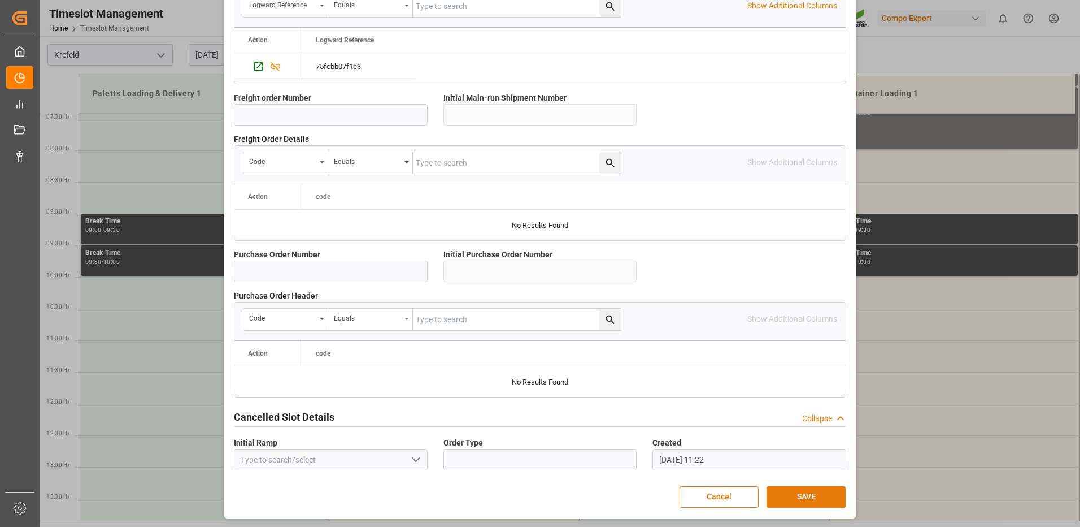
drag, startPoint x: 760, startPoint y: 493, endPoint x: 770, endPoint y: 495, distance: 10.4
click at [761, 493] on div "Cancel SAVE" at bounding box center [540, 496] width 611 height 21
click at [771, 496] on button "SAVE" at bounding box center [806, 496] width 79 height 21
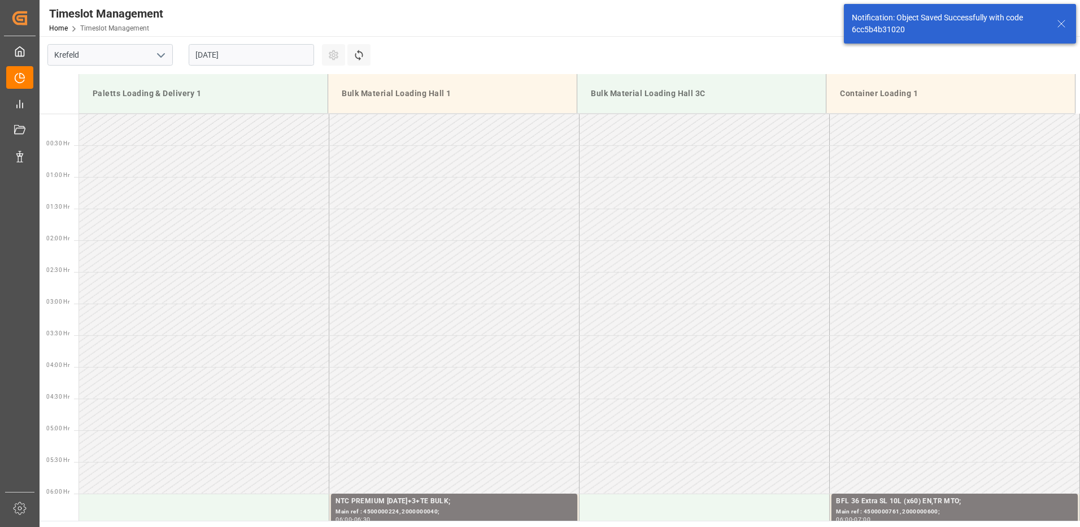
scroll to position [626, 0]
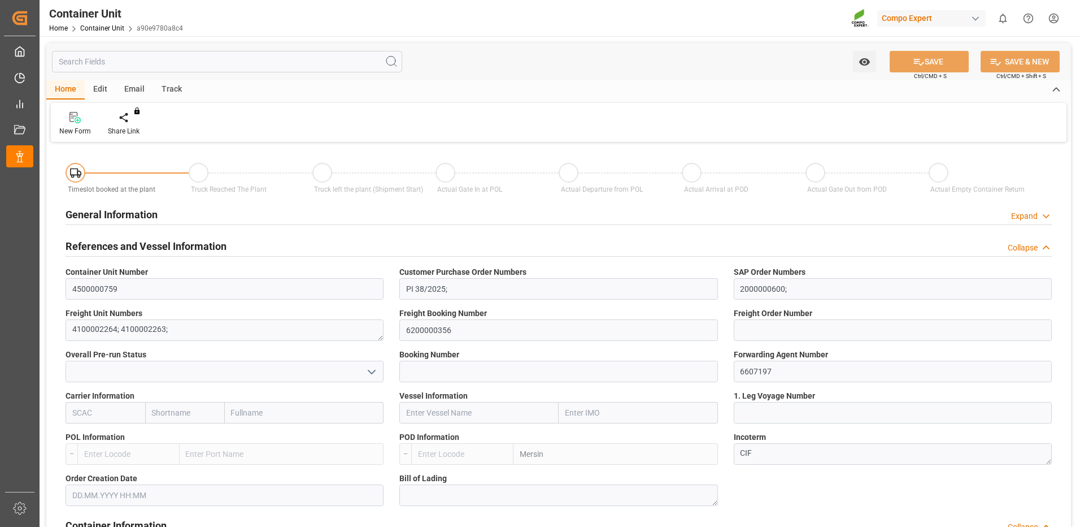
type input "TRMER"
type input "0"
type input "17100"
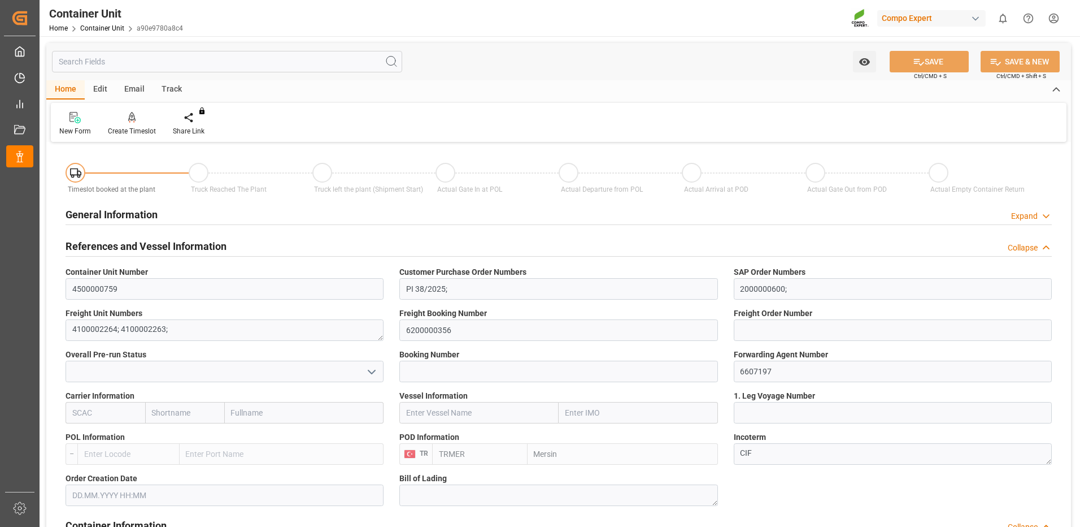
type input "[DATE]"
click at [128, 127] on div "Create Timeslot" at bounding box center [132, 131] width 48 height 10
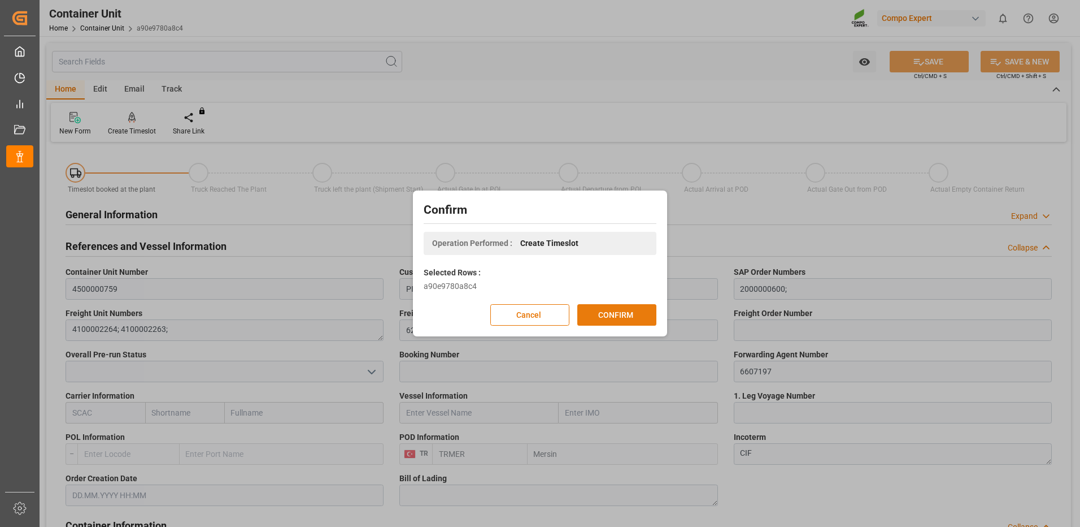
click at [610, 320] on div "Confirm Operation Performed : Create Timeslot Selected Rows : a90e9780a8c4 Canc…" at bounding box center [540, 263] width 249 height 140
click at [609, 319] on button "CONFIRM" at bounding box center [617, 314] width 79 height 21
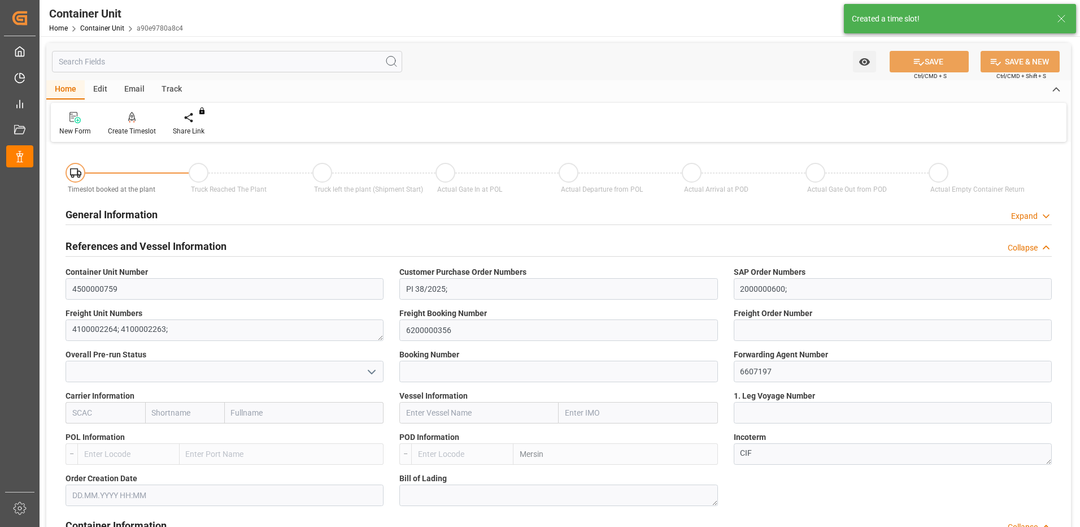
type input "TRMER"
type input "0"
type input "17100"
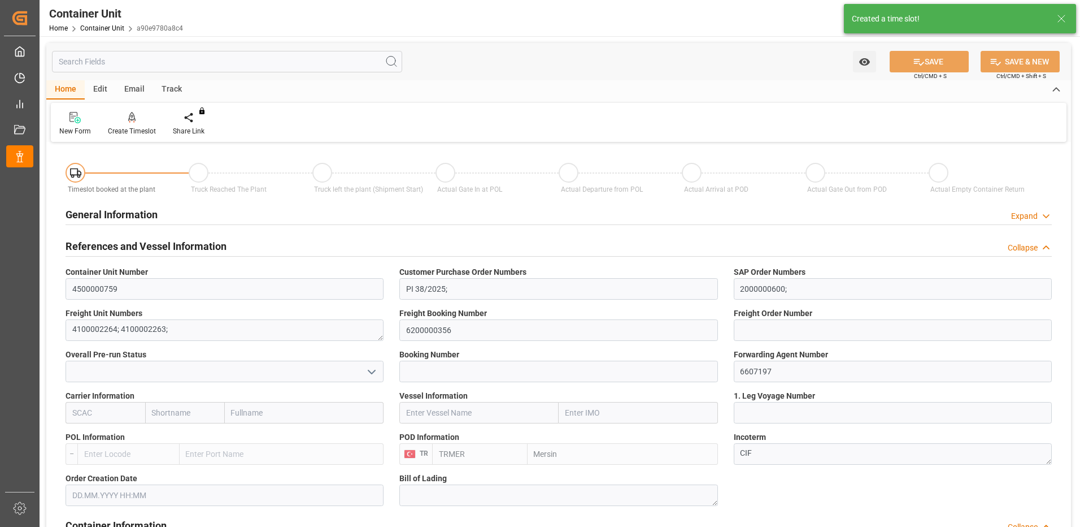
type input "[DATE]"
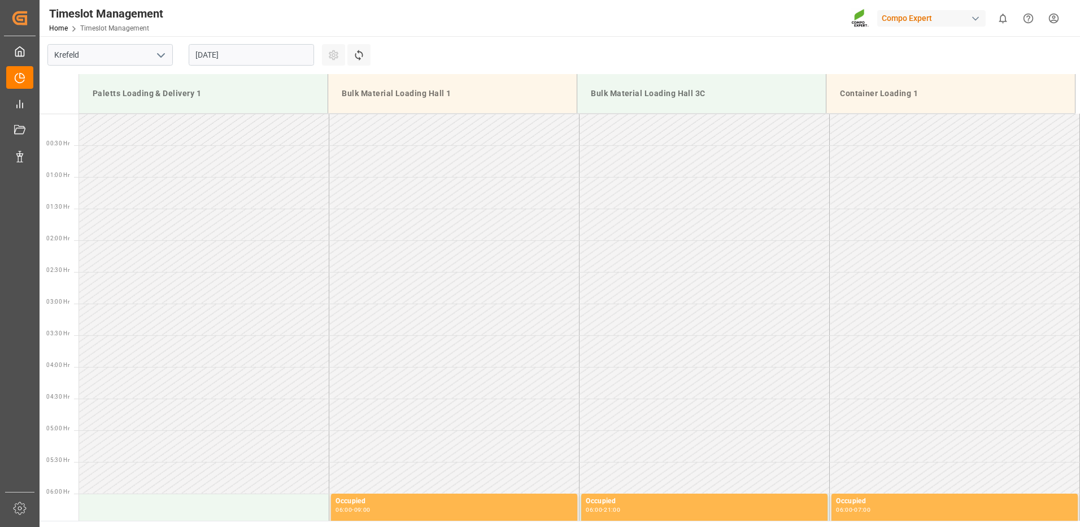
scroll to position [752, 0]
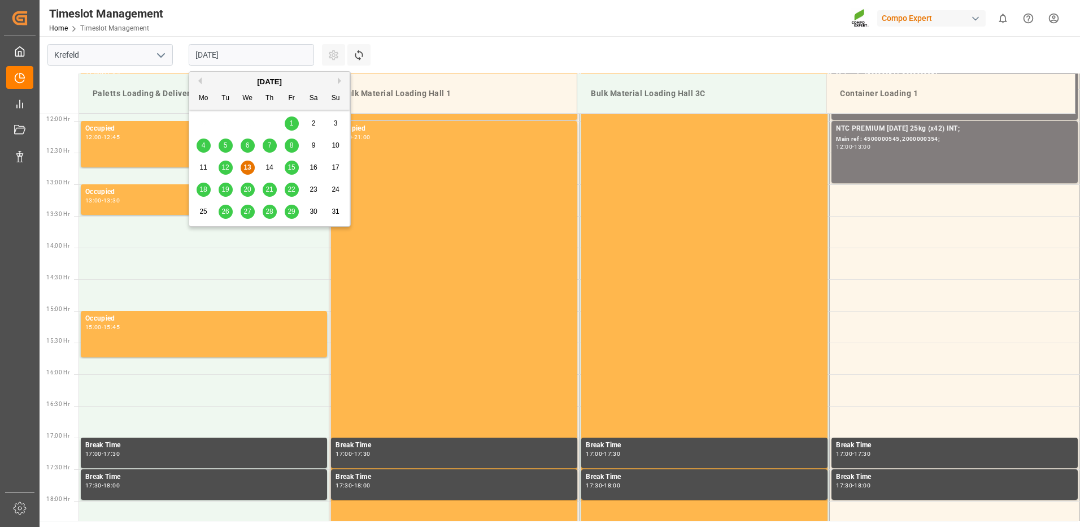
click at [196, 56] on input "[DATE]" at bounding box center [251, 54] width 125 height 21
click at [336, 81] on div "[DATE]" at bounding box center [269, 81] width 160 height 11
click at [340, 81] on button "Next Month" at bounding box center [341, 80] width 7 height 7
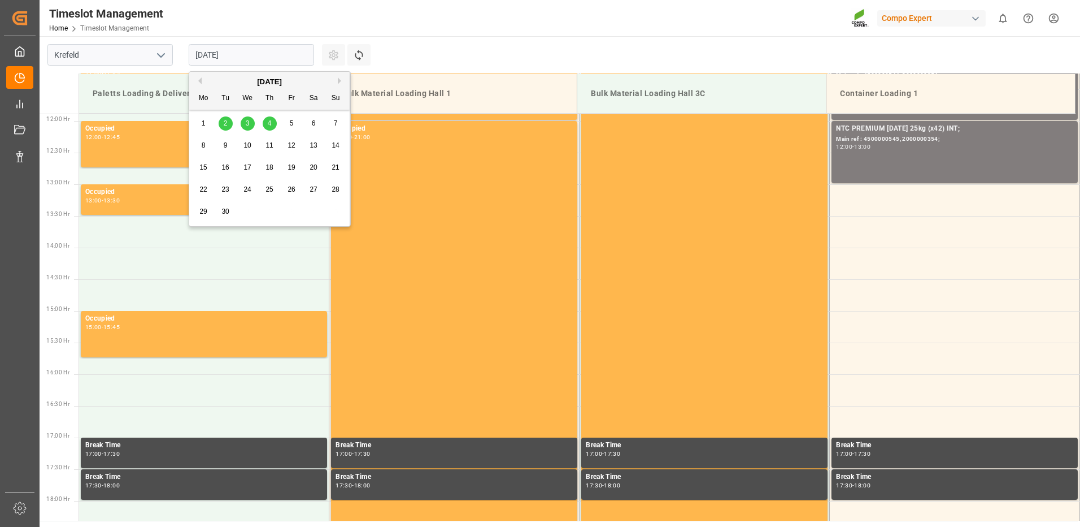
click at [245, 124] on div "3" at bounding box center [248, 124] width 14 height 14
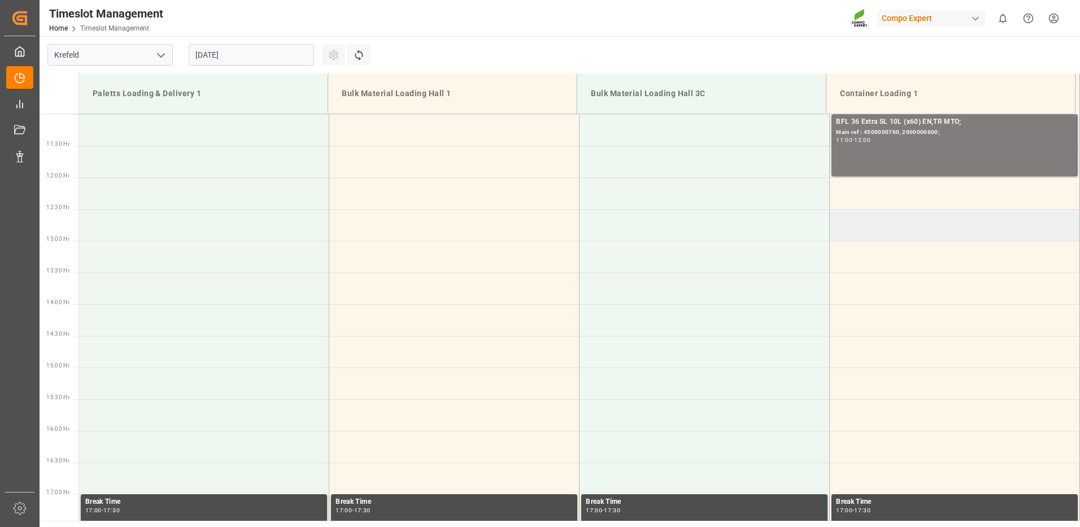
scroll to position [583, 0]
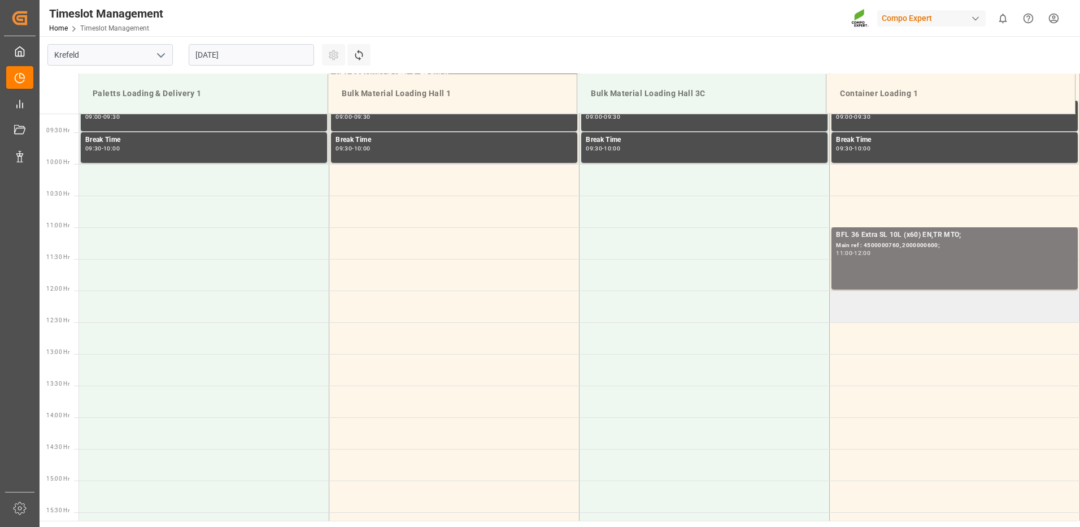
click at [857, 295] on td at bounding box center [955, 306] width 250 height 32
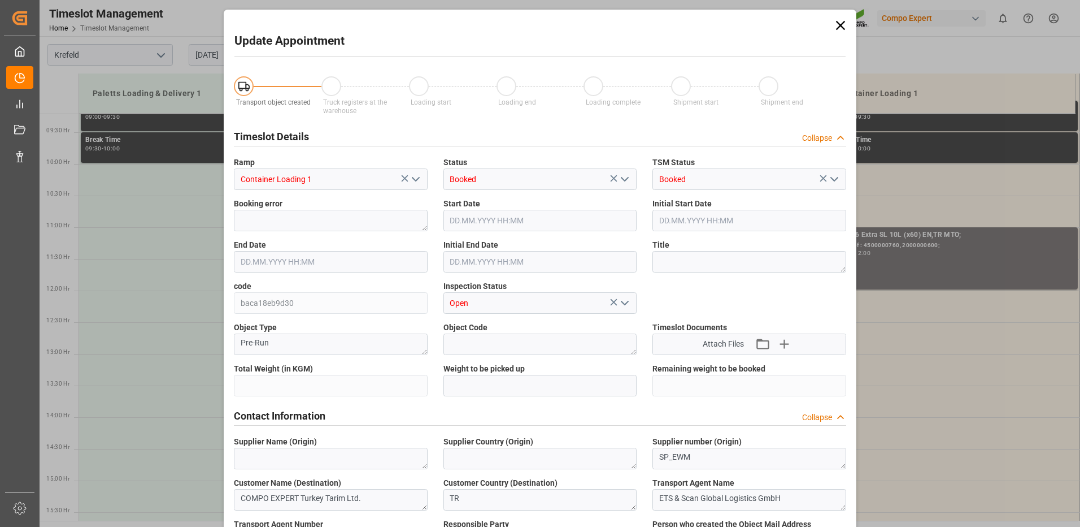
type input "17100"
type input "0"
type input "[DATE] 12:00"
type input "[DATE] 12:30"
type input "[DATE] 11:23"
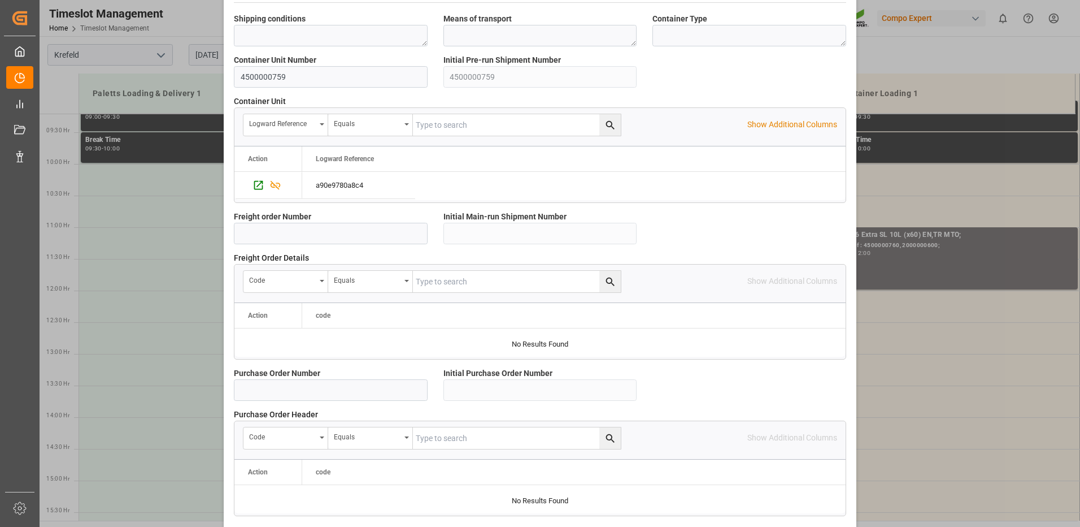
scroll to position [966, 0]
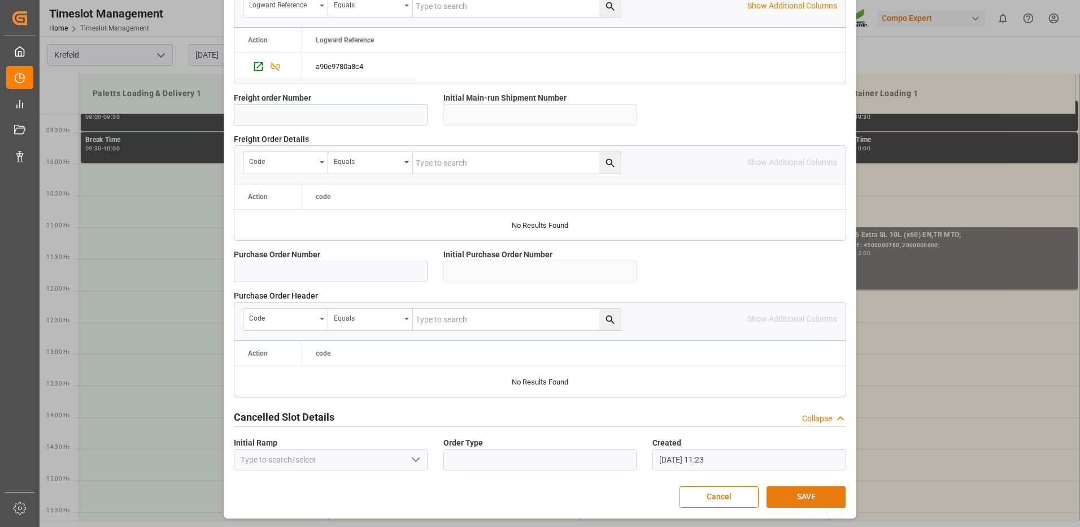
click at [782, 498] on button "SAVE" at bounding box center [806, 496] width 79 height 21
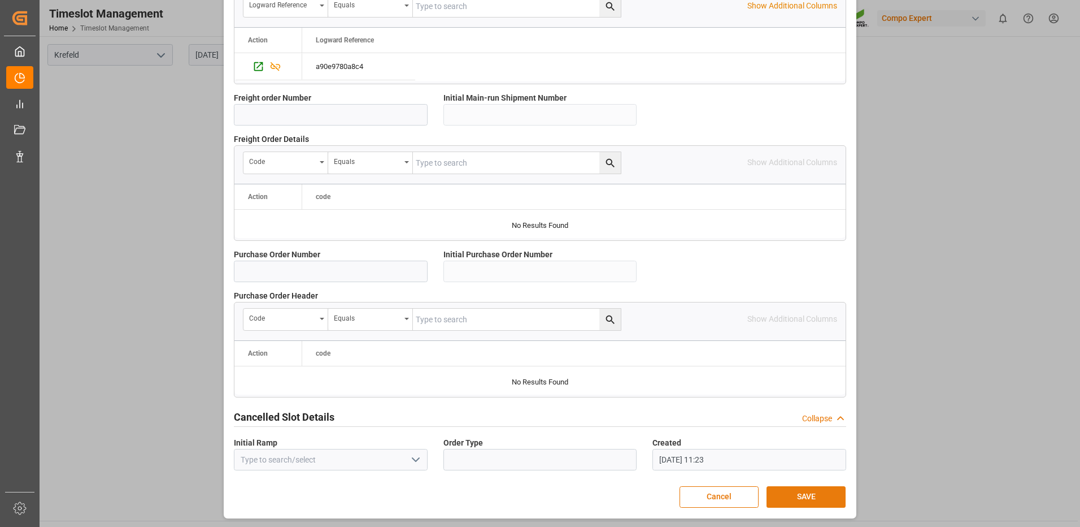
click at [776, 497] on button "SAVE" at bounding box center [806, 496] width 79 height 21
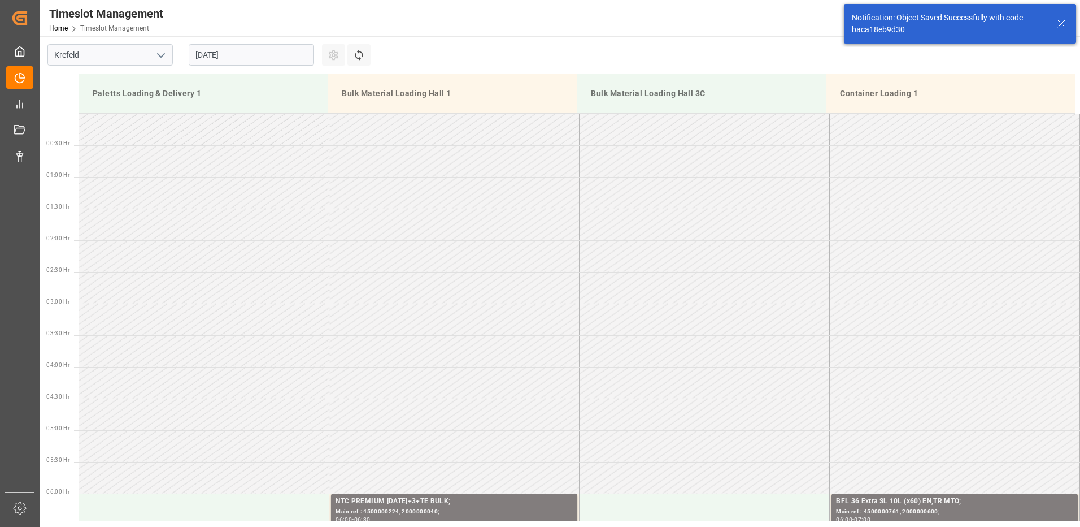
scroll to position [689, 0]
